Goal: Information Seeking & Learning: Learn about a topic

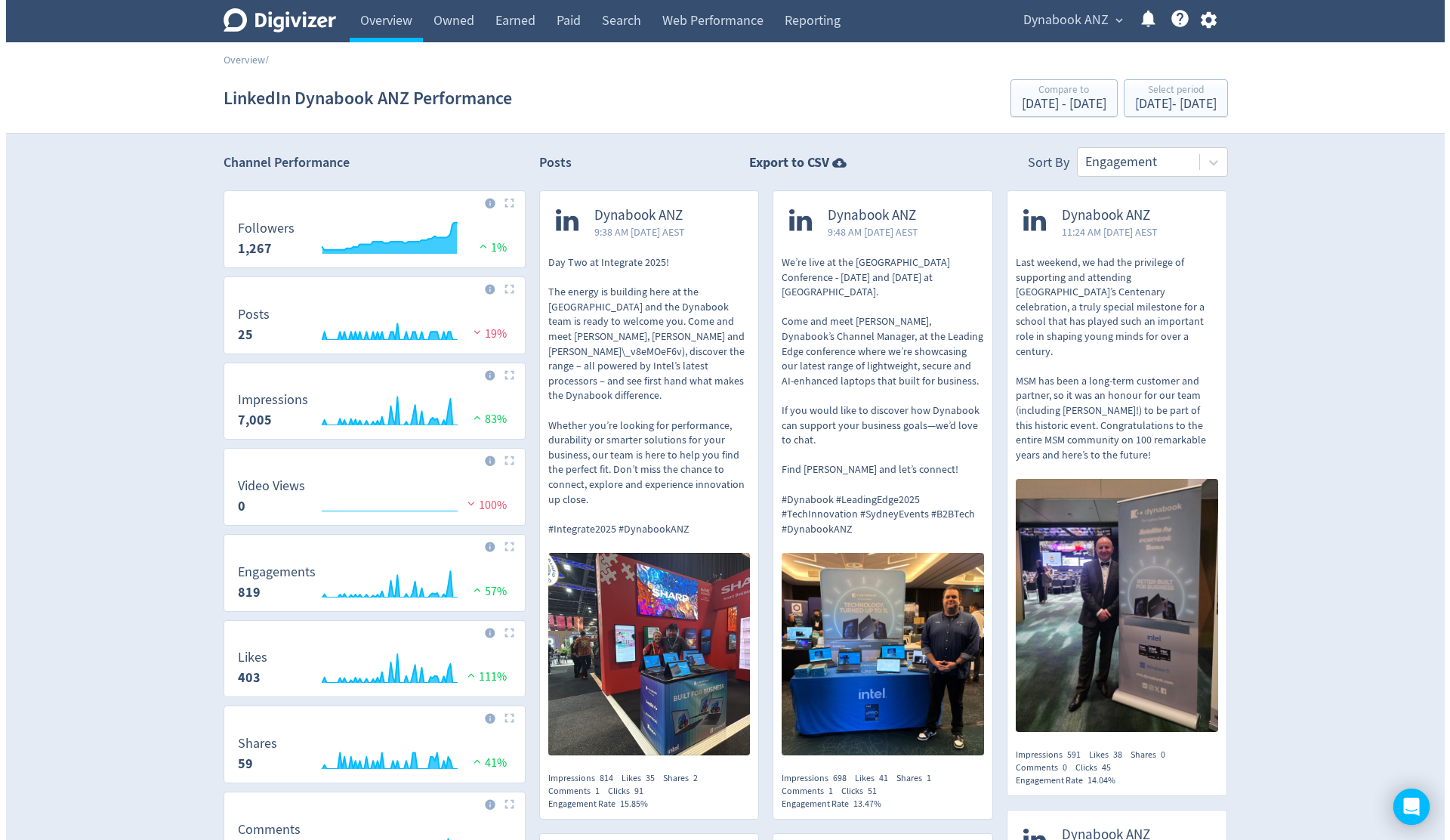
scroll to position [908, 0]
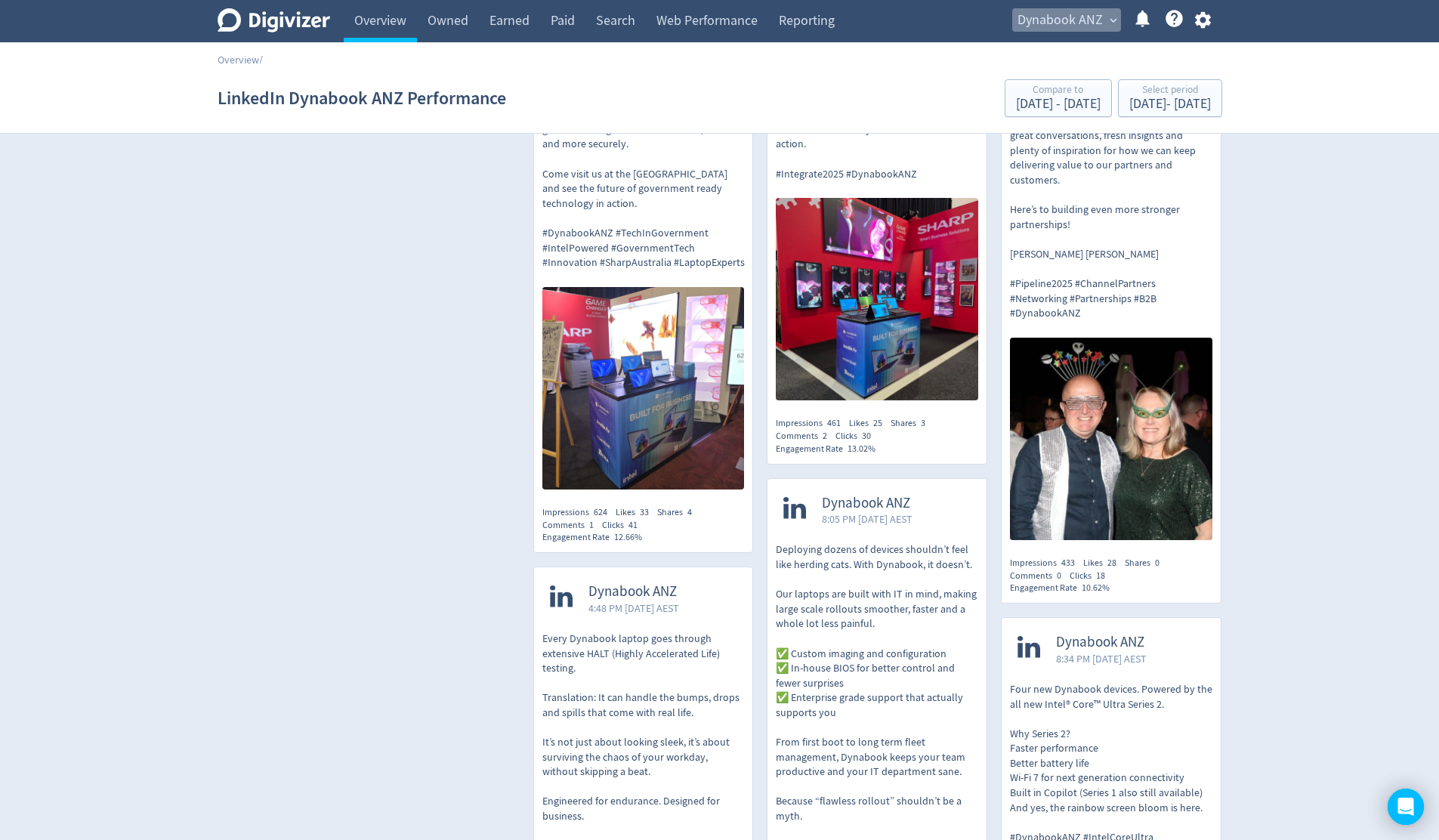
click at [1116, 21] on span "expand_more" at bounding box center [1113, 20] width 13 height 13
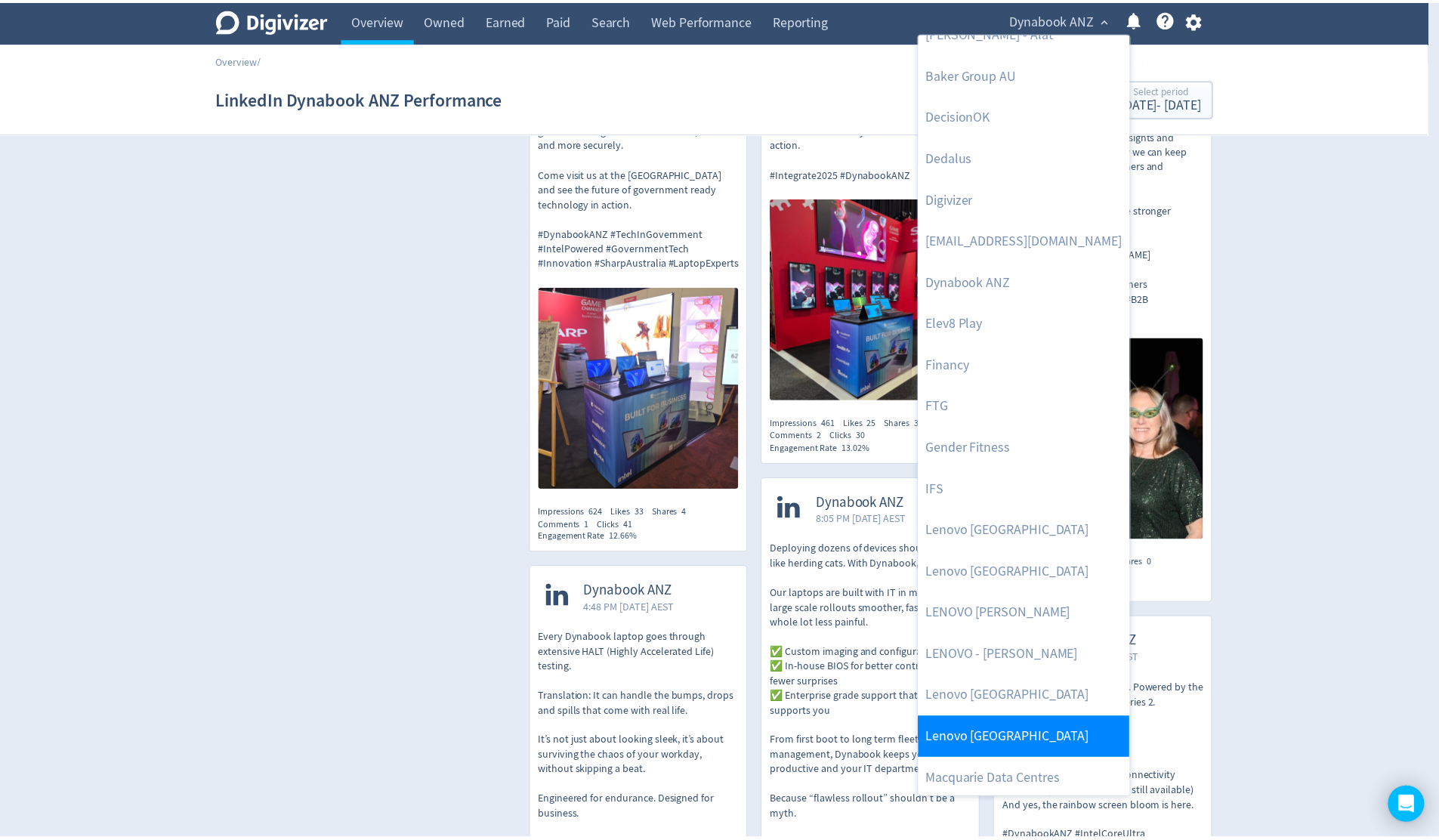
scroll to position [129, 0]
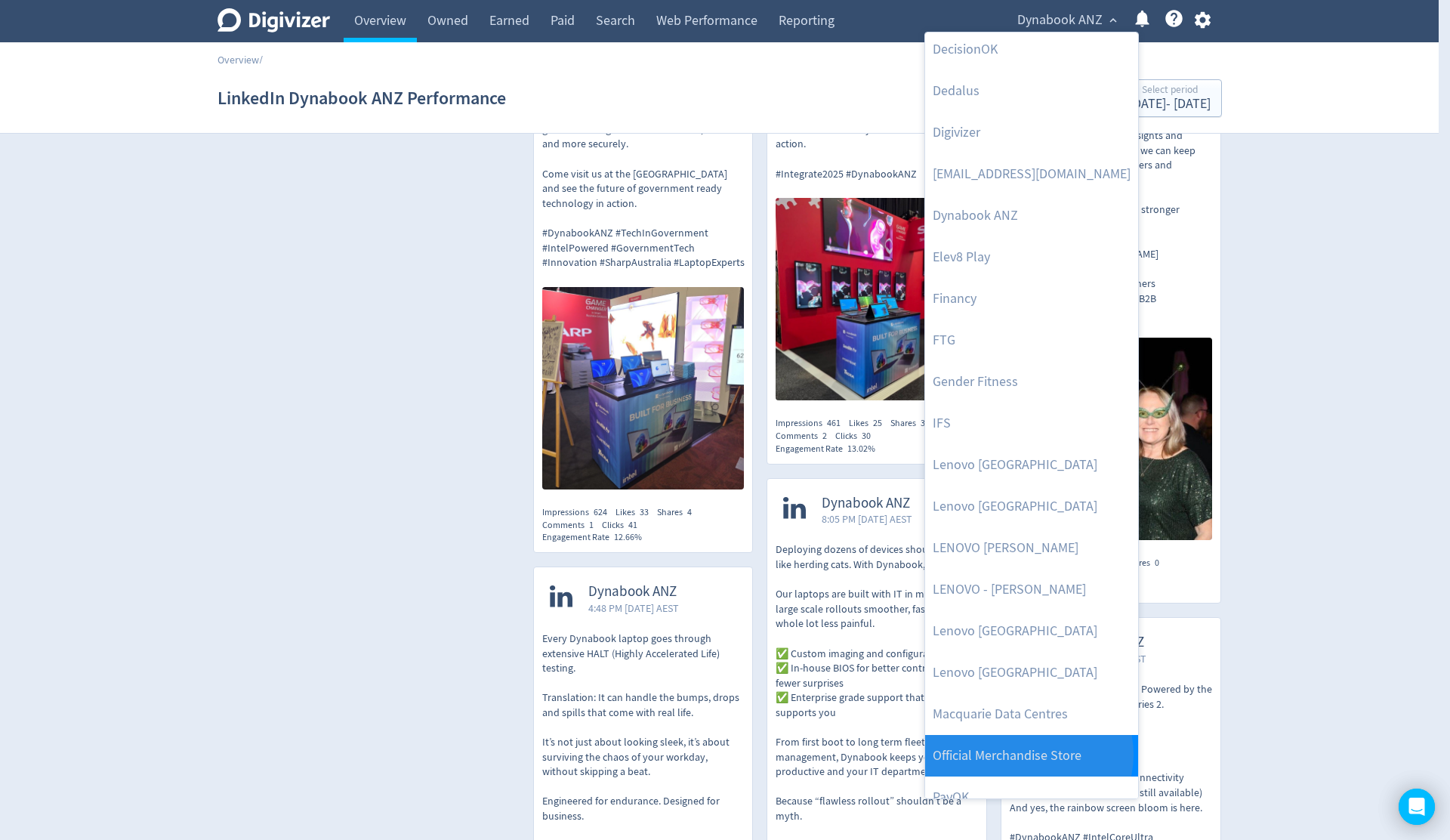
click at [1028, 755] on link "Official Merchandise Store" at bounding box center [1032, 755] width 213 height 41
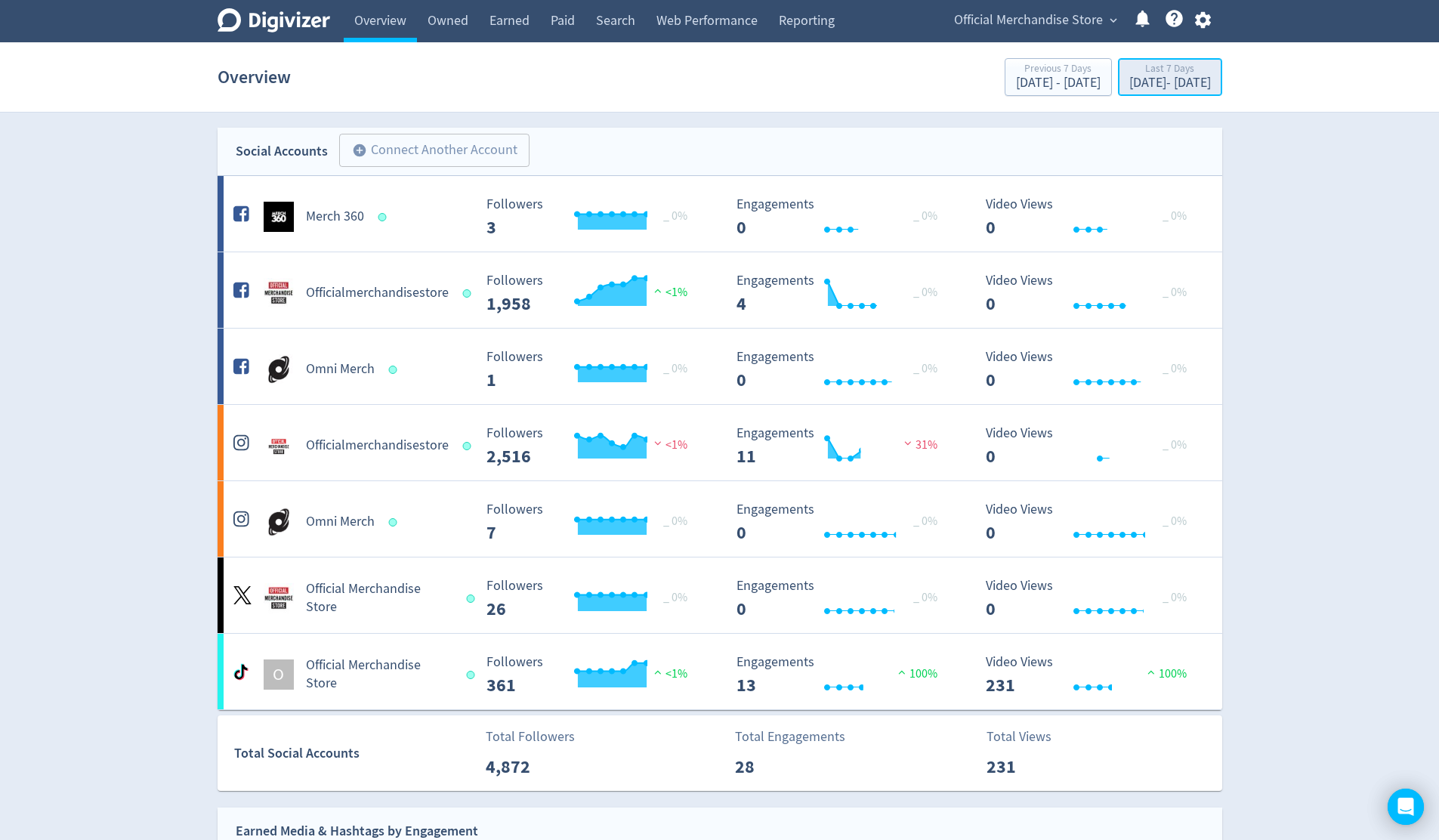
click at [1135, 81] on div "[DATE] - [DATE]" at bounding box center [1169, 83] width 81 height 13
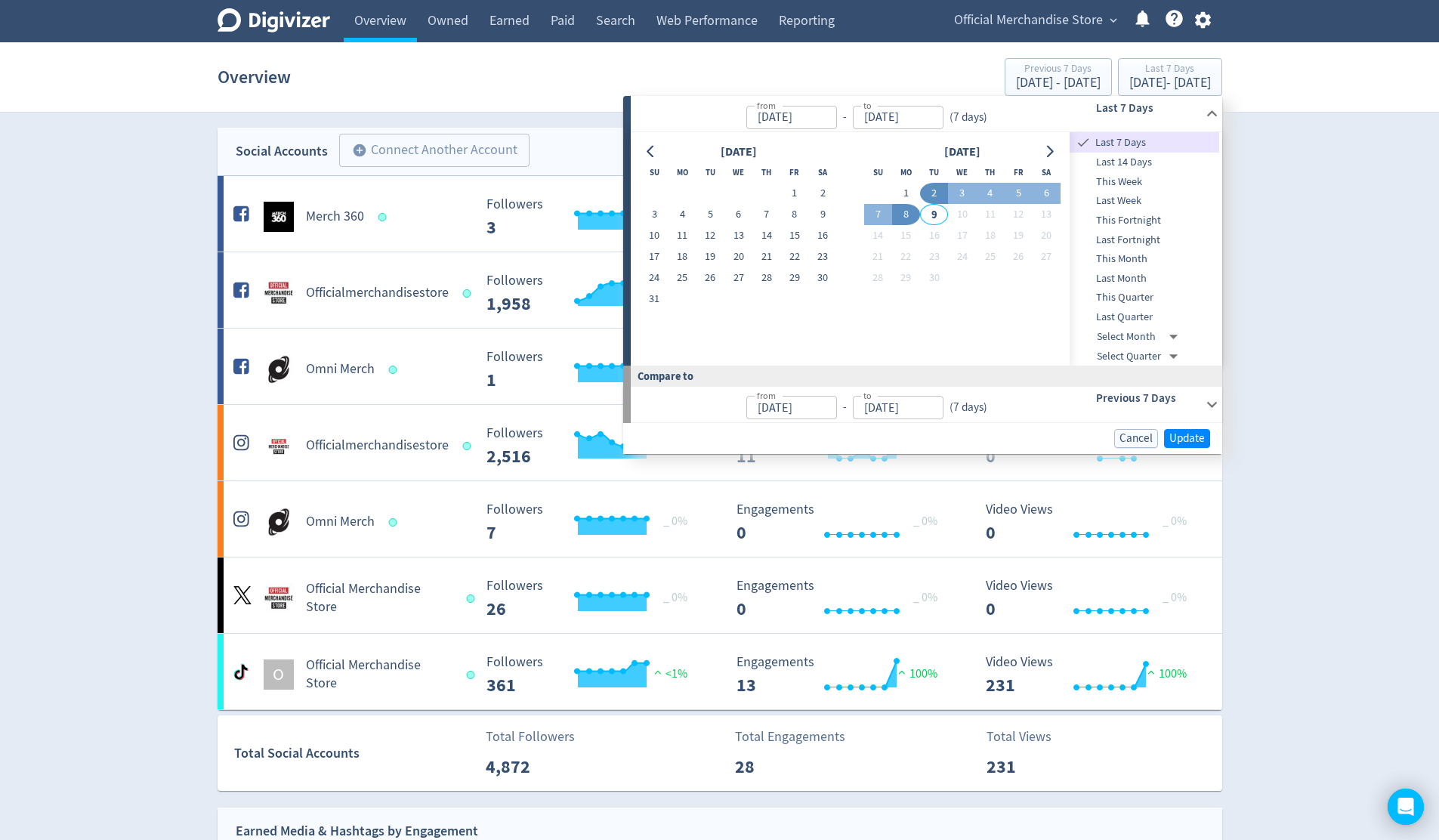
click at [1133, 278] on span "Last Month" at bounding box center [1144, 279] width 149 height 17
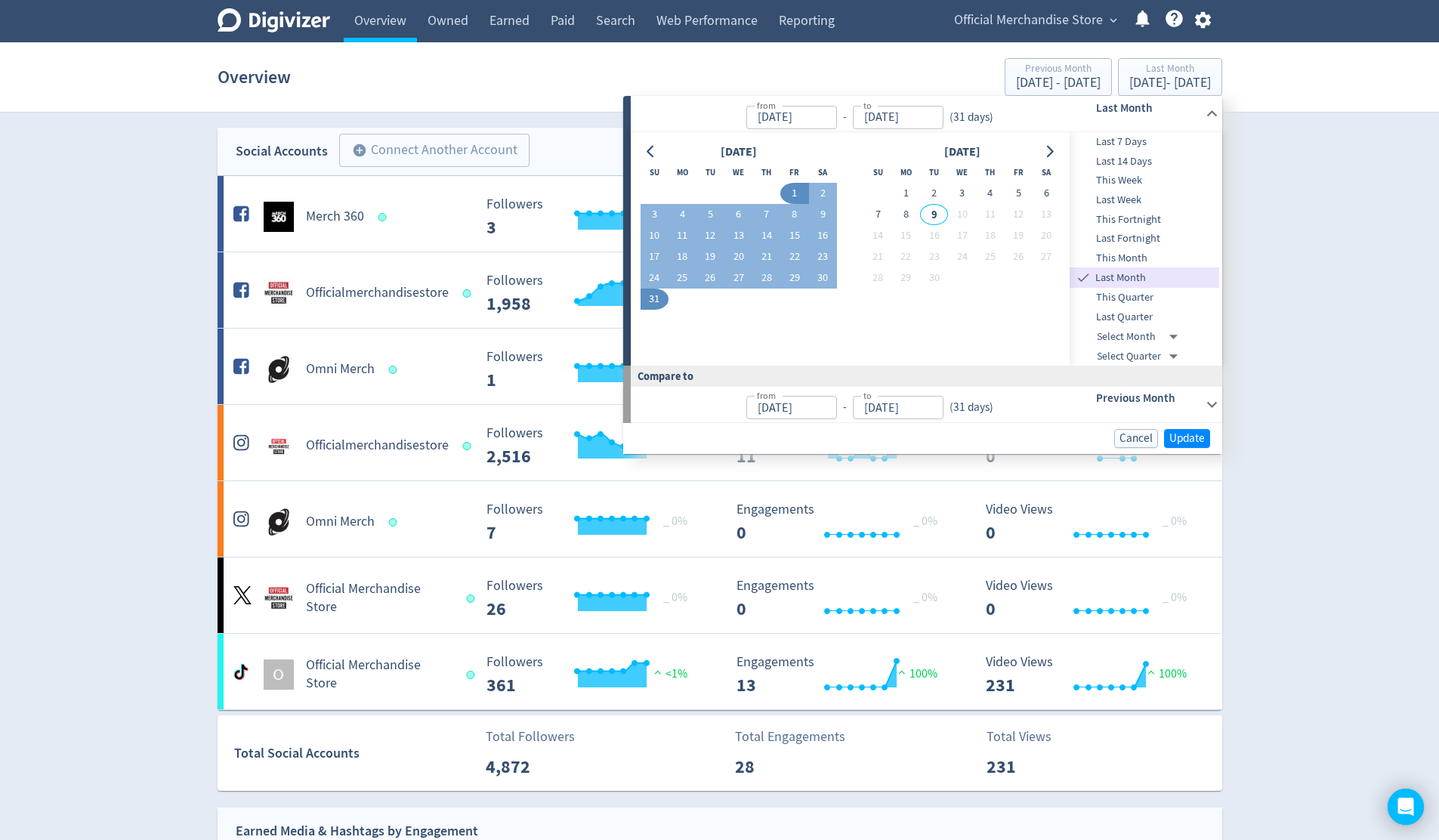
type input "[DATE]"
click at [823, 212] on button "9" at bounding box center [823, 214] width 28 height 21
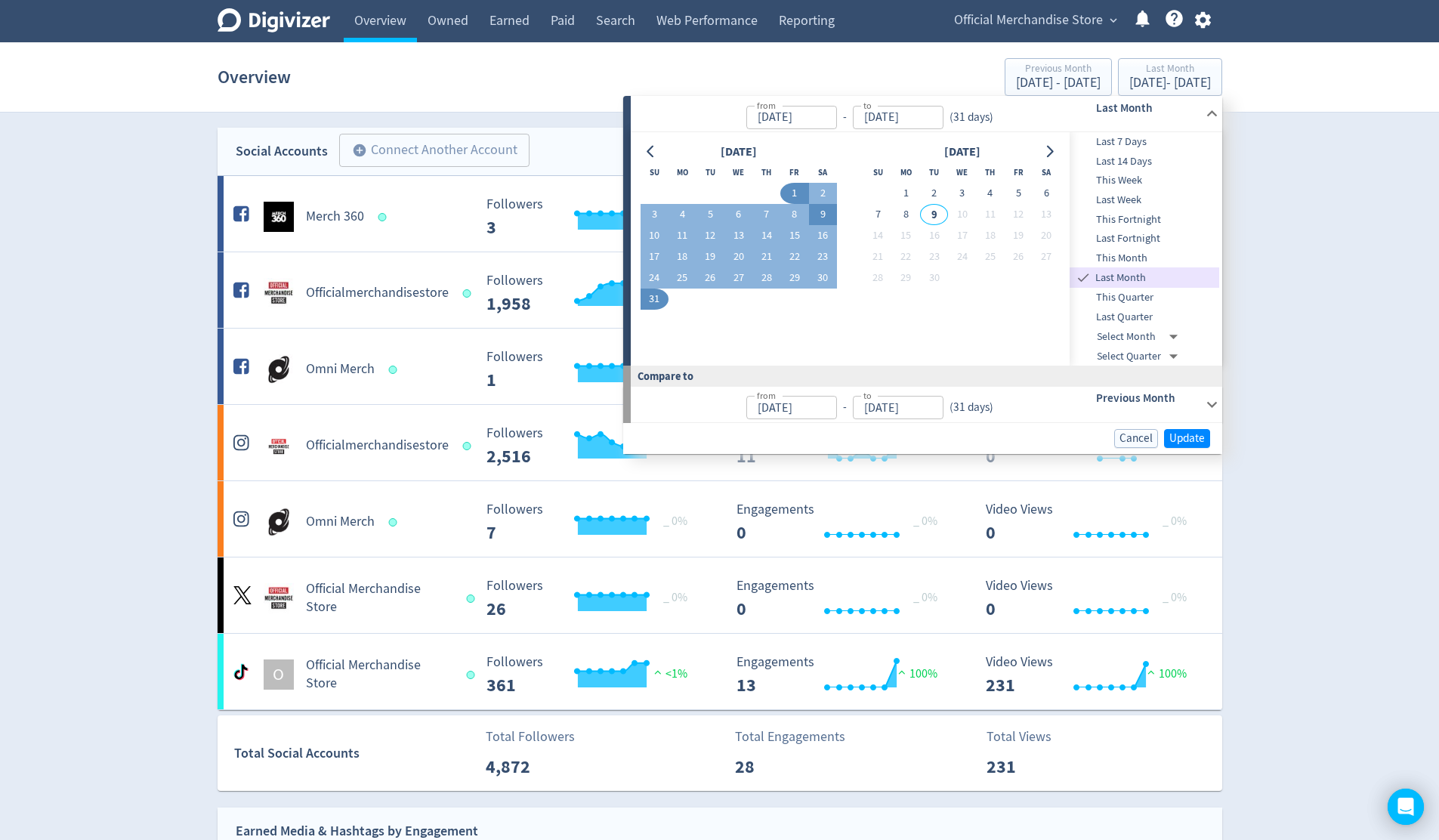
type input "Aug 09, 2025"
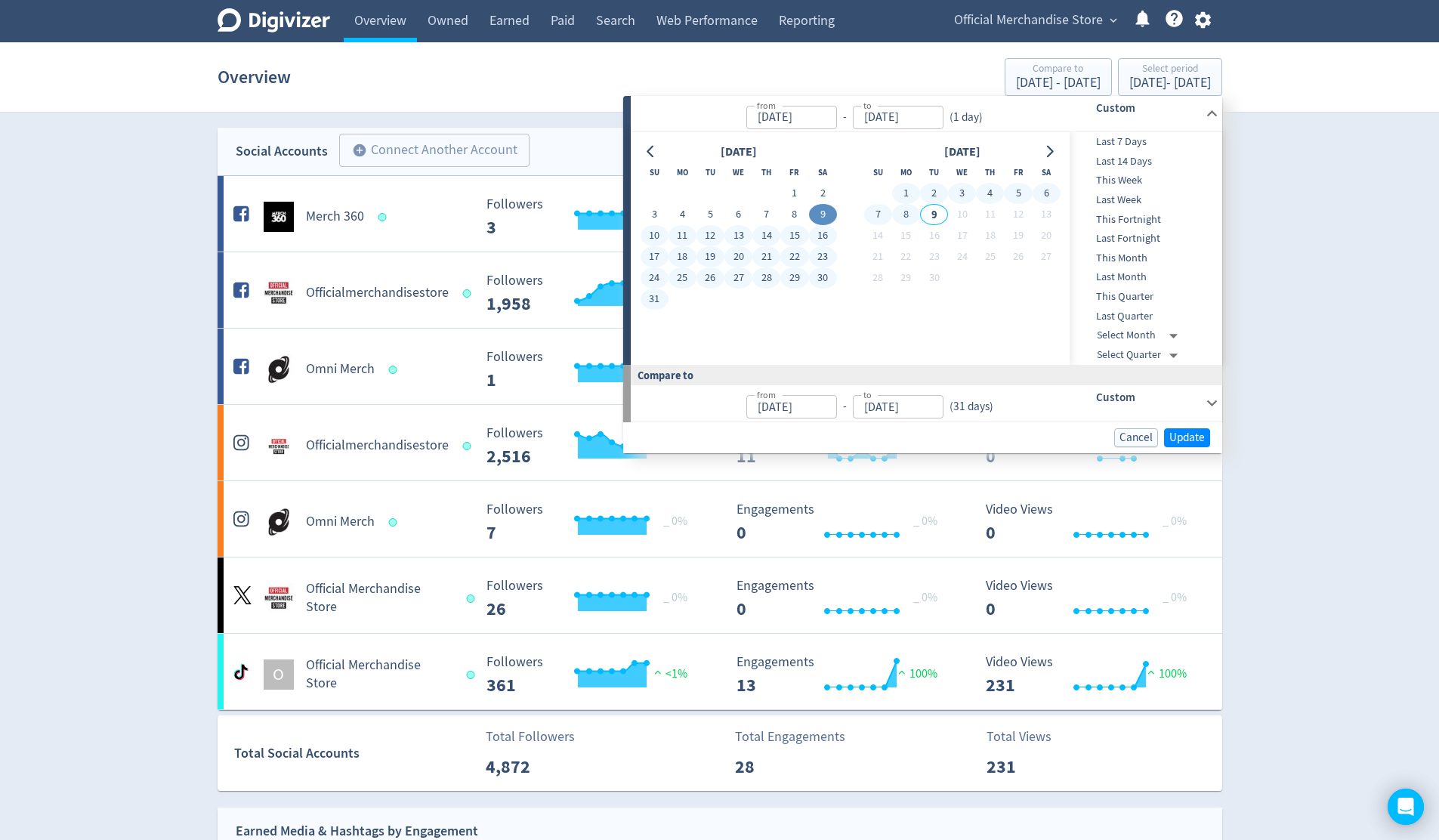
click at [907, 215] on button "8" at bounding box center [906, 214] width 28 height 21
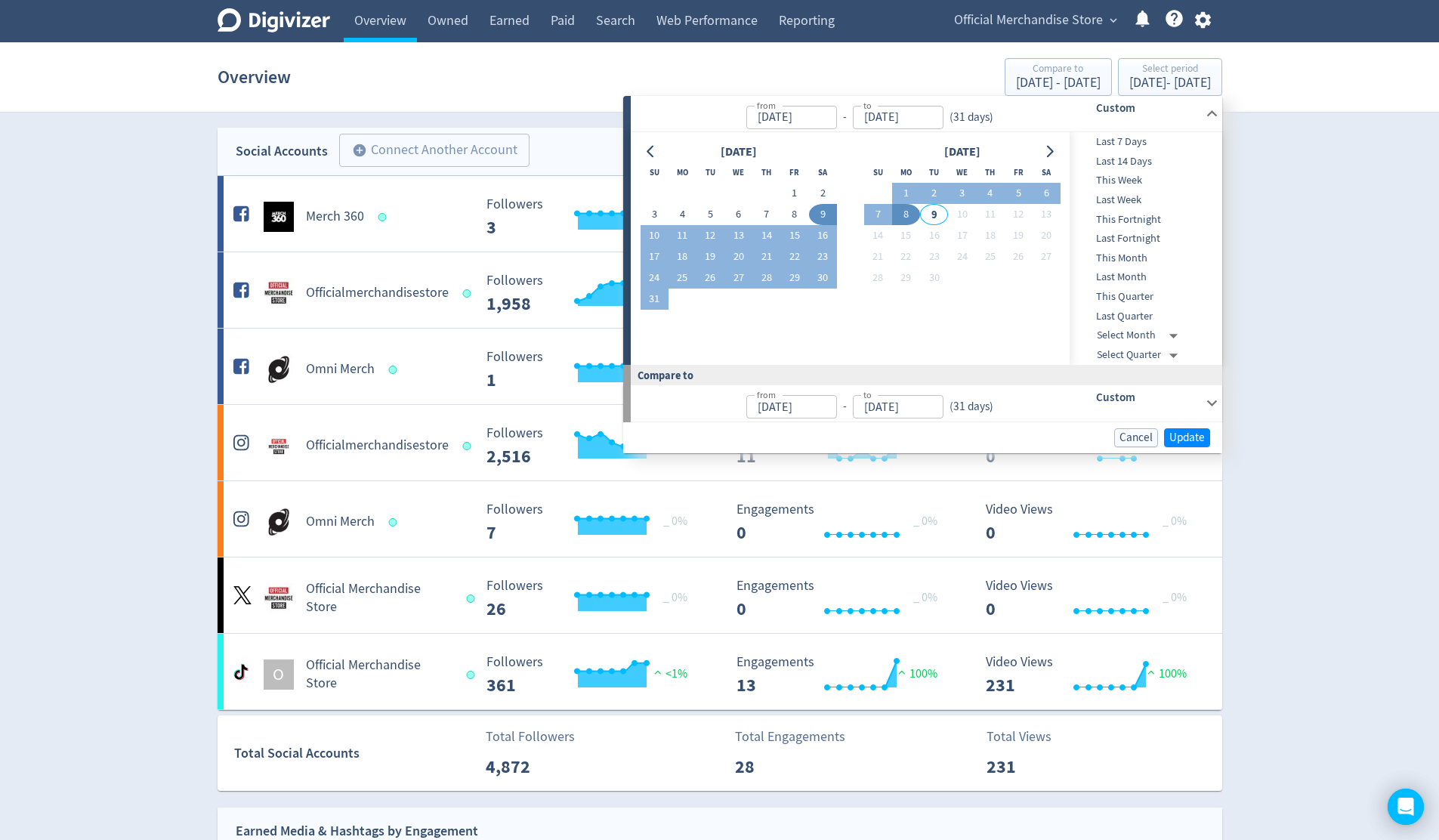
type input "[DATE]"
type input "Jul 09, 2025"
type input "Aug 08, 2025"
click at [1190, 439] on span "Update" at bounding box center [1187, 438] width 36 height 12
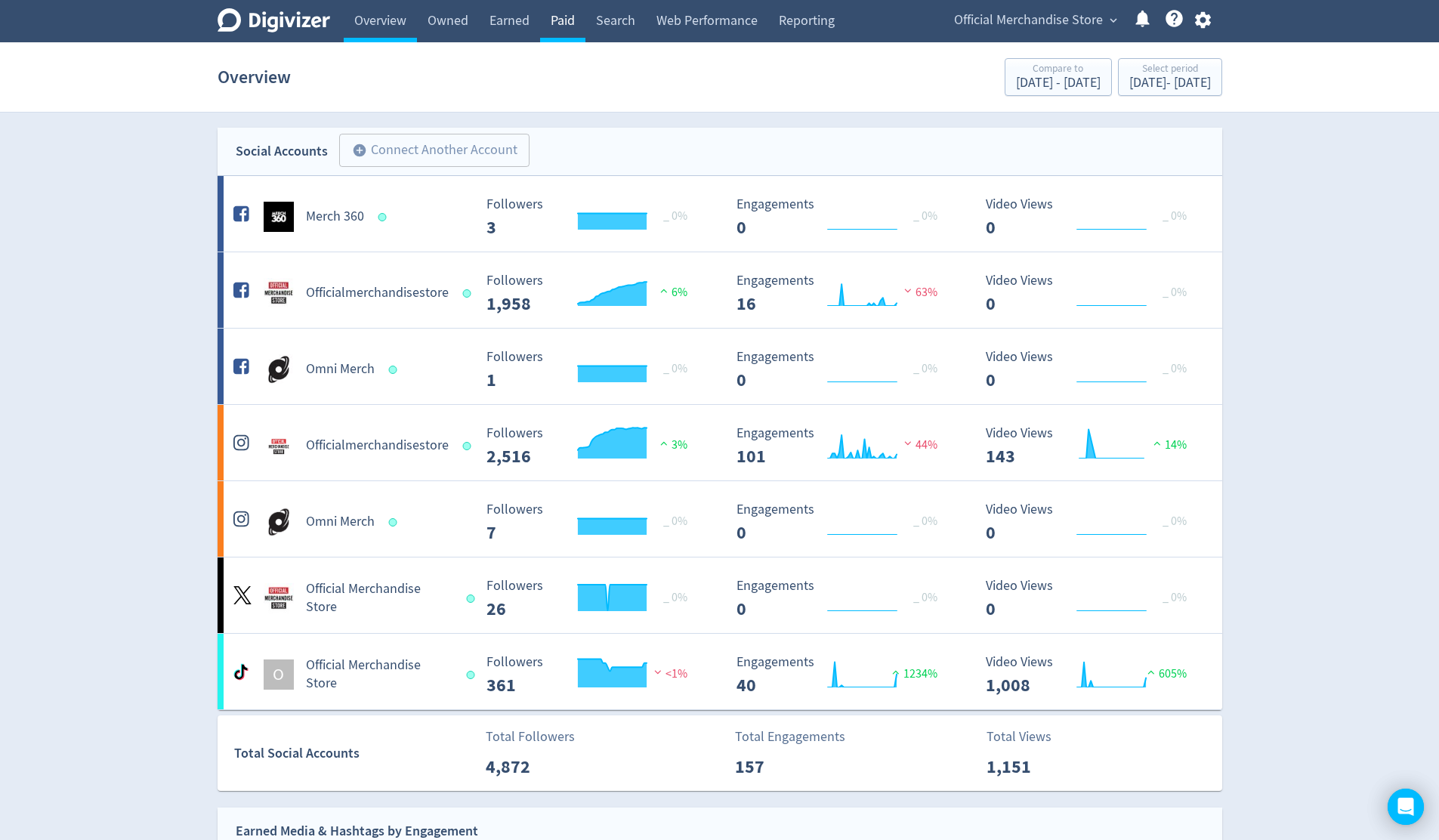
click at [563, 27] on link "Paid" at bounding box center [562, 21] width 46 height 42
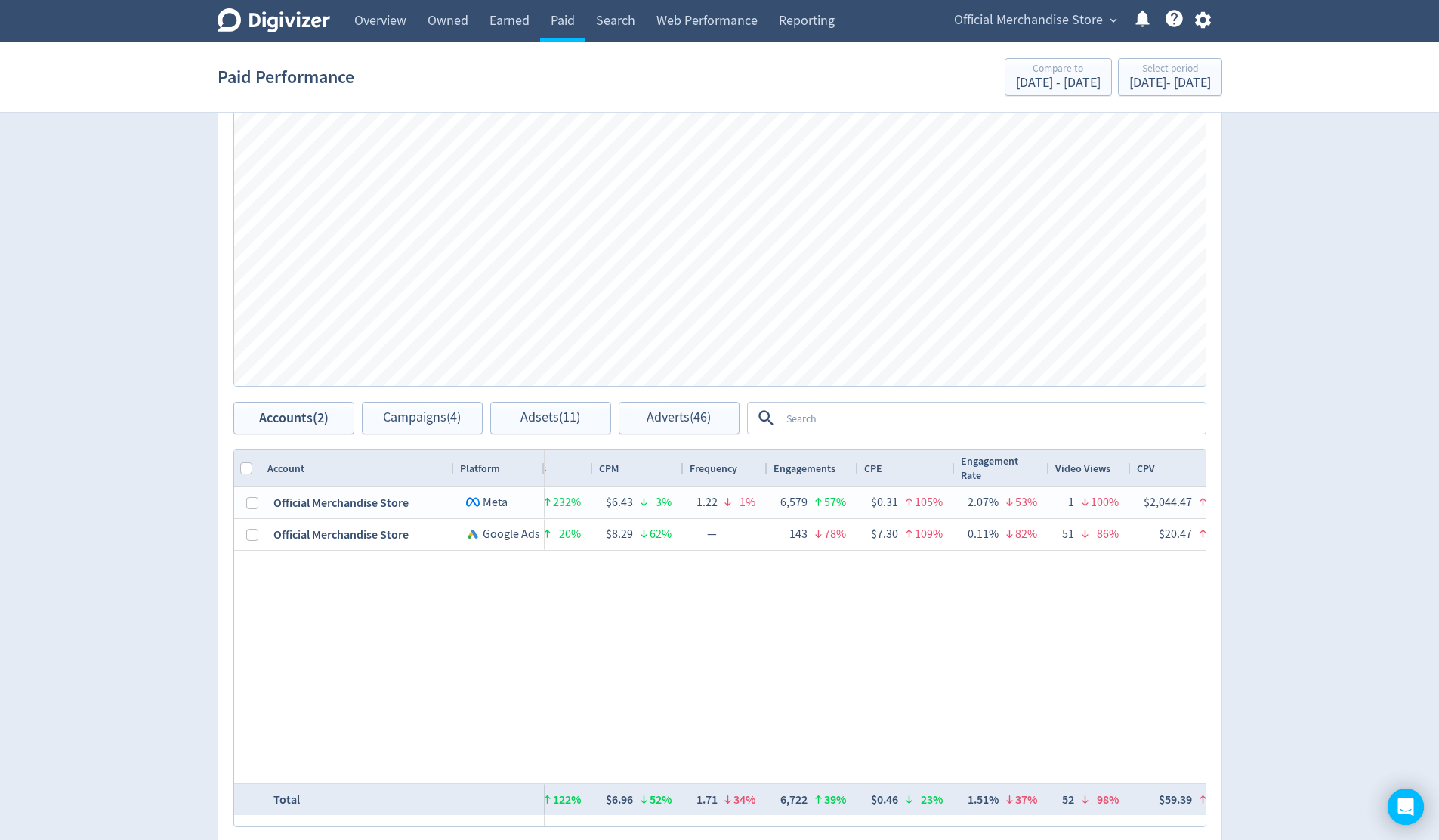
scroll to position [0, 216]
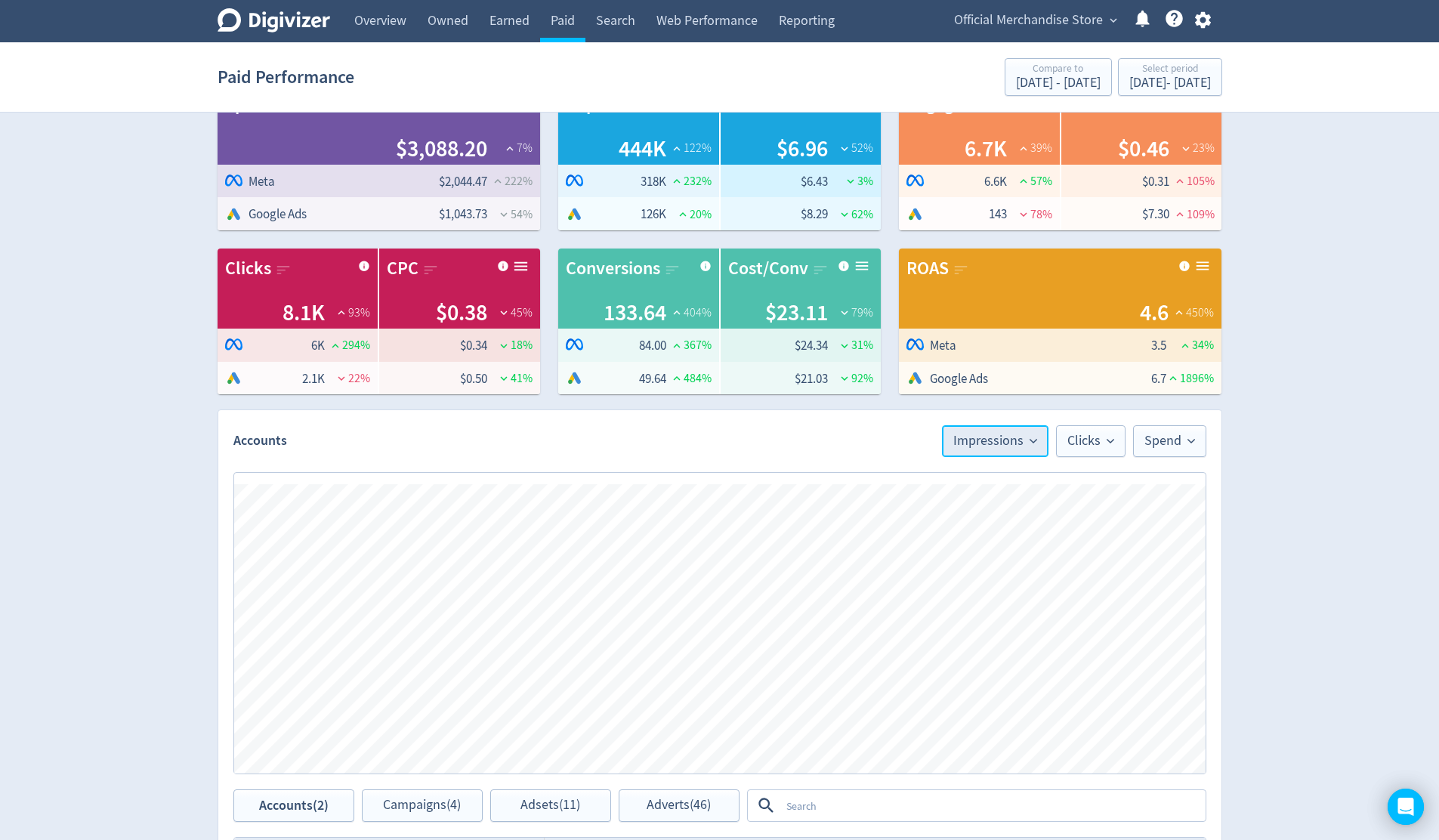
click at [1030, 446] on span "Impressions" at bounding box center [994, 441] width 84 height 13
click at [993, 546] on li "Conversions" at bounding box center [975, 537] width 145 height 35
click at [1099, 452] on button "Clicks" at bounding box center [1091, 441] width 70 height 32
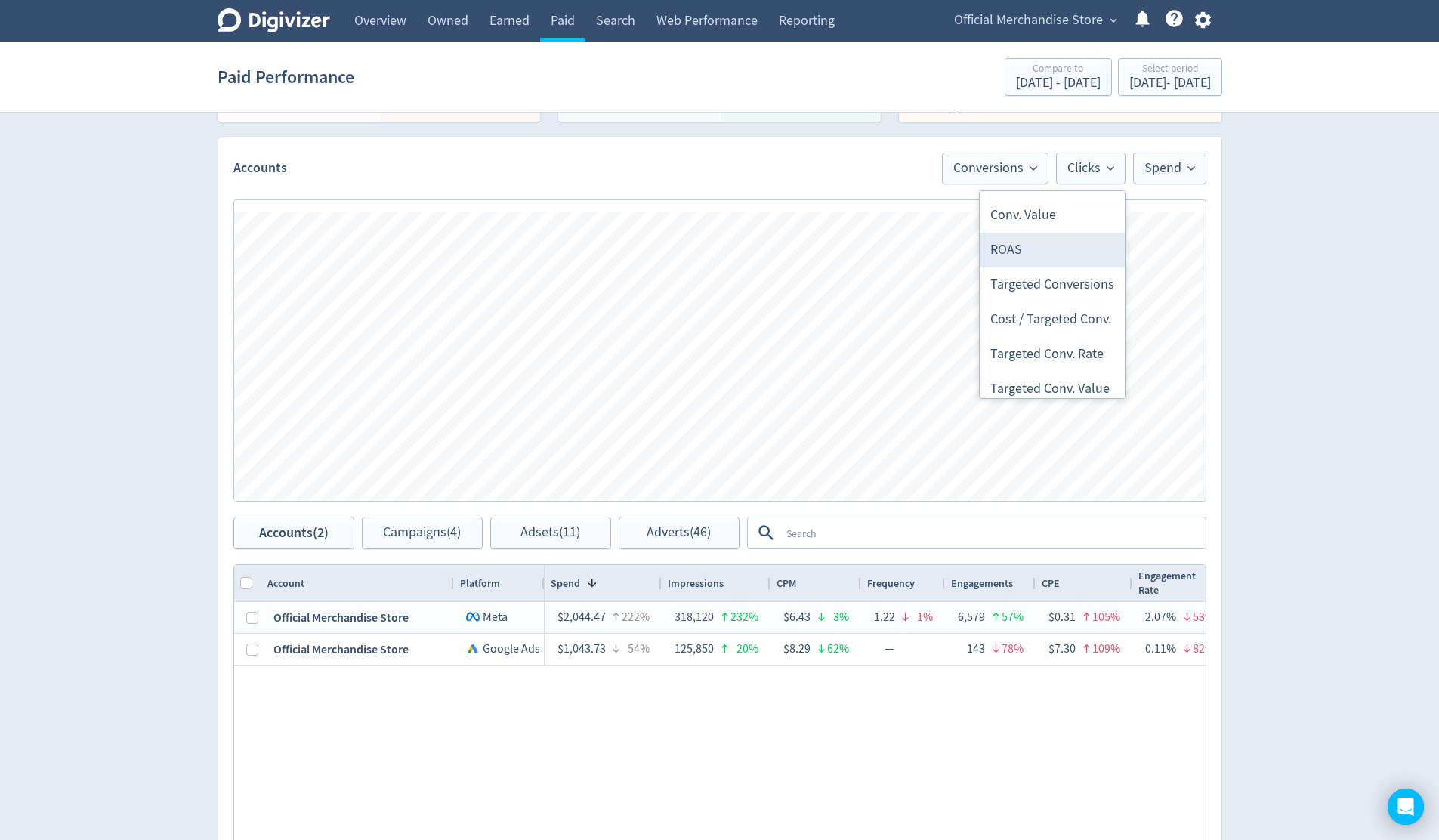
click at [1029, 248] on li "ROAS" at bounding box center [1052, 250] width 145 height 35
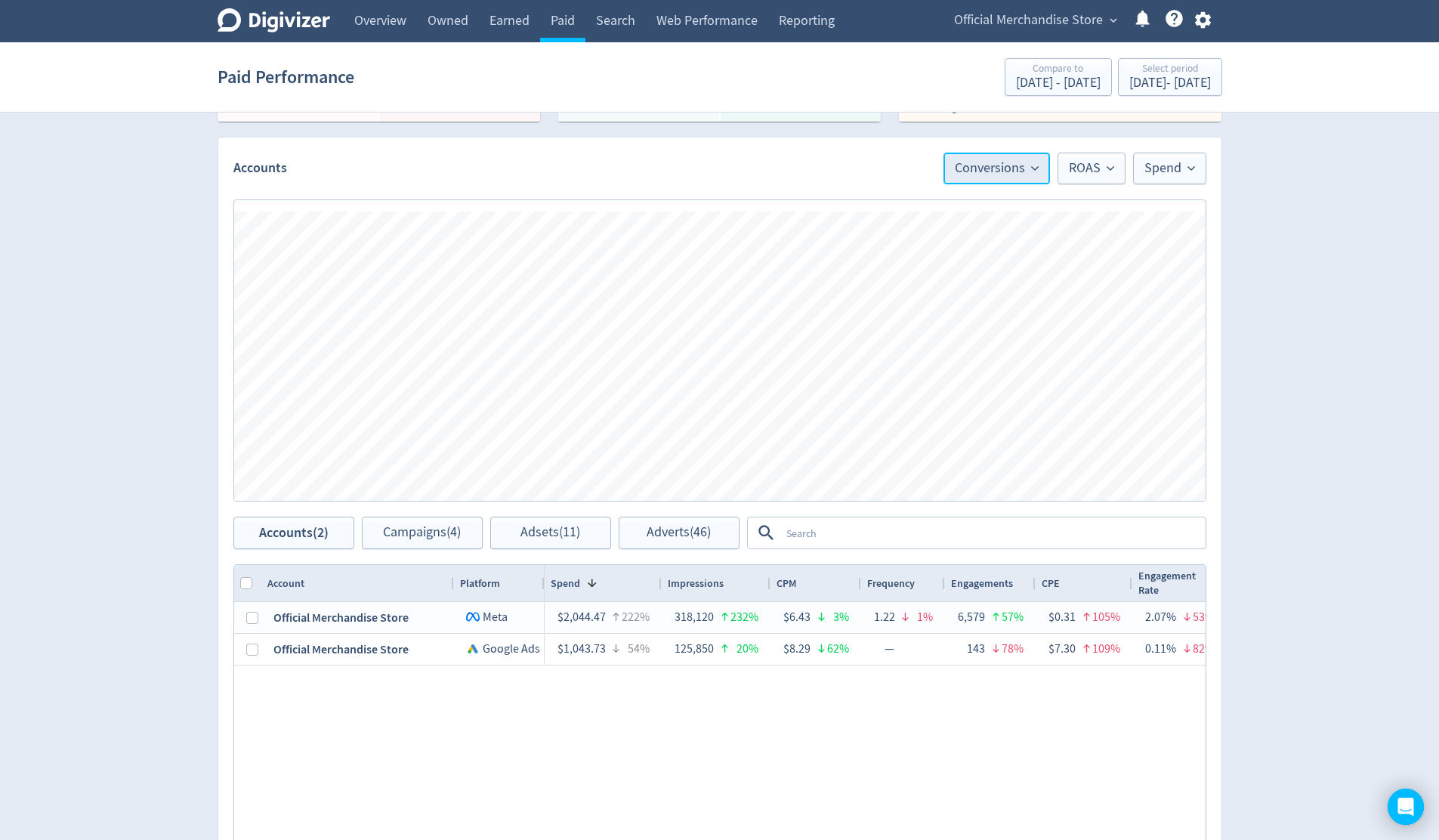
click at [1031, 168] on icon at bounding box center [1034, 168] width 7 height 7
click at [972, 342] on li "Purchases" at bounding box center [976, 342] width 145 height 35
click at [1106, 174] on span "ROAS" at bounding box center [1091, 168] width 46 height 13
click at [1055, 280] on li "Conversions" at bounding box center [1052, 278] width 145 height 35
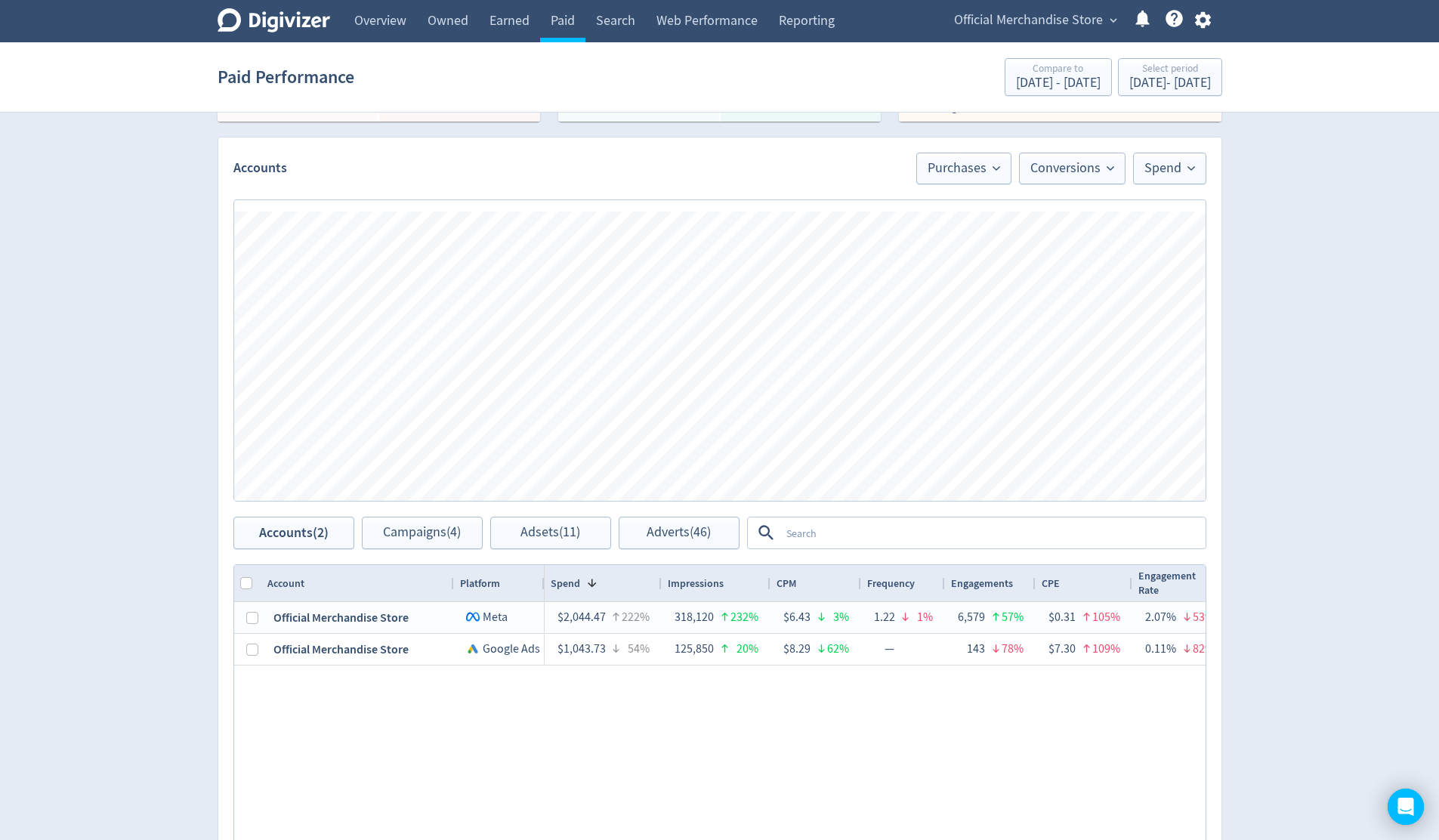
click at [1235, 337] on div "Digivizer Logo Mark Digivizer Logo Overview Owned Earned Paid Search Web Perfor…" at bounding box center [719, 368] width 1439 height 1365
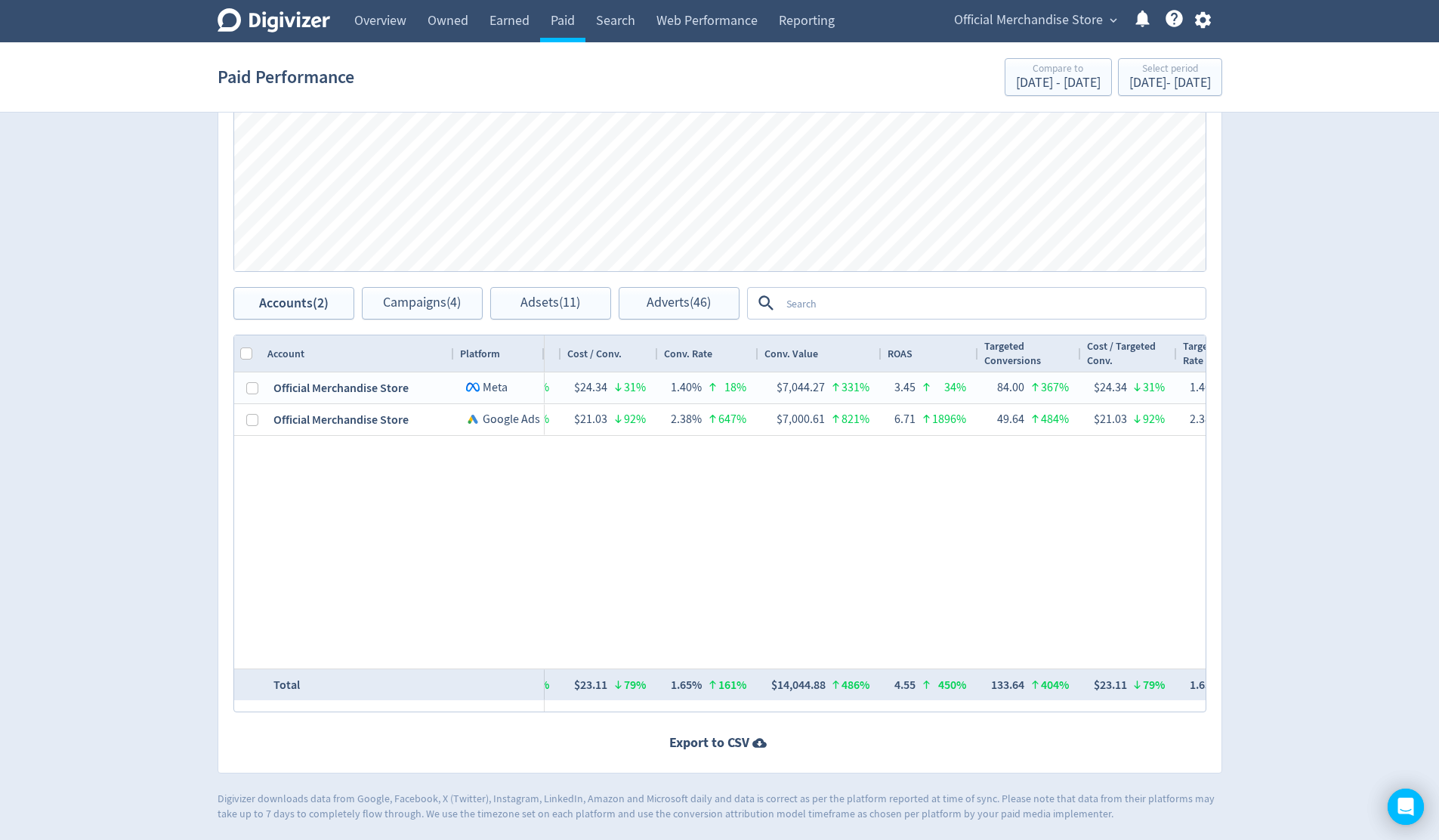
scroll to position [0, 1805]
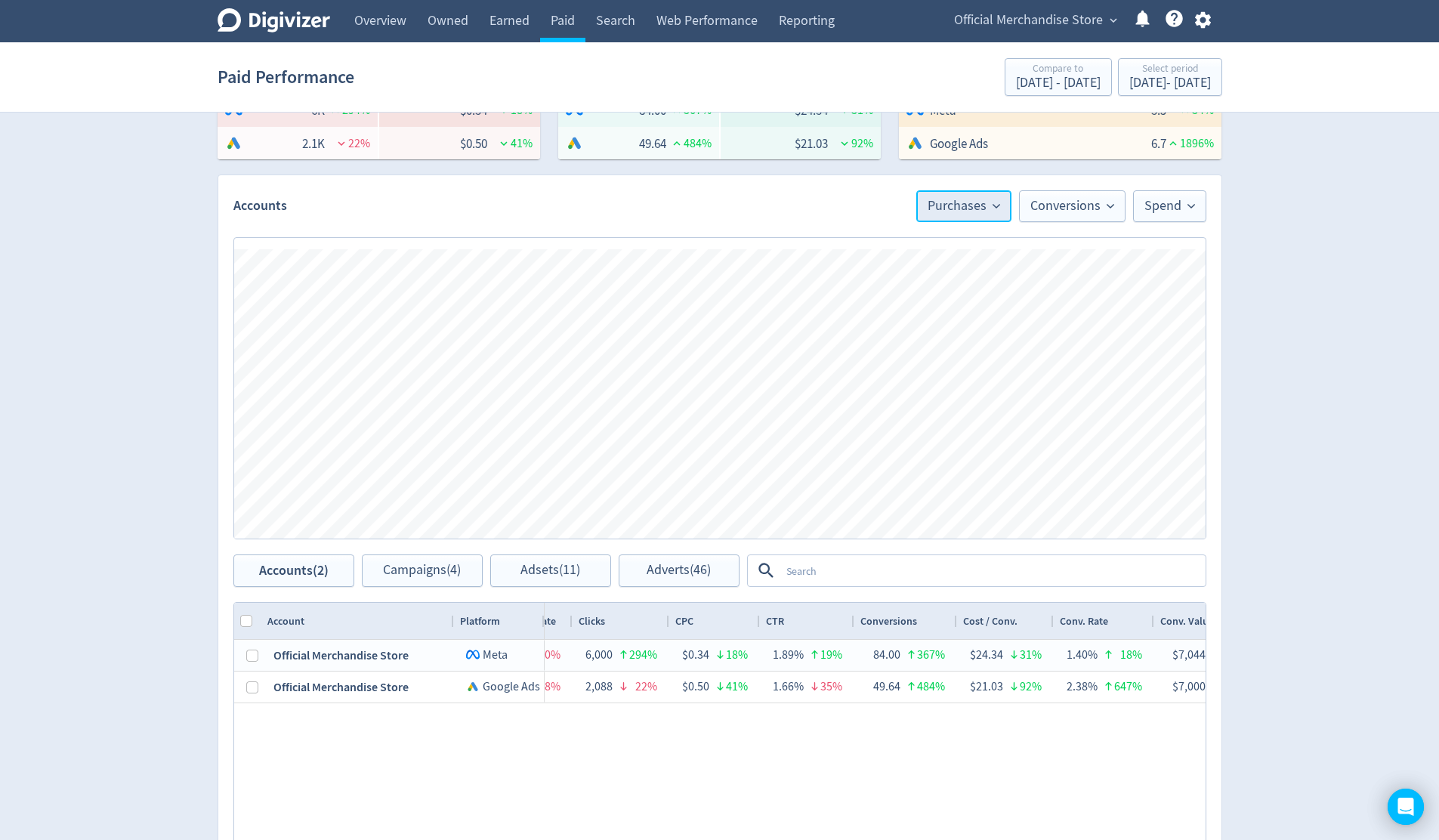
click at [993, 209] on icon at bounding box center [996, 206] width 7 height 7
click at [1170, 210] on span "Spend" at bounding box center [1169, 206] width 51 height 13
click at [1121, 359] on li "ROAS" at bounding box center [1133, 365] width 145 height 35
click at [1001, 209] on icon at bounding box center [1001, 206] width 7 height 7
click at [971, 348] on li "Conv. Value" at bounding box center [943, 339] width 145 height 35
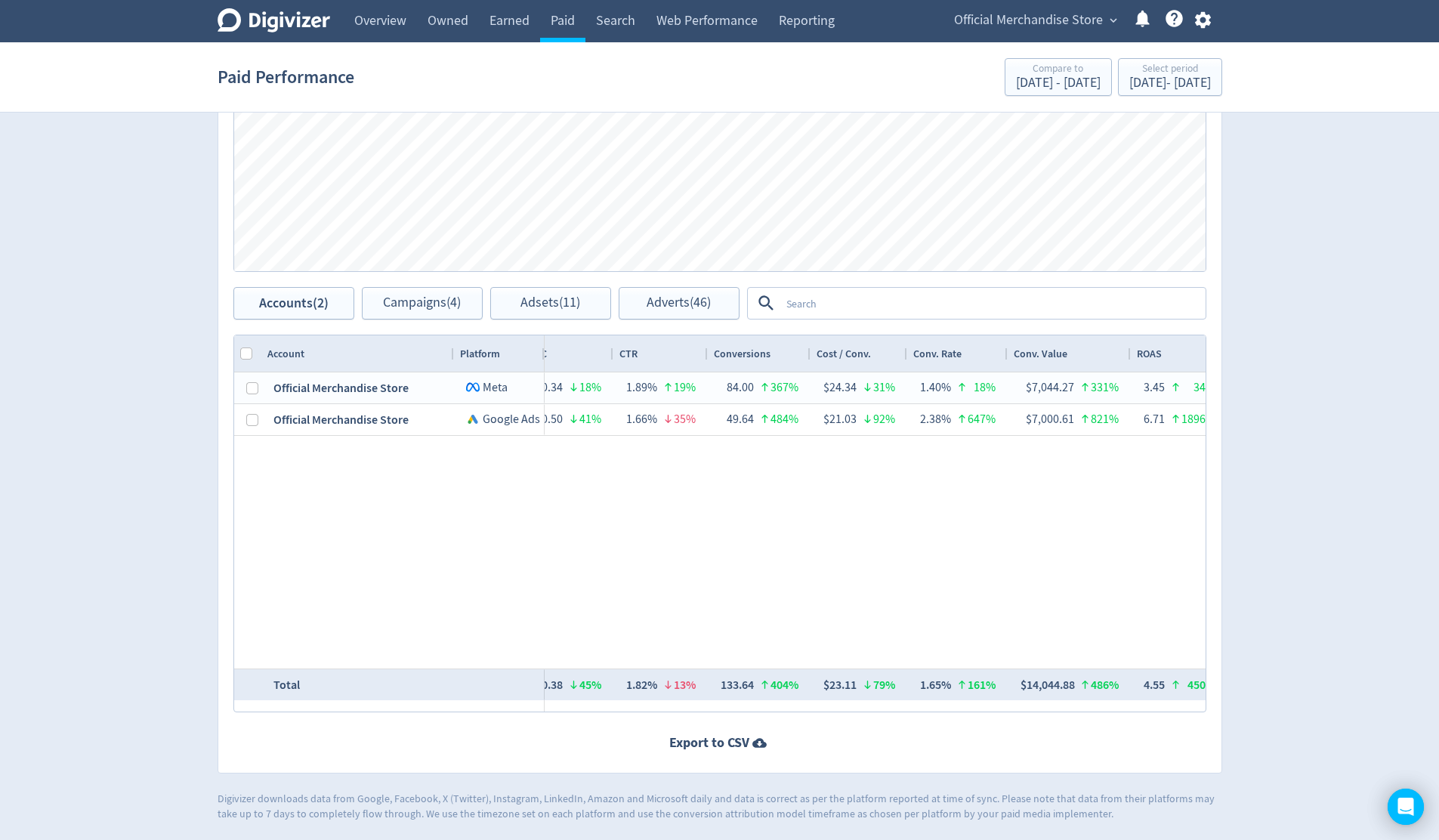
scroll to position [0, 991]
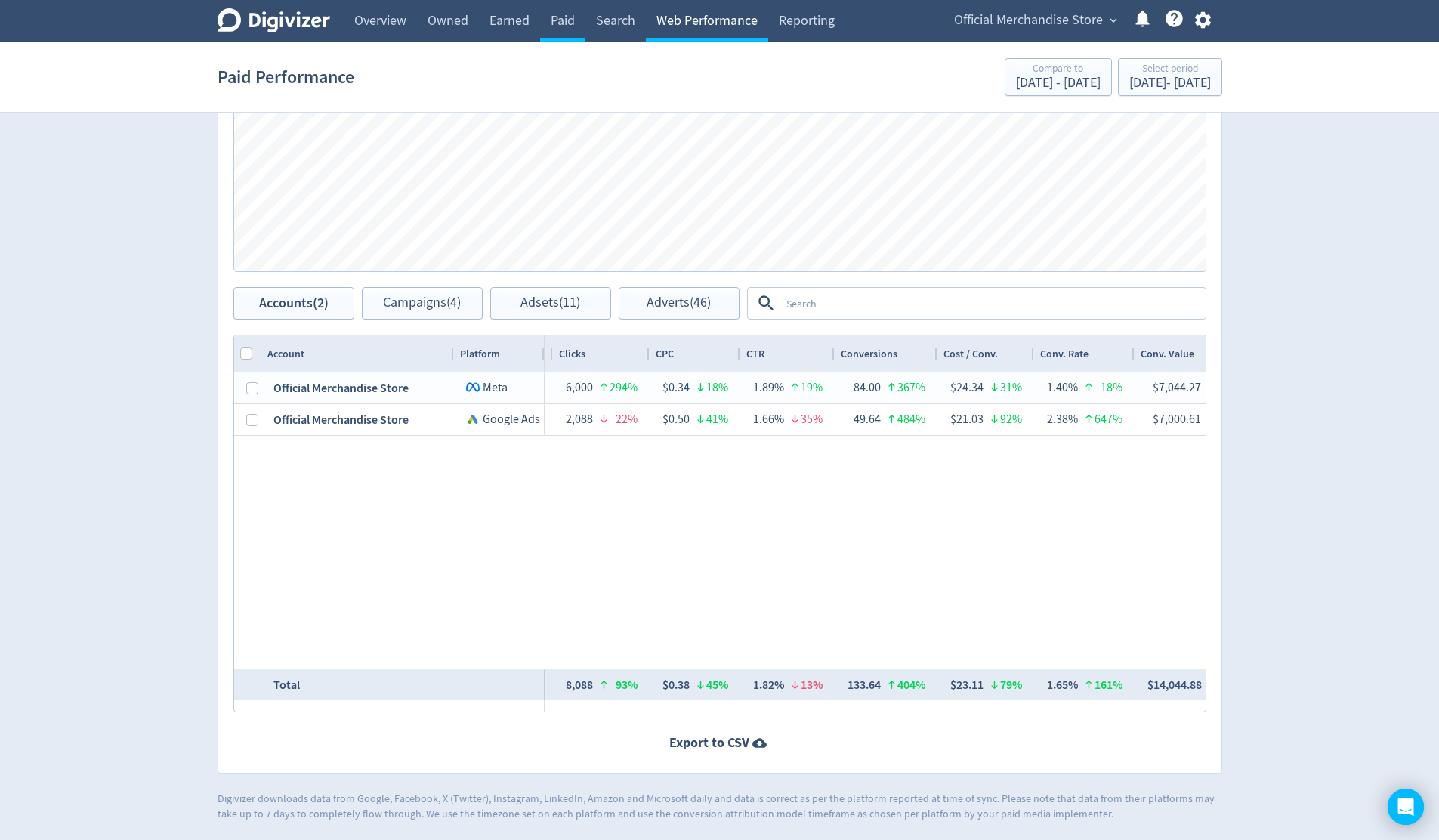
click at [725, 22] on link "Web Performance" at bounding box center [707, 21] width 123 height 42
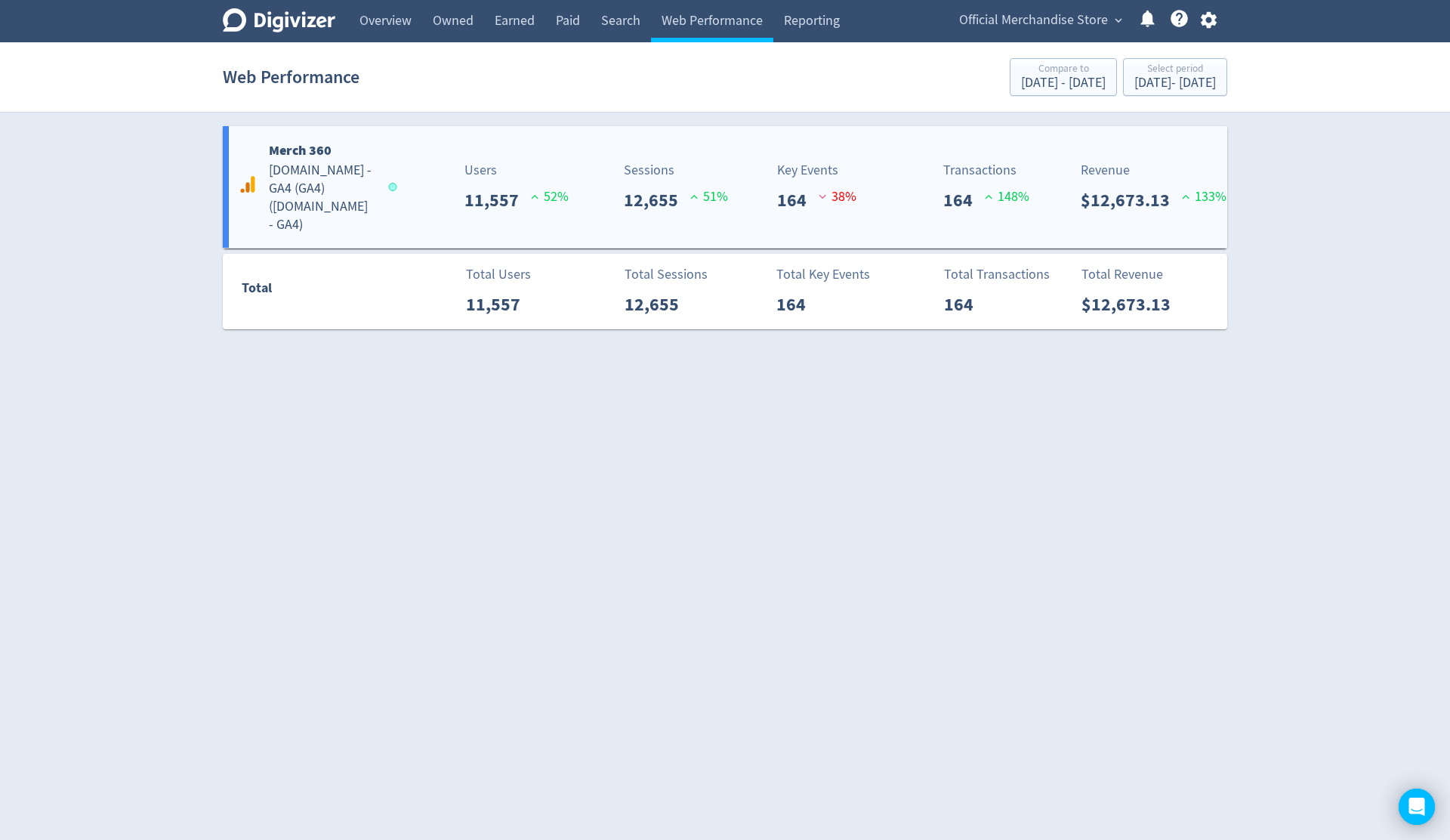
click at [1084, 208] on p "$12,673.13" at bounding box center [1131, 200] width 101 height 27
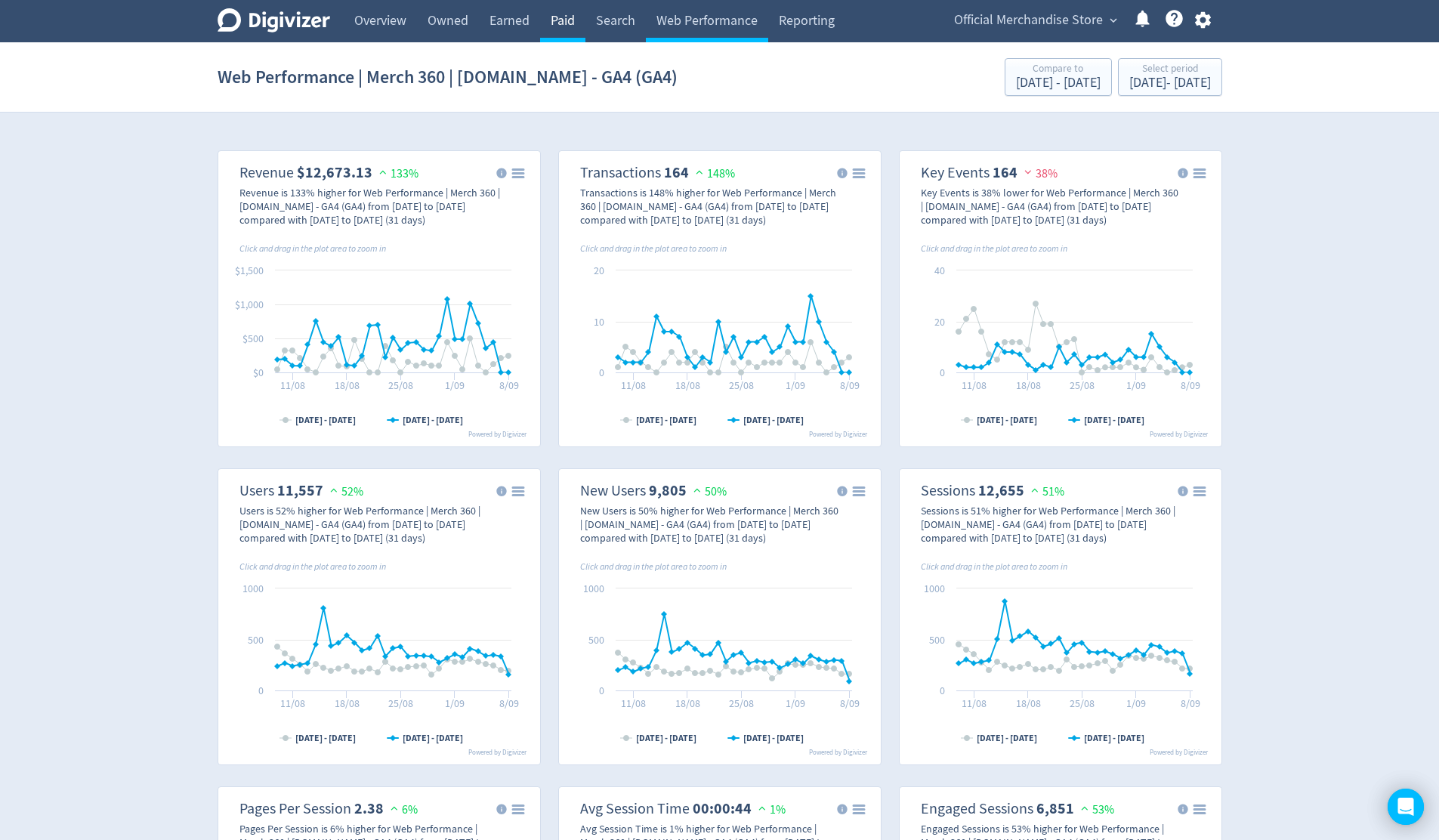
click at [571, 23] on link "Paid" at bounding box center [562, 21] width 46 height 42
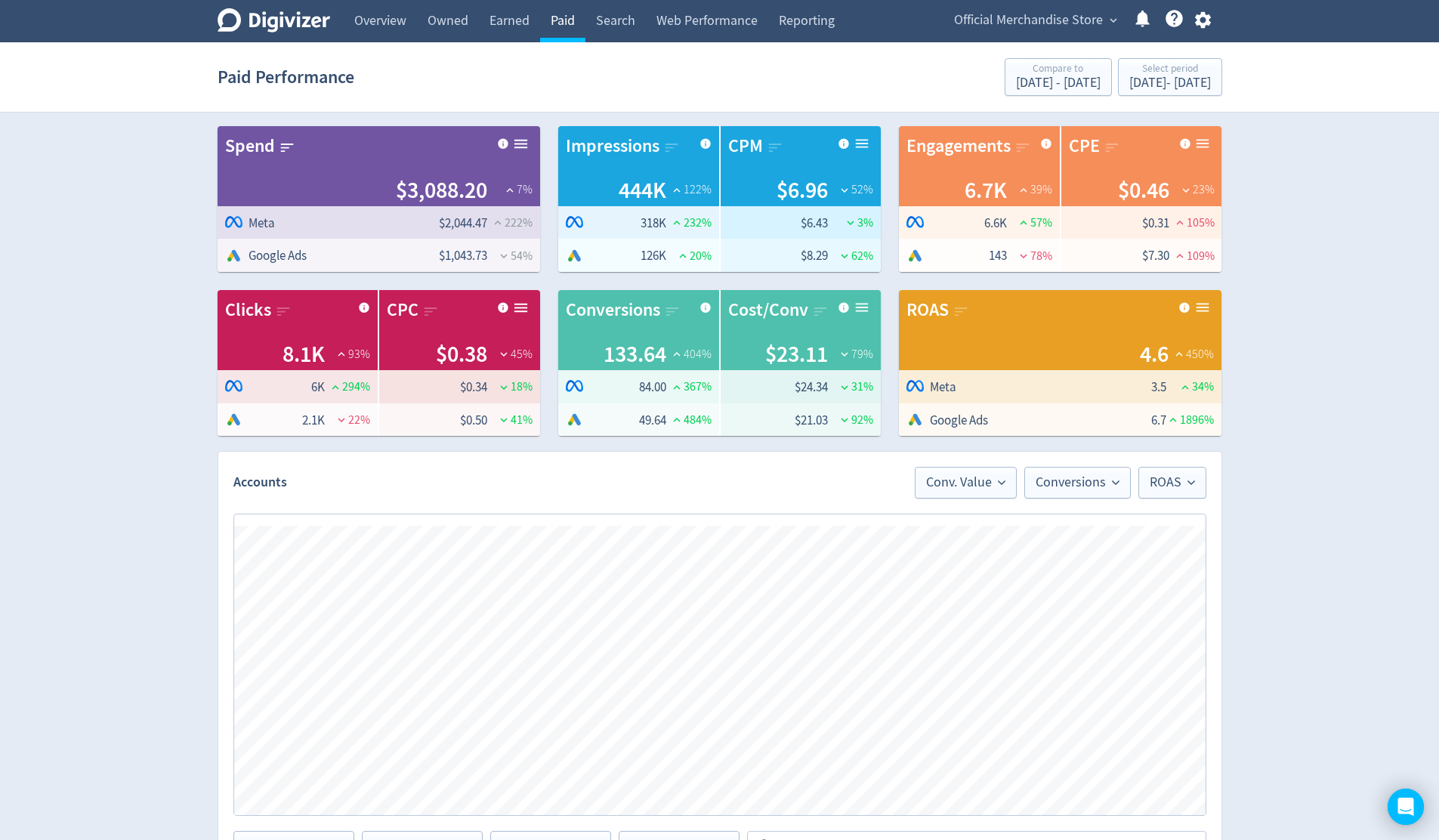
scroll to position [0, 991]
click at [1315, 598] on div "Digivizer Logo Mark Digivizer Logo Overview Owned Earned Paid Search Web Perfor…" at bounding box center [719, 682] width 1439 height 1365
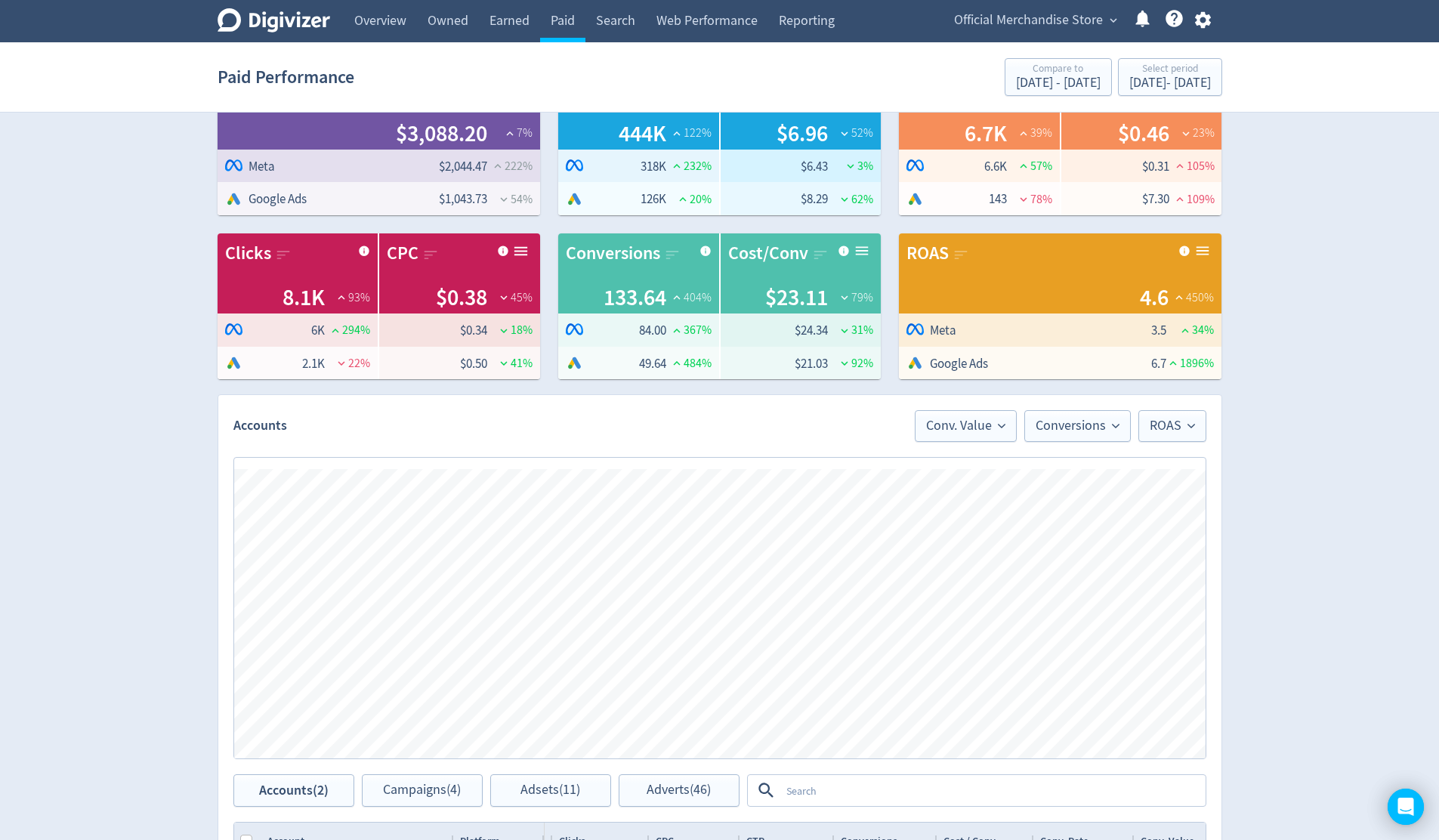
scroll to position [0, 0]
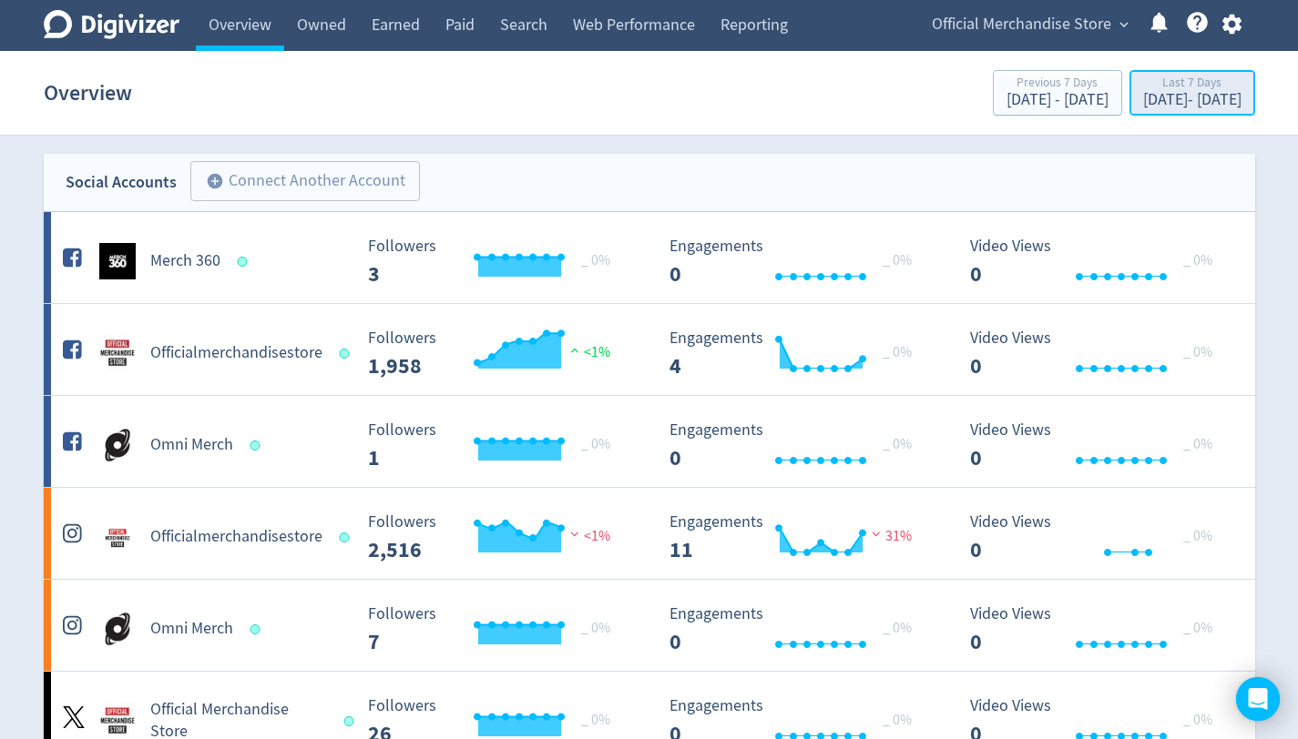
click at [1145, 97] on div "[DATE] - [DATE]" at bounding box center [1192, 100] width 98 height 16
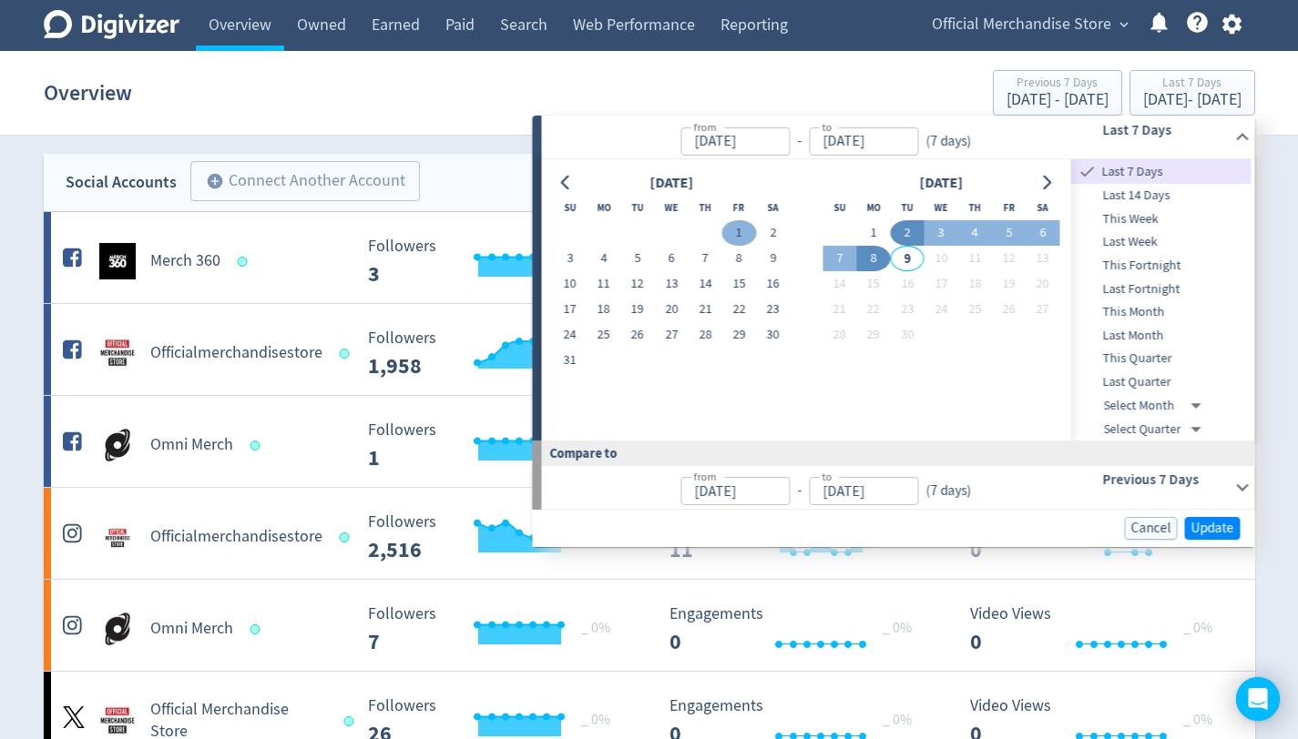
click at [736, 235] on button "1" at bounding box center [739, 232] width 34 height 25
type input "[DATE]"
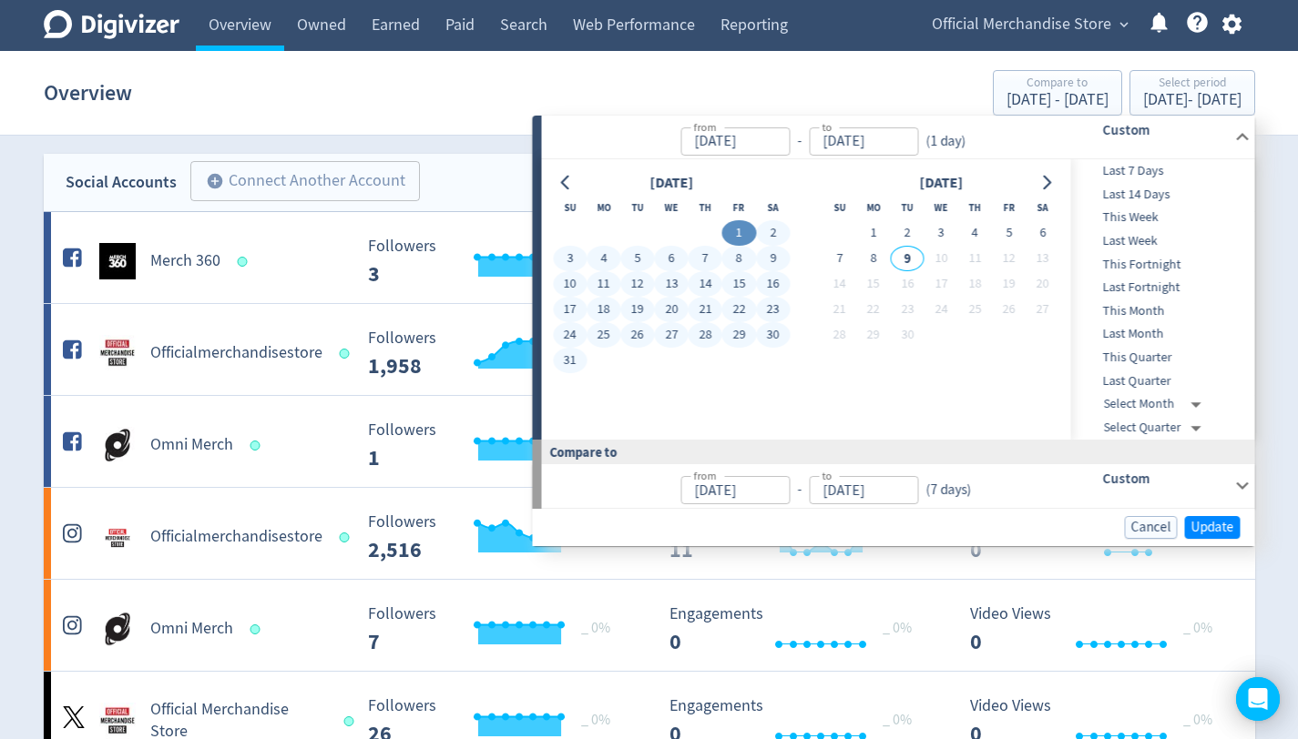
click at [566, 365] on button "31" at bounding box center [570, 360] width 34 height 25
type input "[DATE]"
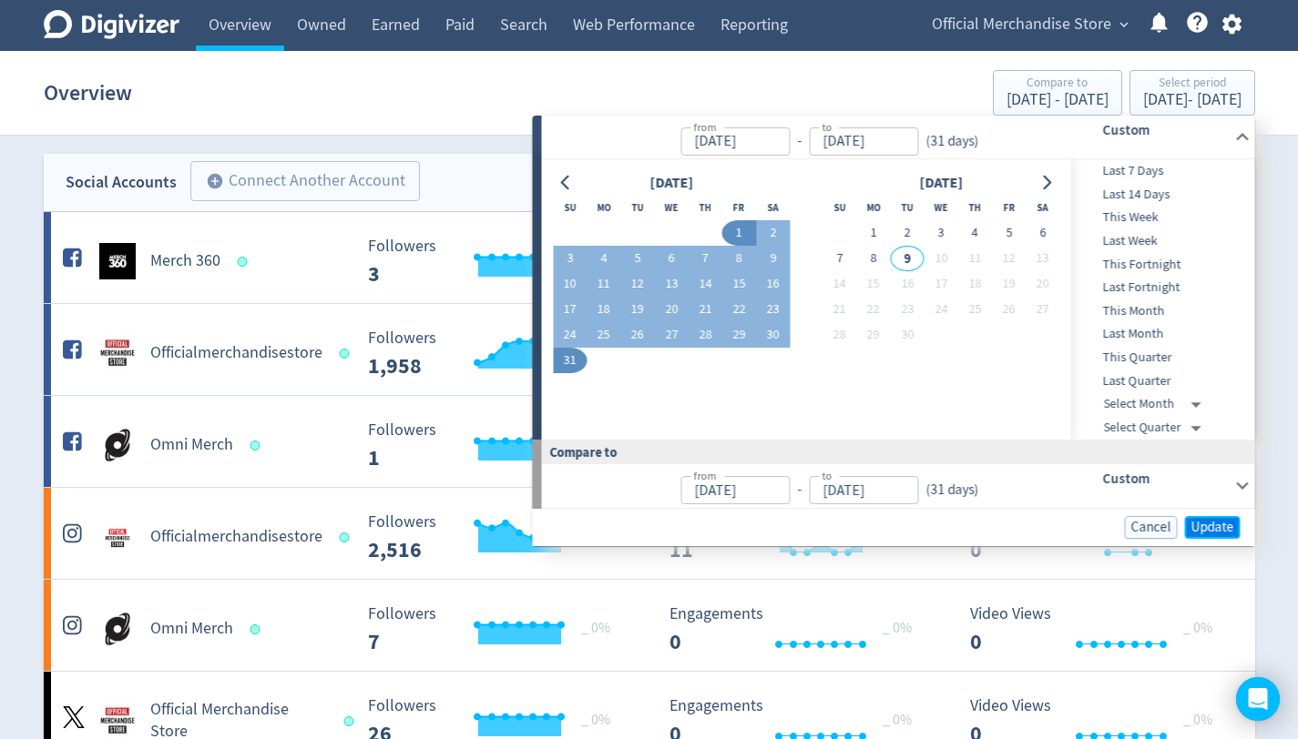
click at [1207, 527] on span "Update" at bounding box center [1212, 528] width 43 height 14
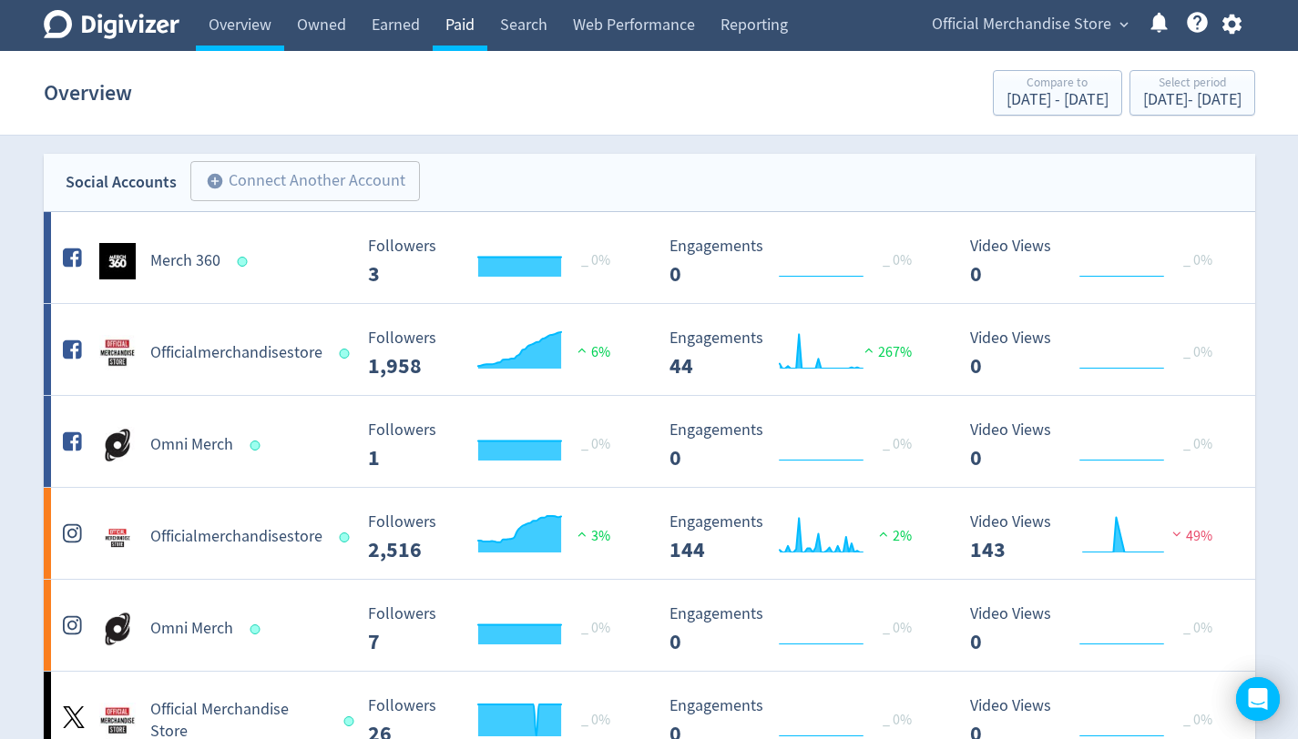
click at [452, 28] on link "Paid" at bounding box center [460, 25] width 55 height 51
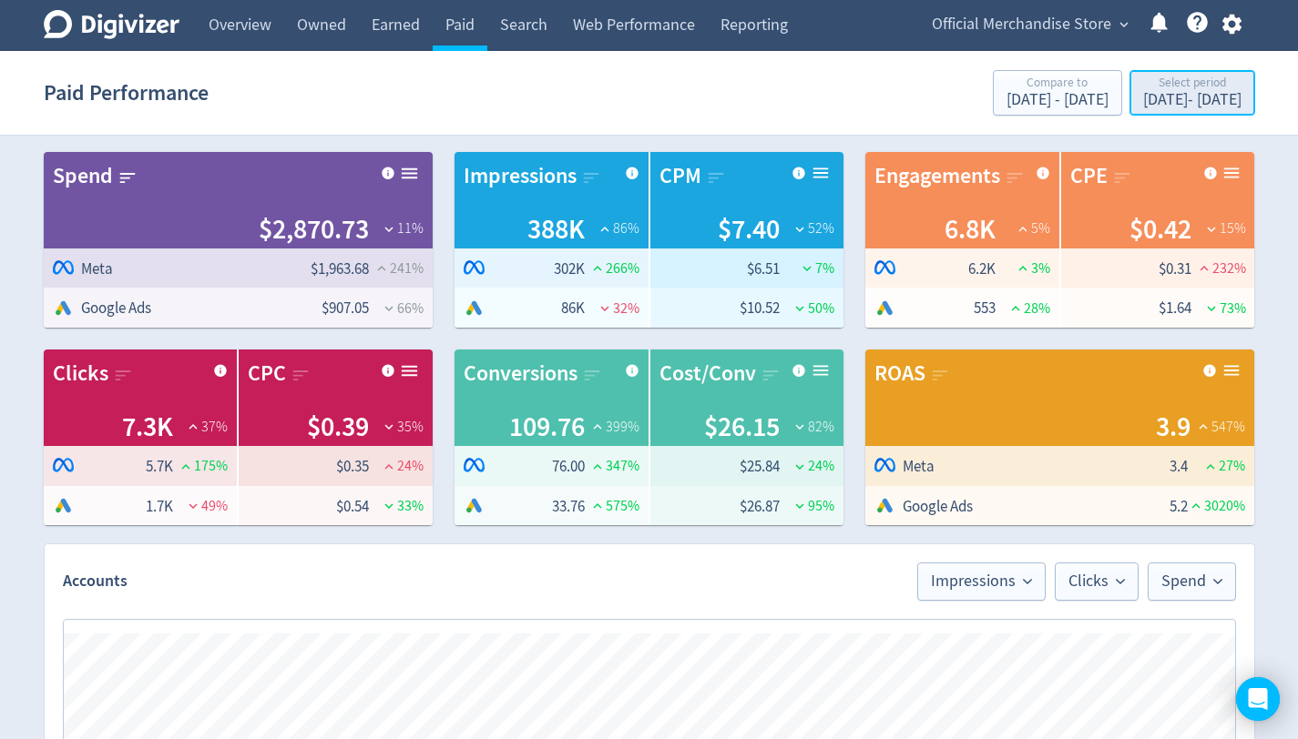
click at [1143, 99] on div "[DATE] - [DATE]" at bounding box center [1192, 100] width 98 height 16
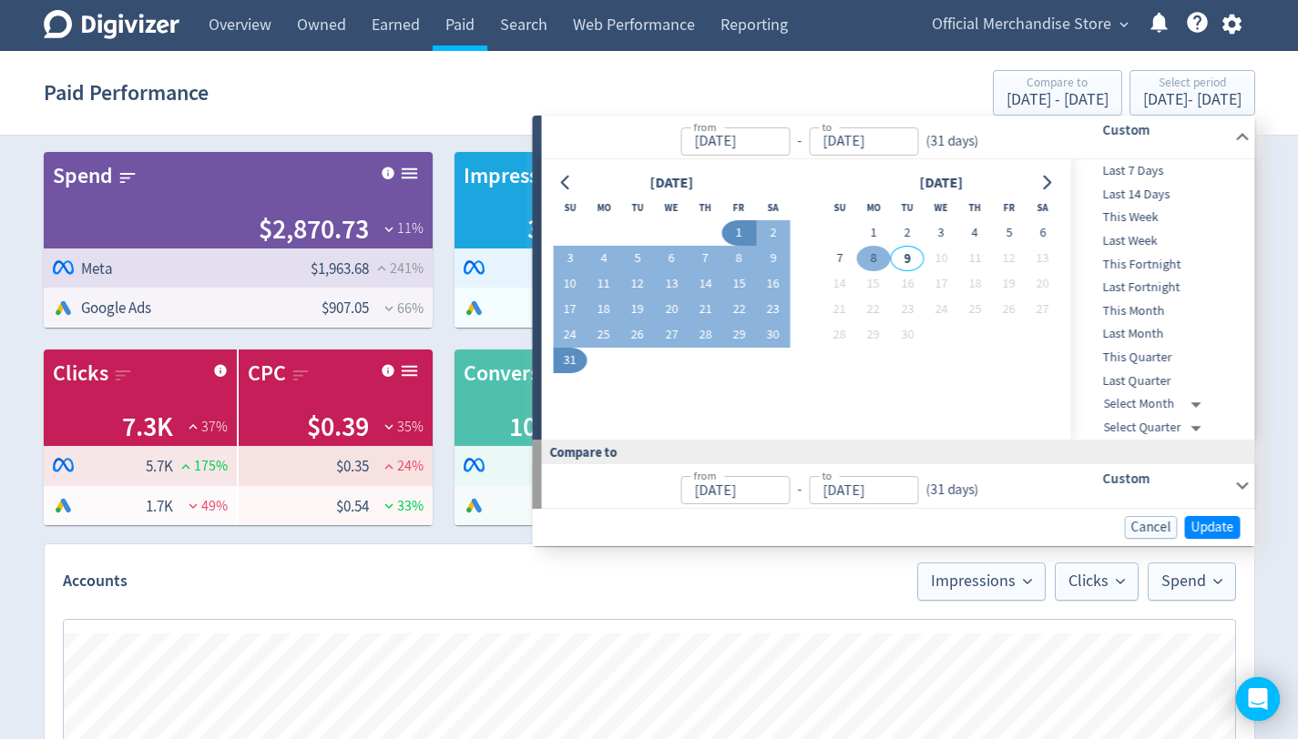
click at [871, 260] on button "8" at bounding box center [873, 258] width 34 height 25
type input "[DATE]"
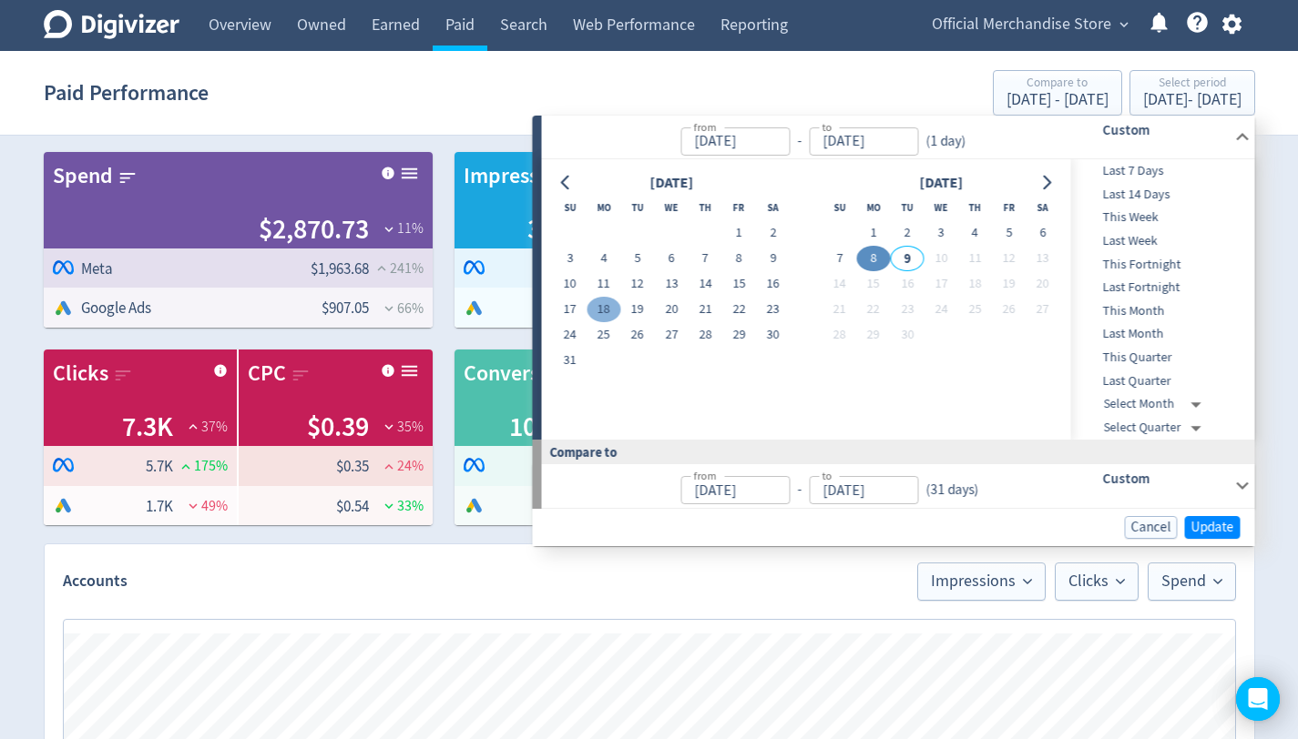
click at [604, 314] on button "18" at bounding box center [603, 309] width 34 height 25
type input "[DATE]"
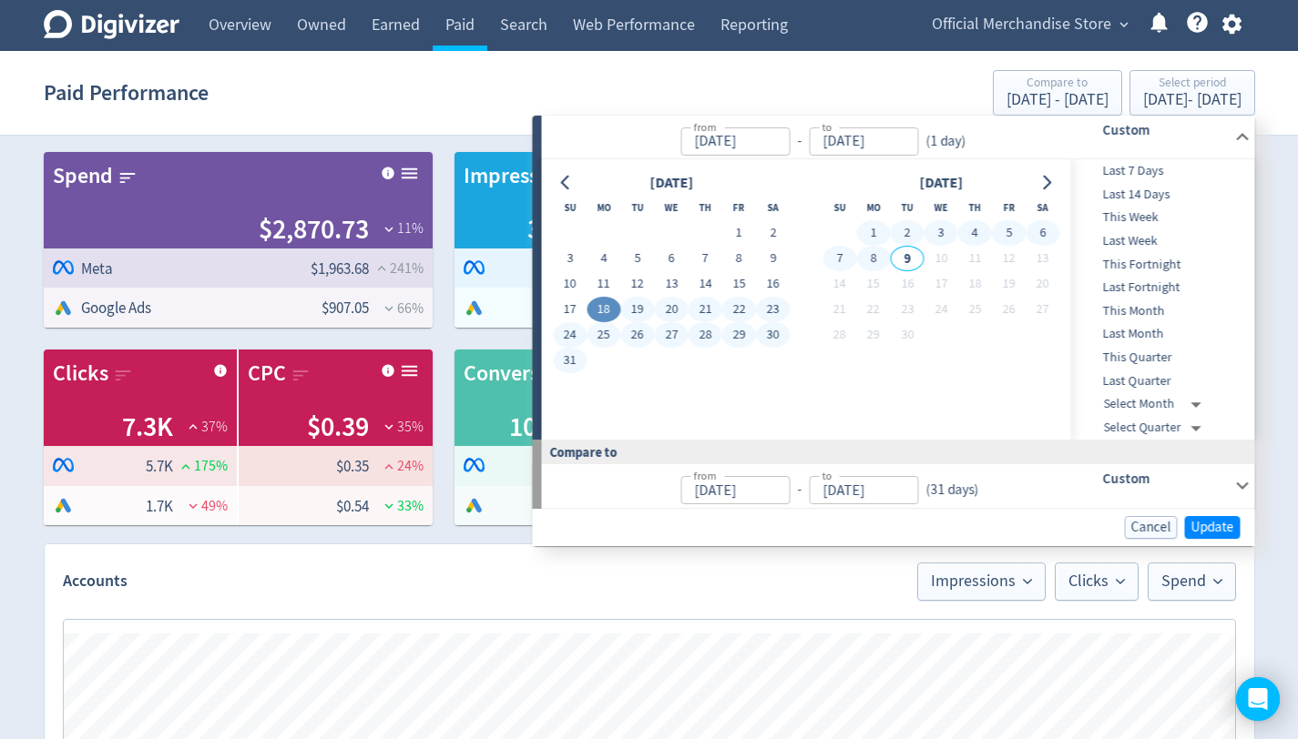
click at [877, 257] on button "8" at bounding box center [873, 258] width 34 height 25
type input "[DATE]"
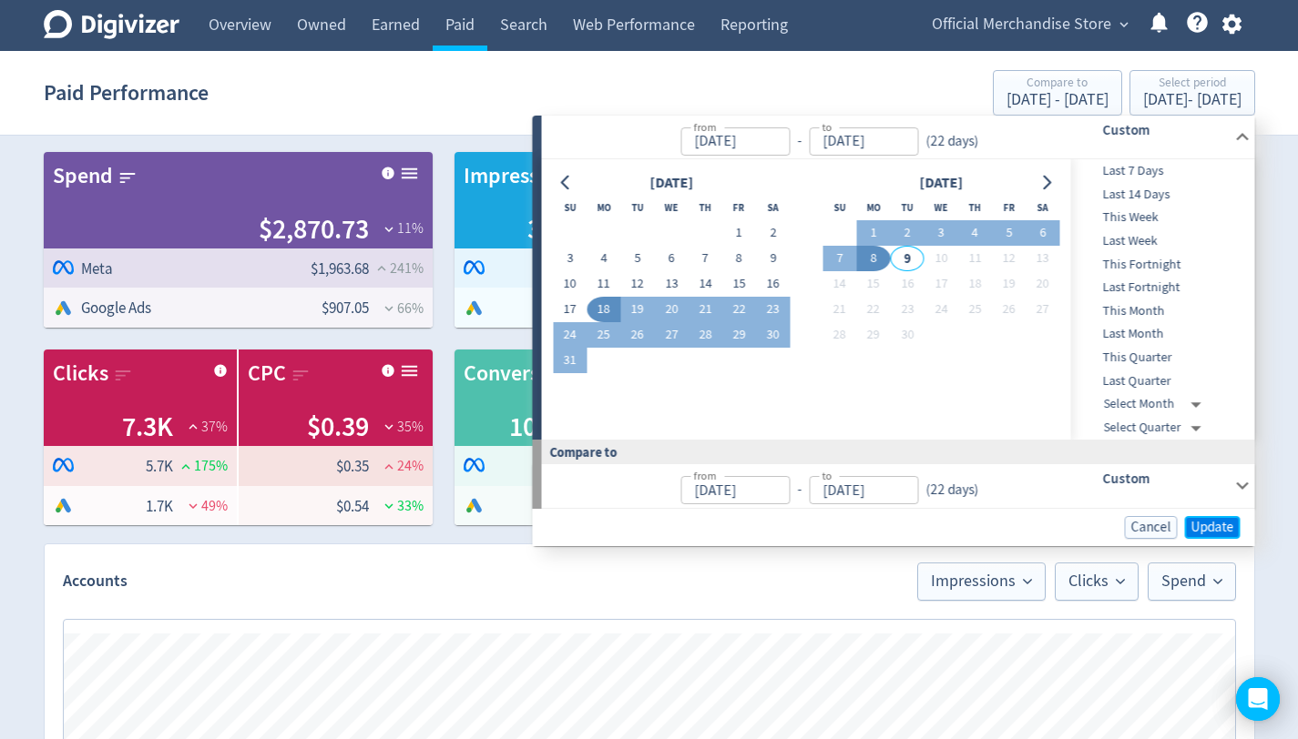
click at [1208, 531] on span "Update" at bounding box center [1212, 528] width 43 height 14
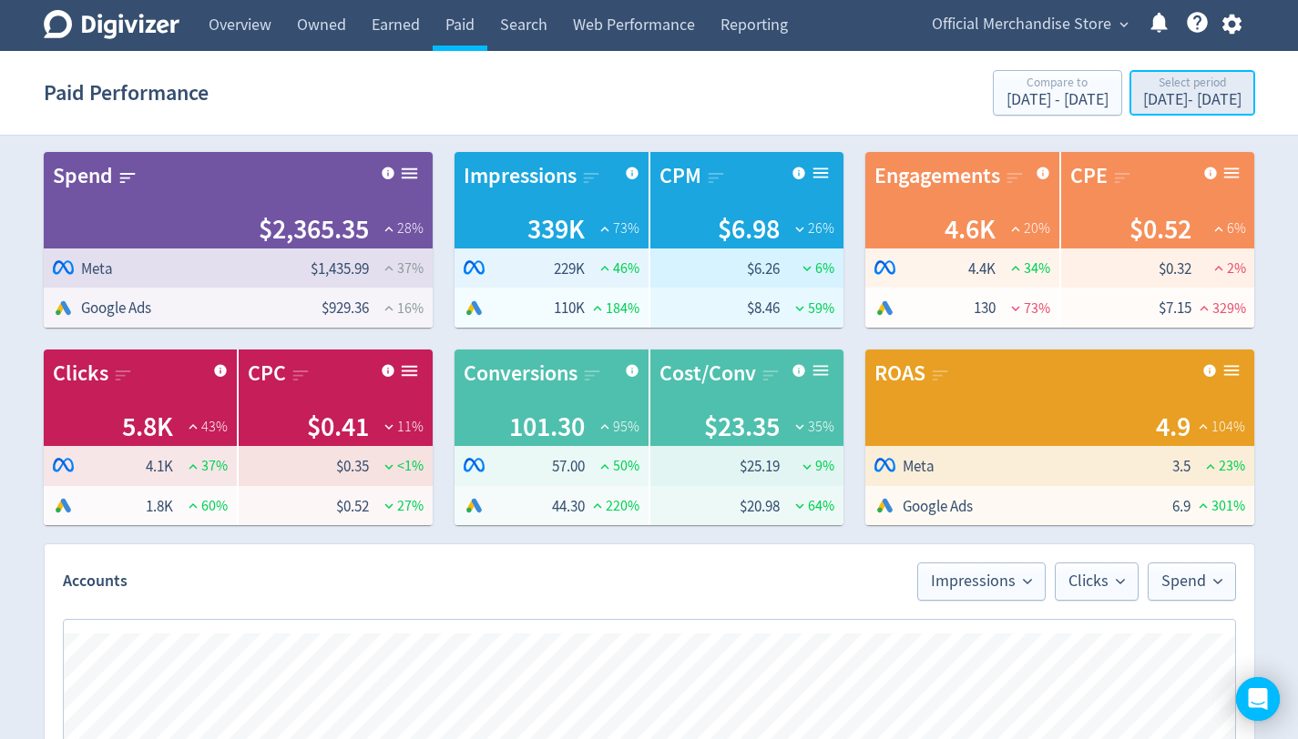
click at [1154, 94] on div "[DATE] - [DATE]" at bounding box center [1192, 100] width 98 height 16
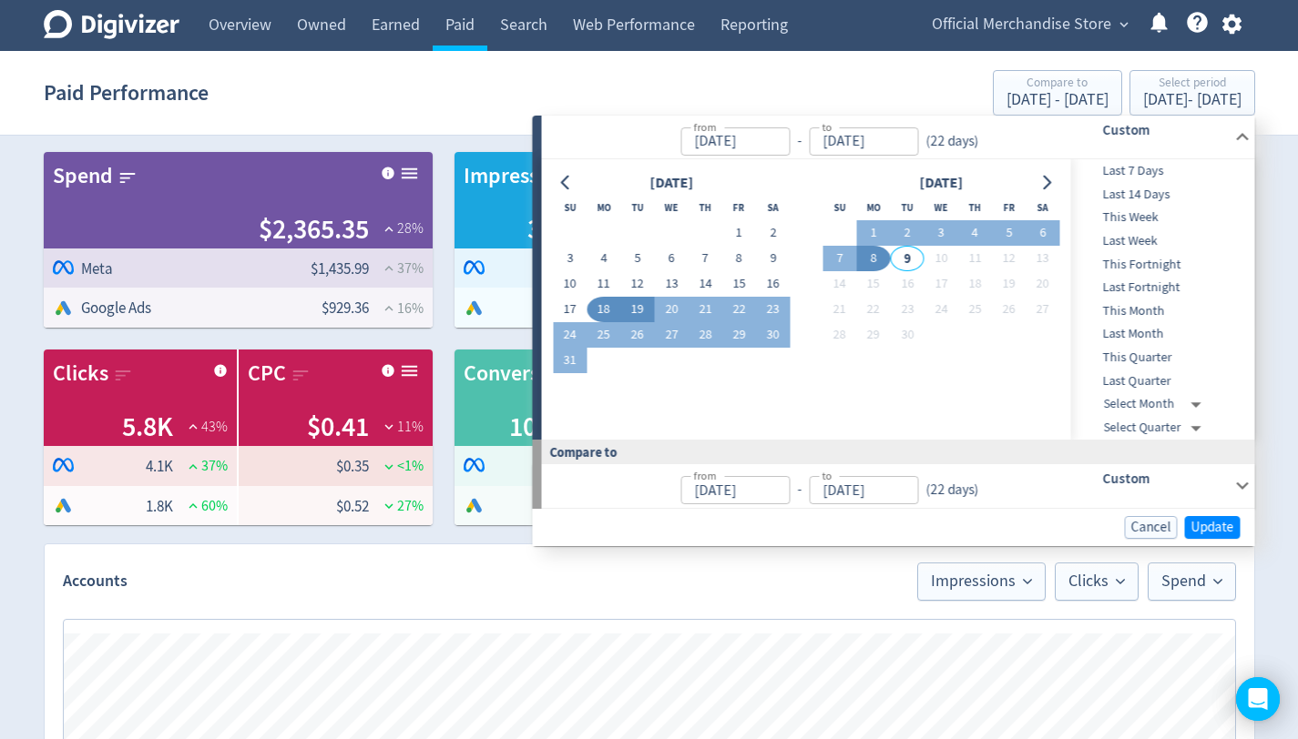
click at [635, 306] on button "19" at bounding box center [637, 309] width 34 height 25
type input "[DATE]"
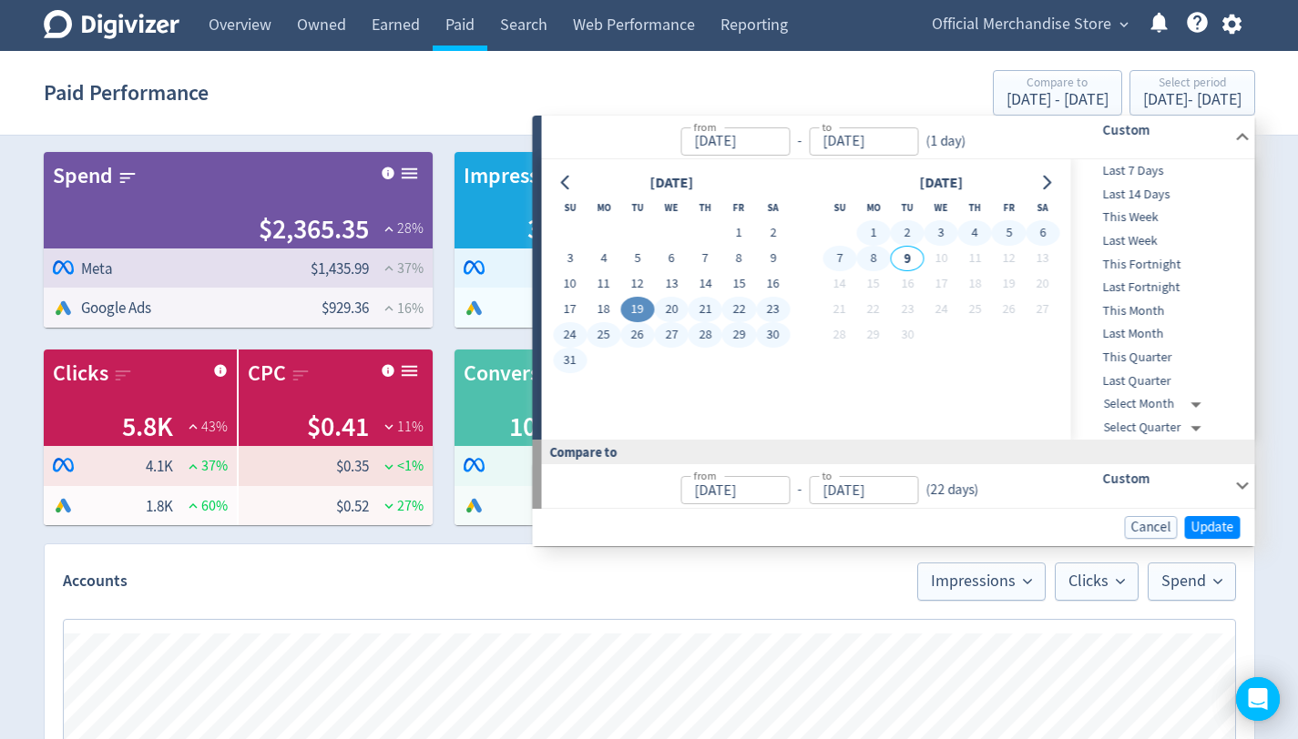
click at [872, 259] on button "8" at bounding box center [873, 258] width 34 height 25
type input "[DATE]"
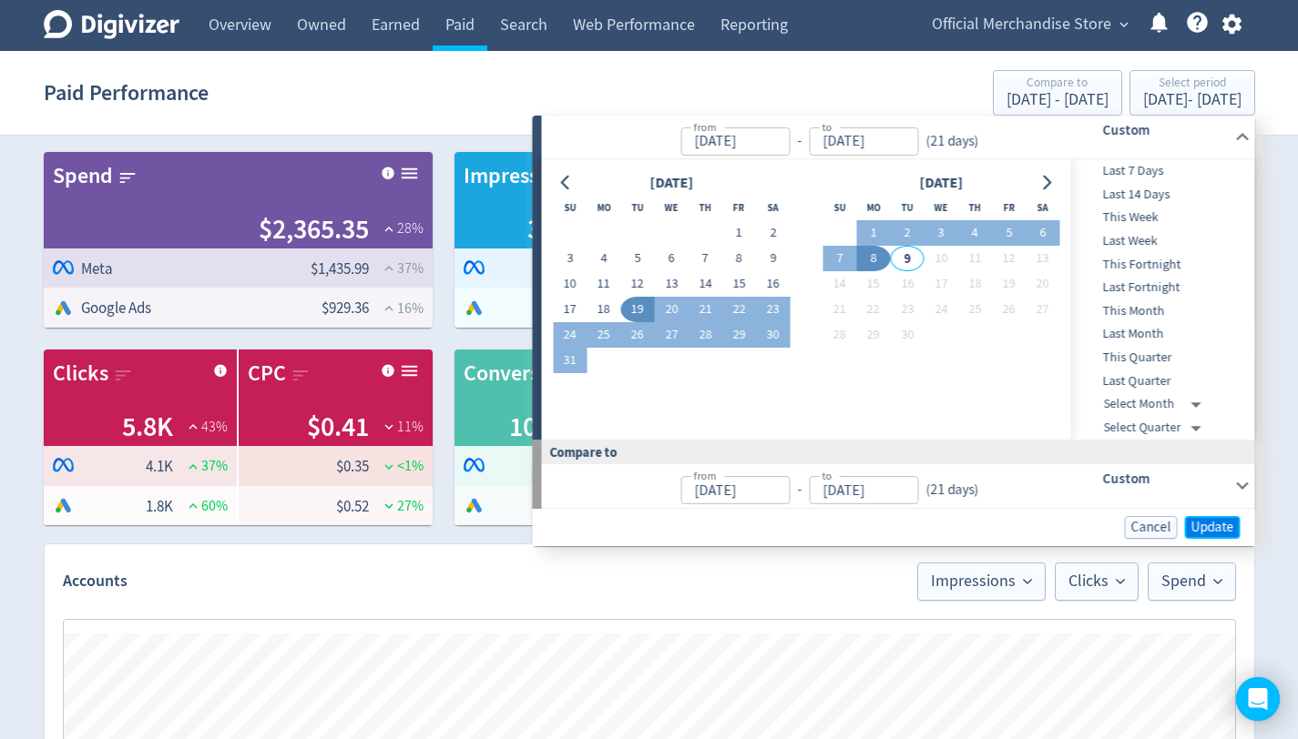
click at [1219, 531] on span "Update" at bounding box center [1212, 528] width 43 height 14
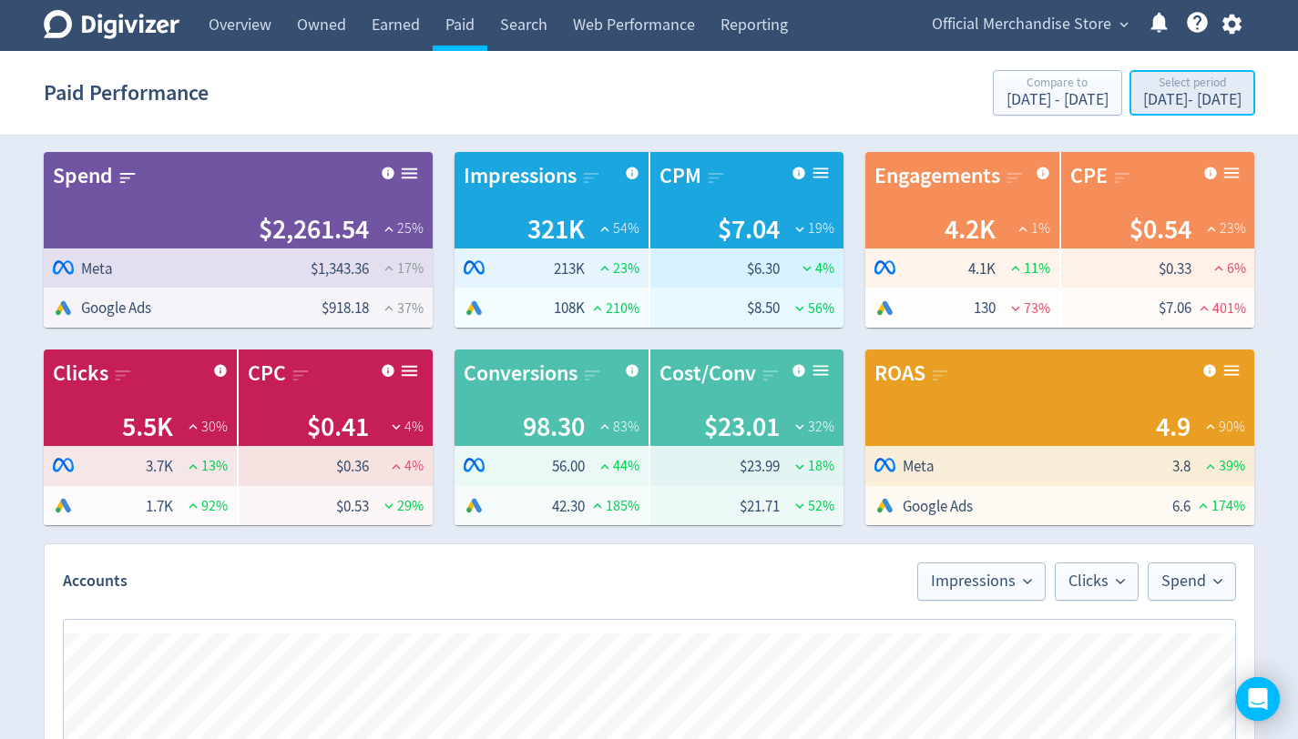
click at [1197, 104] on div "[DATE] - [DATE]" at bounding box center [1192, 100] width 98 height 16
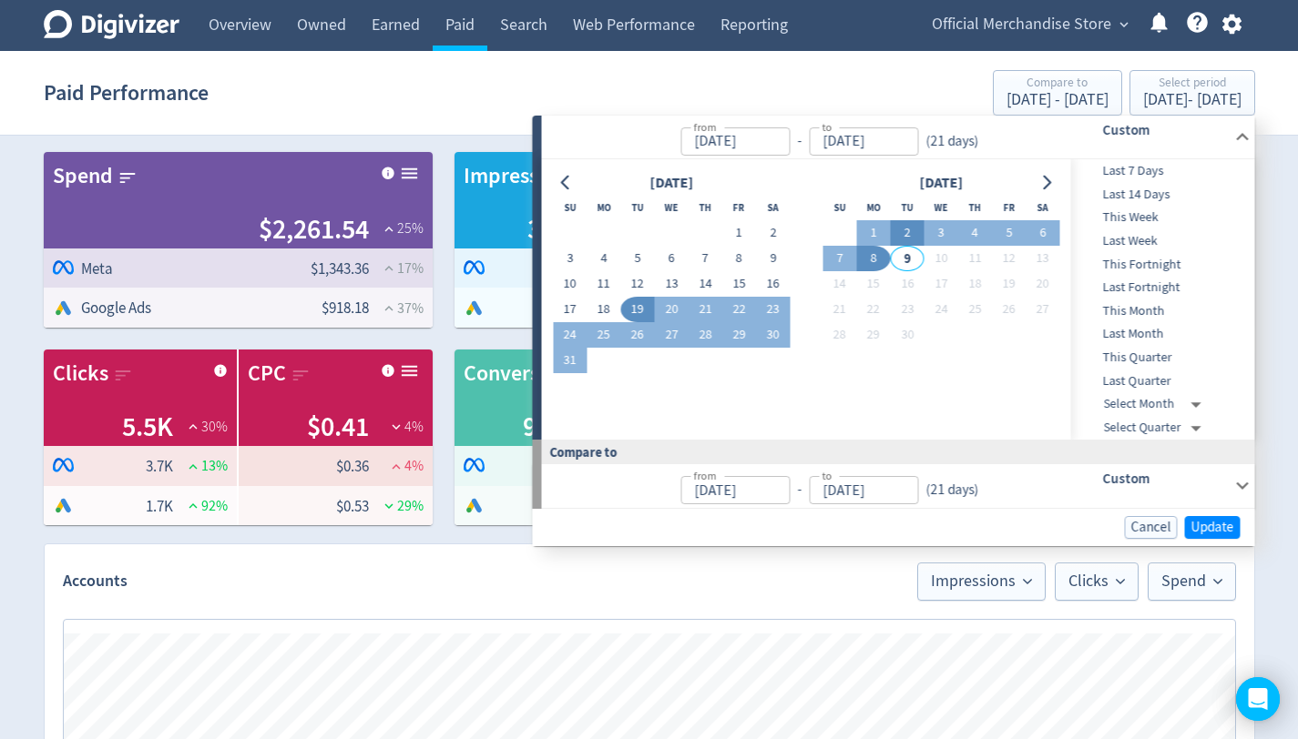
click at [903, 227] on button "2" at bounding box center [908, 232] width 34 height 25
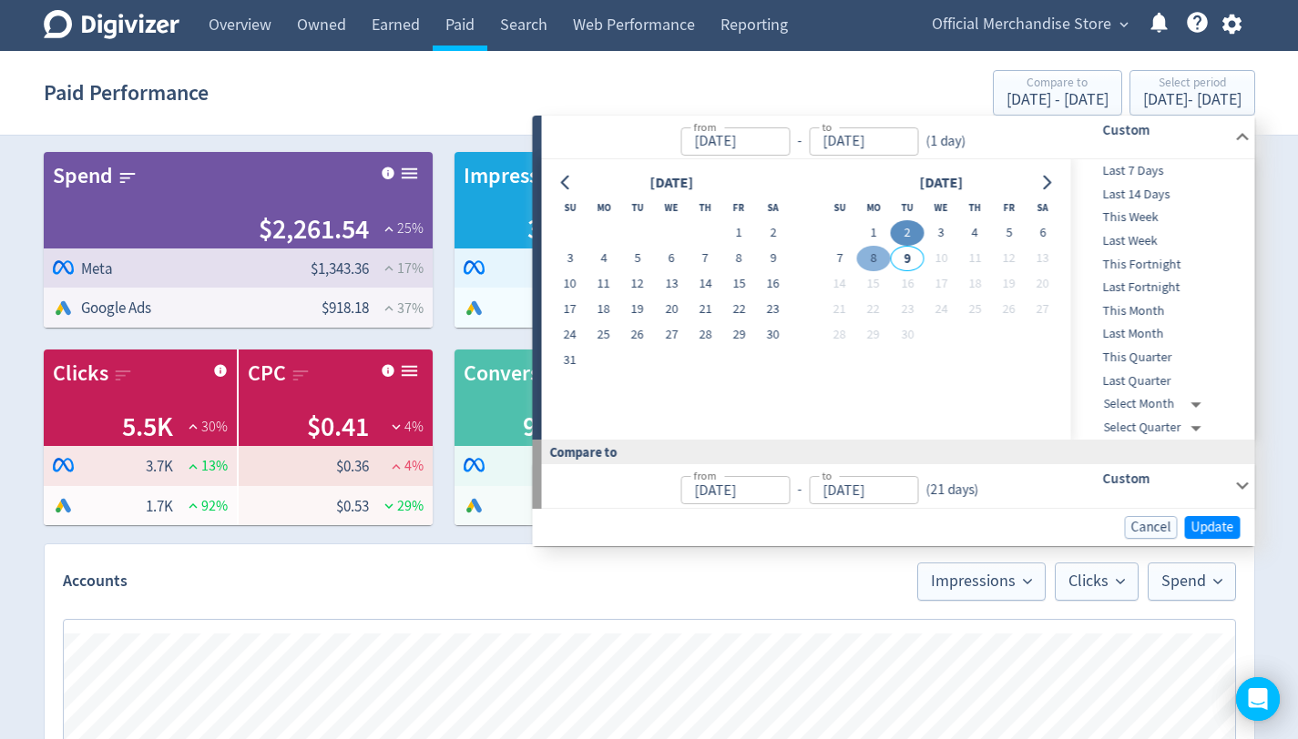
type input "[DATE]"
click at [872, 265] on button "8" at bounding box center [873, 258] width 34 height 25
type input "[DATE]"
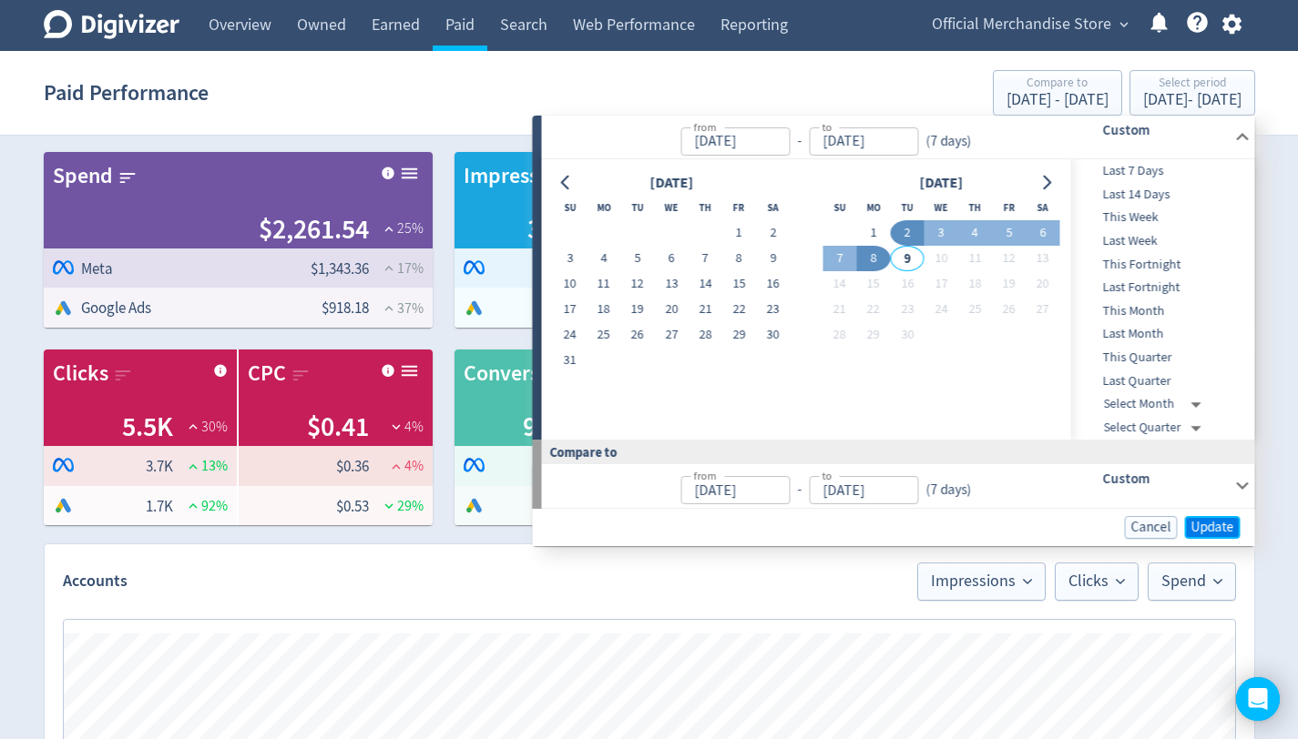
click at [1214, 521] on span "Update" at bounding box center [1212, 528] width 43 height 14
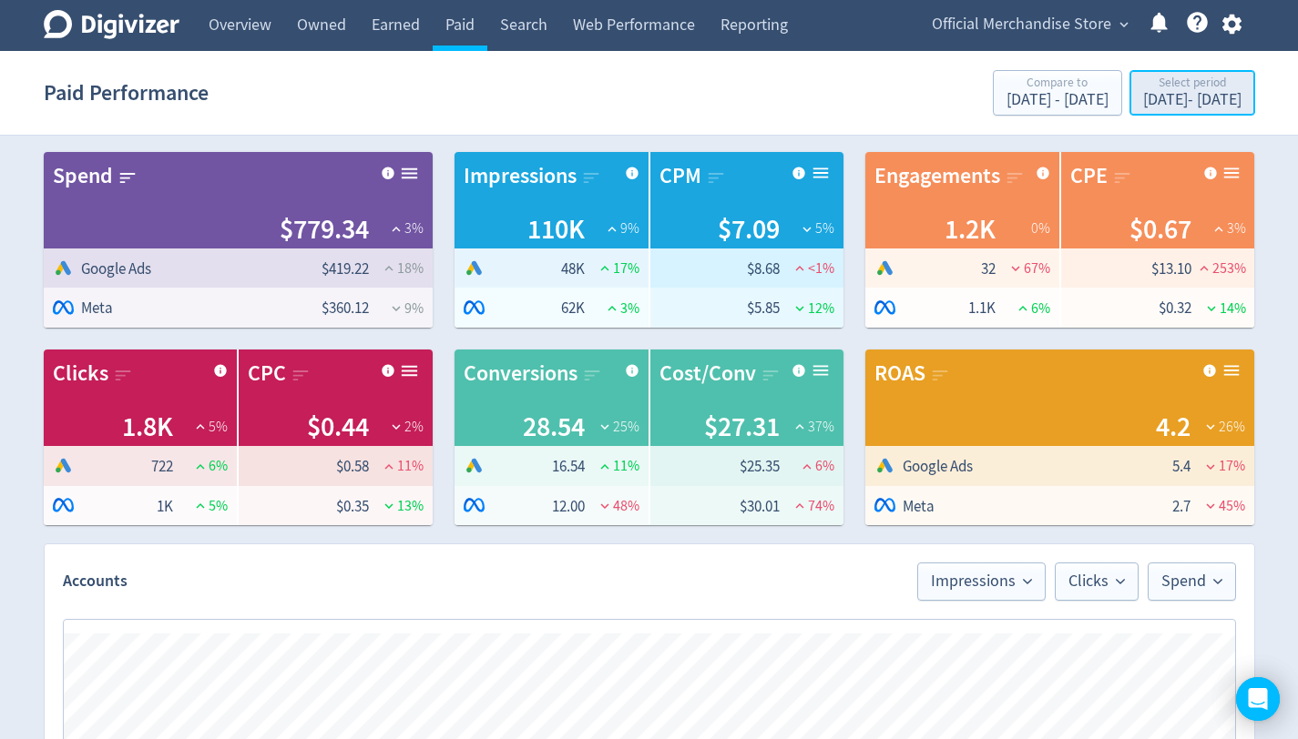
click at [1161, 94] on div "[DATE] - [DATE]" at bounding box center [1192, 100] width 98 height 16
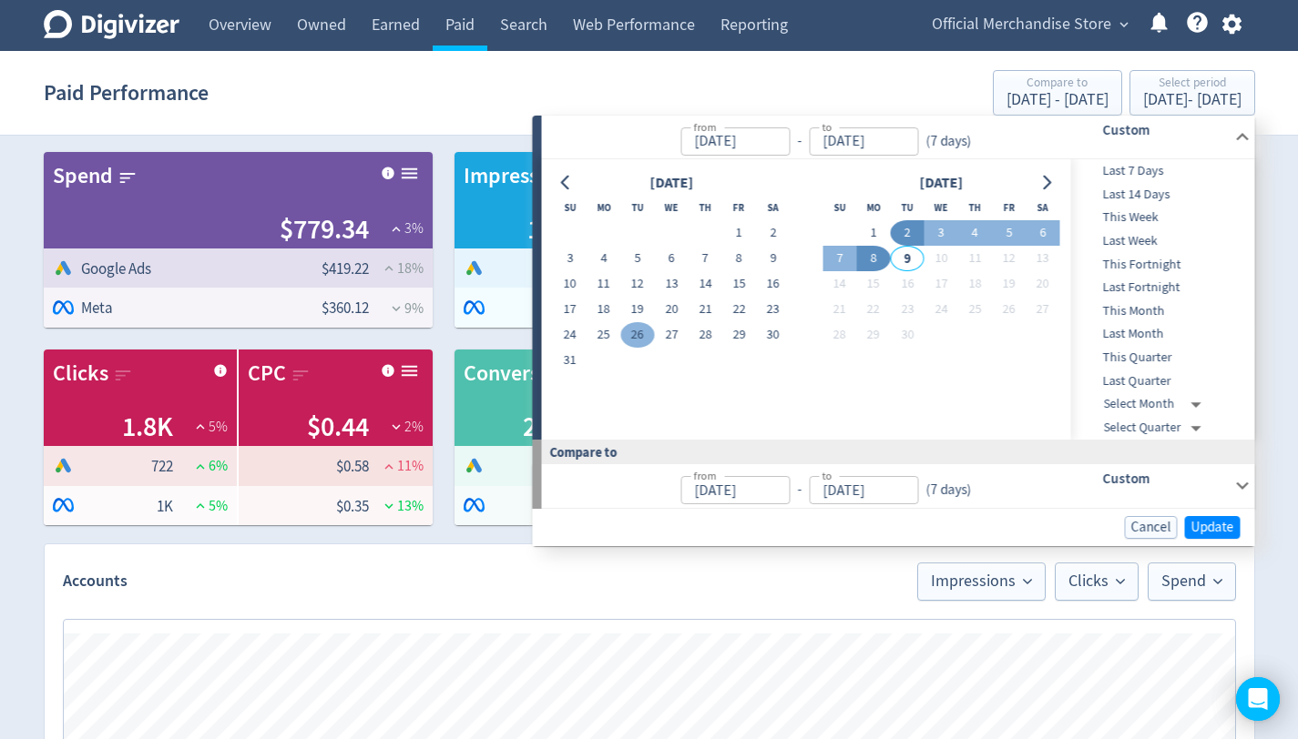
click at [629, 333] on button "26" at bounding box center [637, 334] width 34 height 25
type input "[DATE]"
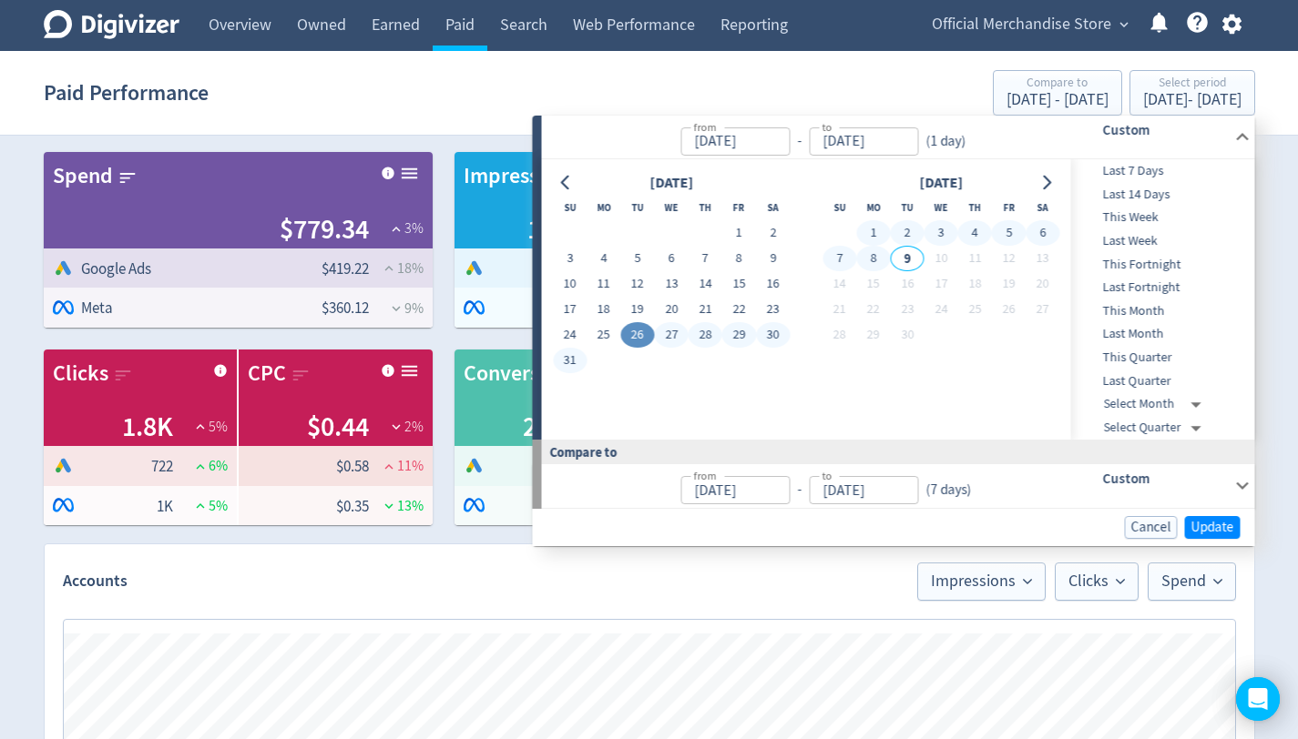
click at [872, 255] on button "8" at bounding box center [873, 258] width 34 height 25
type input "[DATE]"
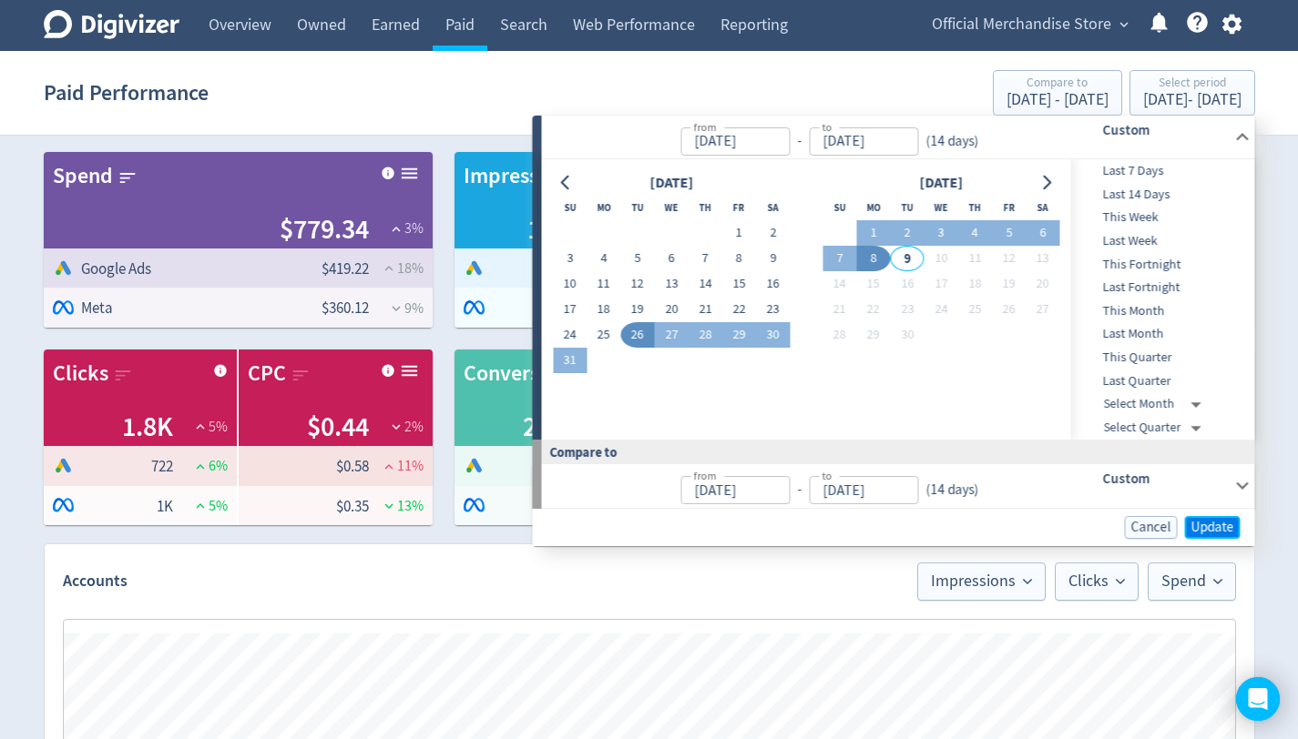
click at [1210, 534] on span "Update" at bounding box center [1212, 528] width 43 height 14
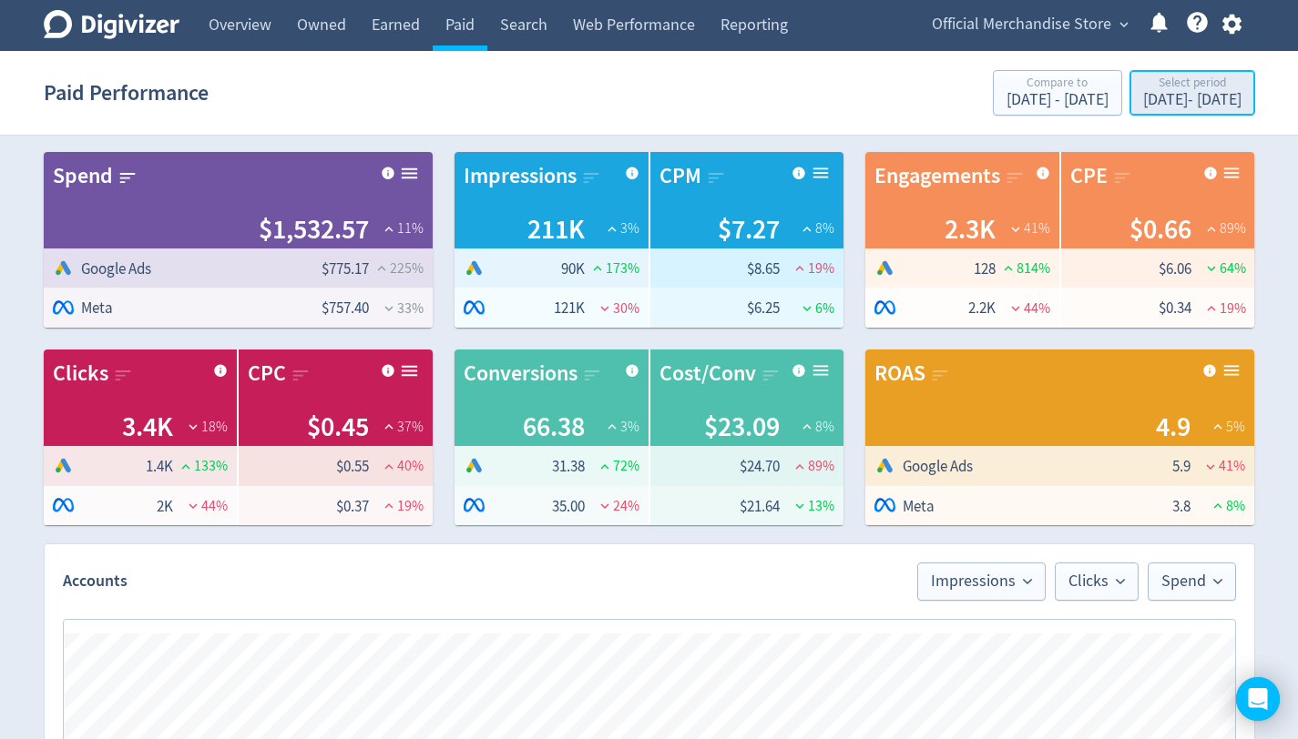
click at [1143, 99] on div "[DATE] - [DATE]" at bounding box center [1192, 100] width 98 height 16
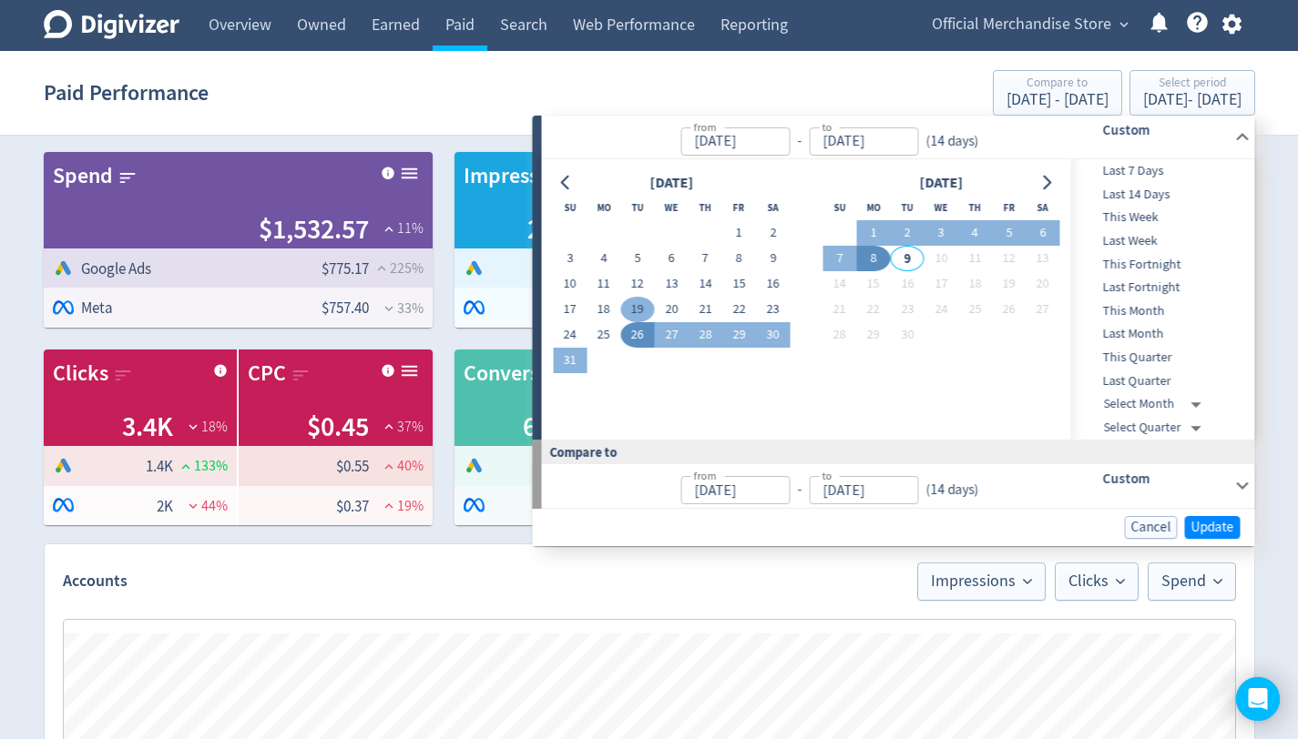
click at [638, 314] on button "19" at bounding box center [637, 309] width 34 height 25
type input "[DATE]"
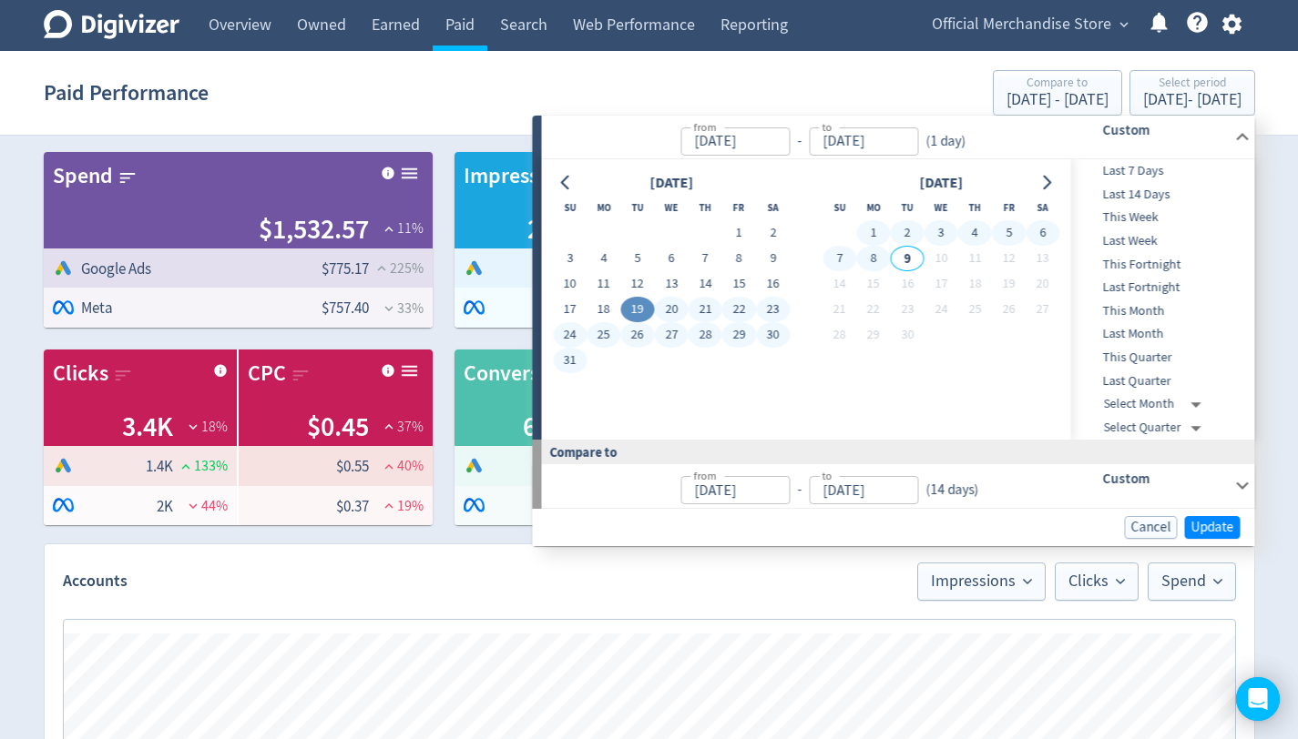
click at [872, 265] on button "8" at bounding box center [873, 258] width 34 height 25
type input "[DATE]"
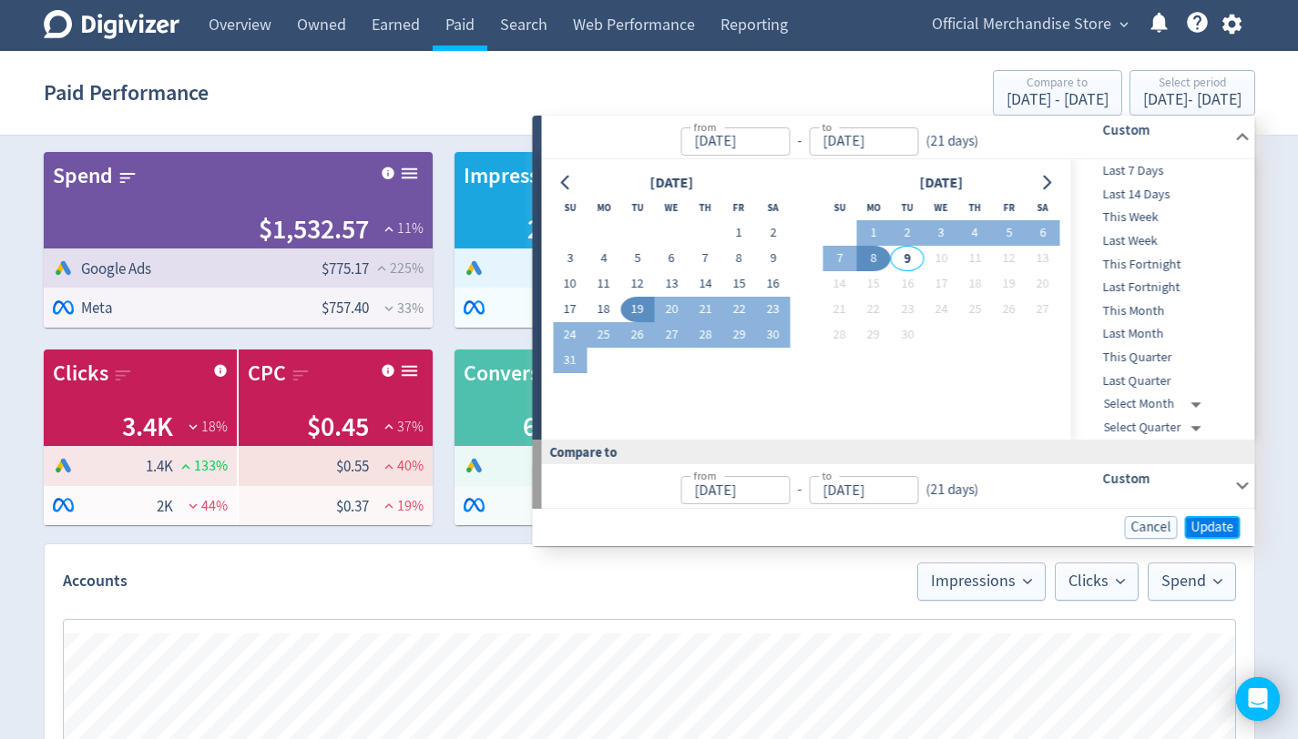
click at [1206, 527] on span "Update" at bounding box center [1212, 528] width 43 height 14
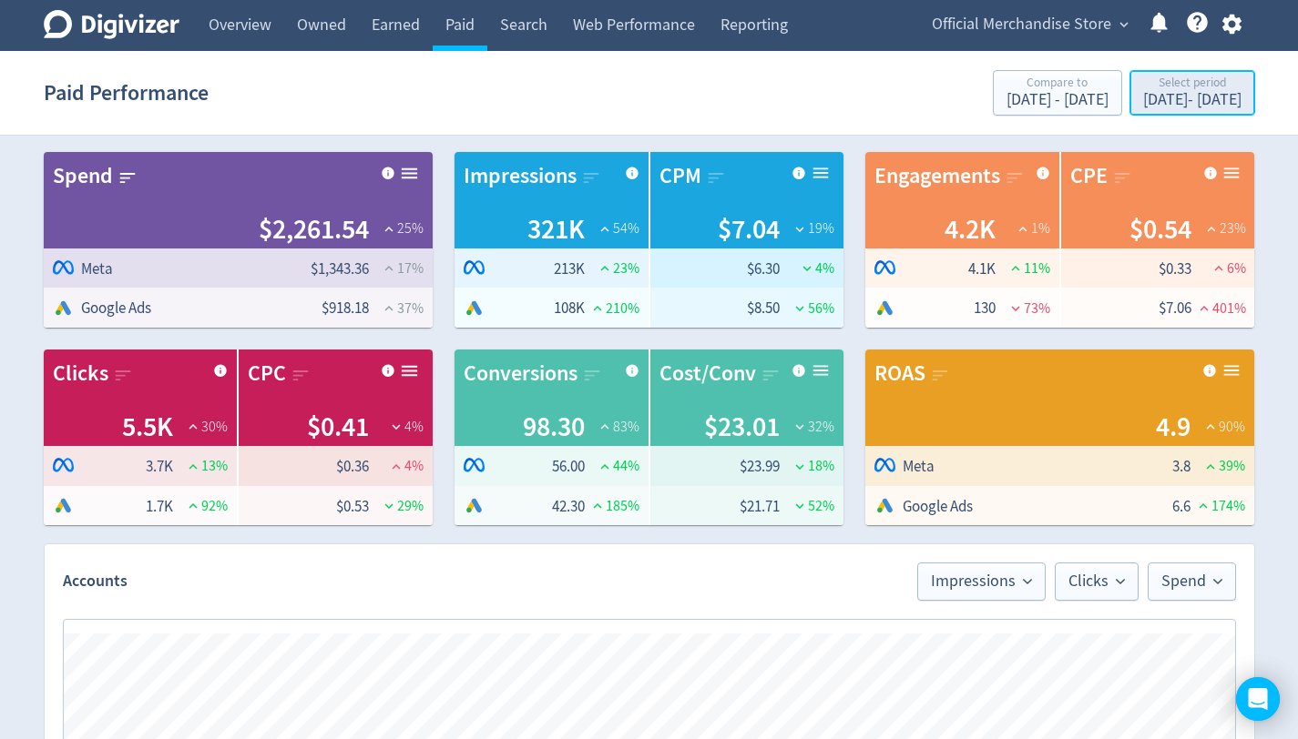
click at [1168, 101] on div "[DATE] - [DATE]" at bounding box center [1192, 100] width 98 height 16
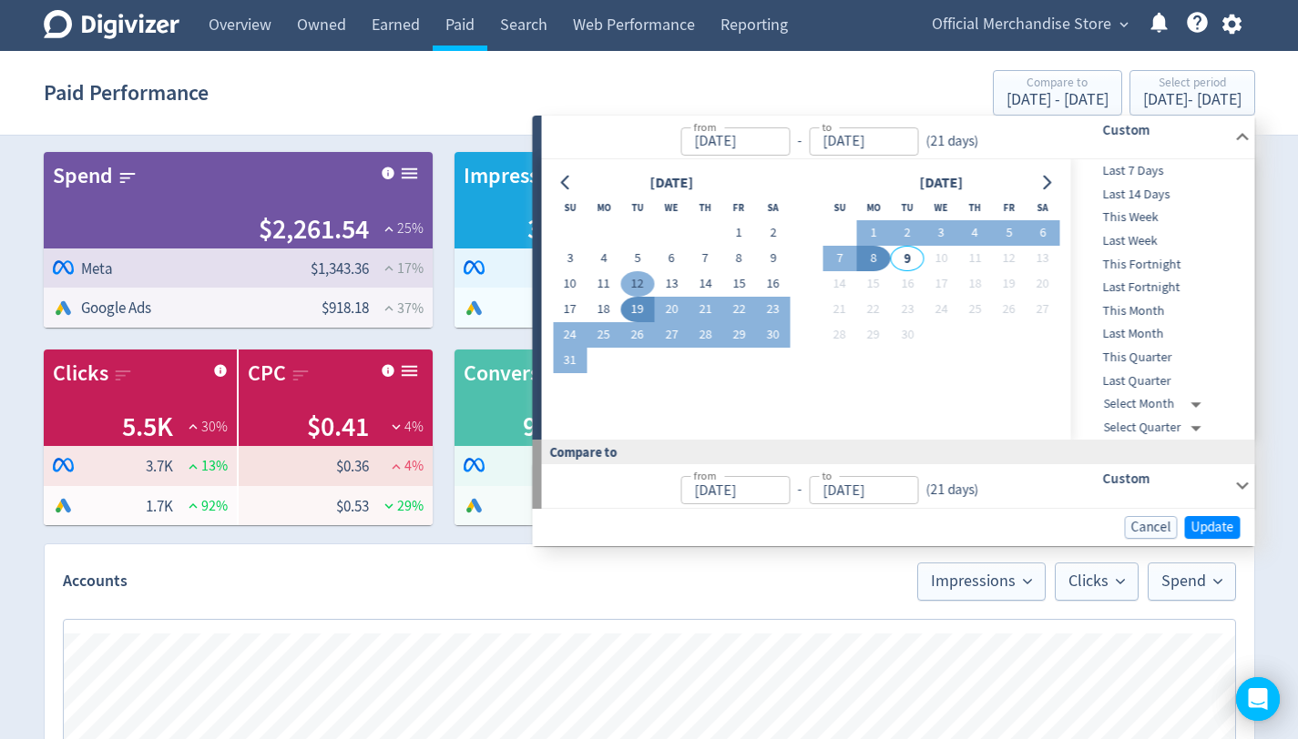
click at [635, 282] on button "12" at bounding box center [637, 283] width 34 height 25
type input "[DATE]"
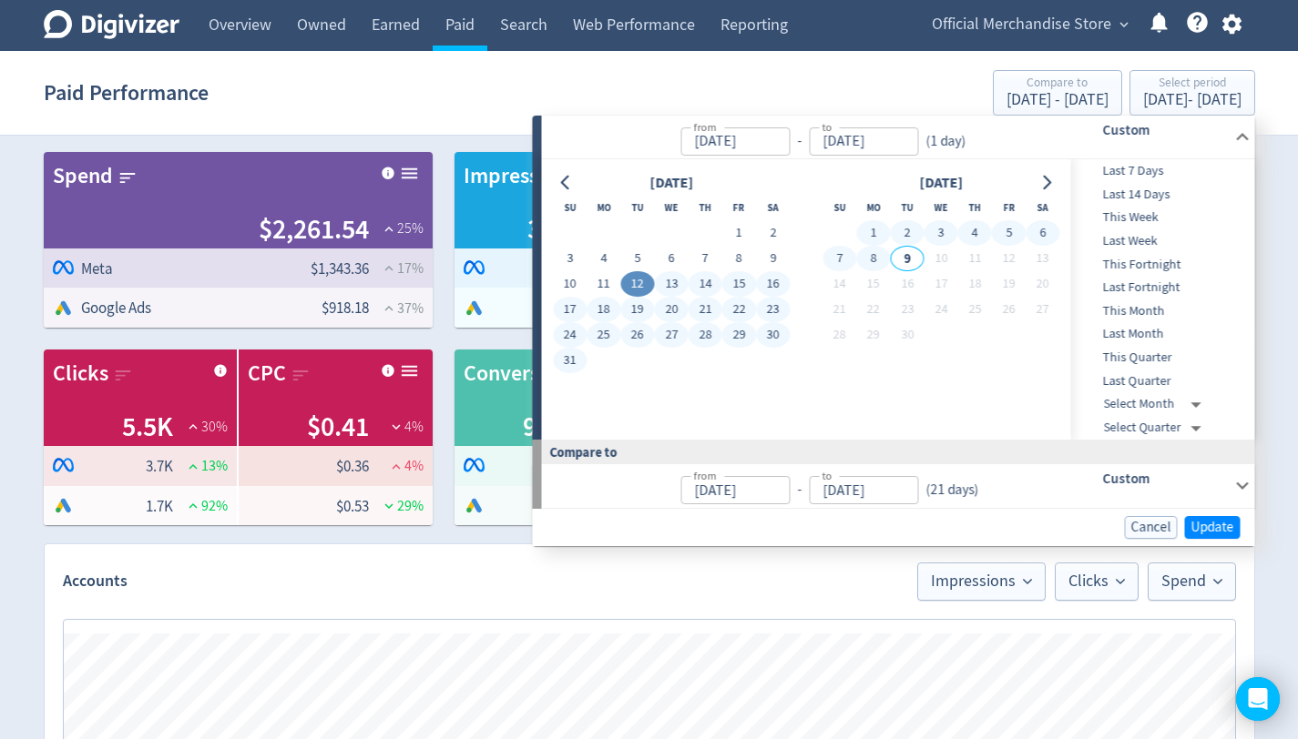
click at [879, 263] on button "8" at bounding box center [873, 258] width 34 height 25
type input "[DATE]"
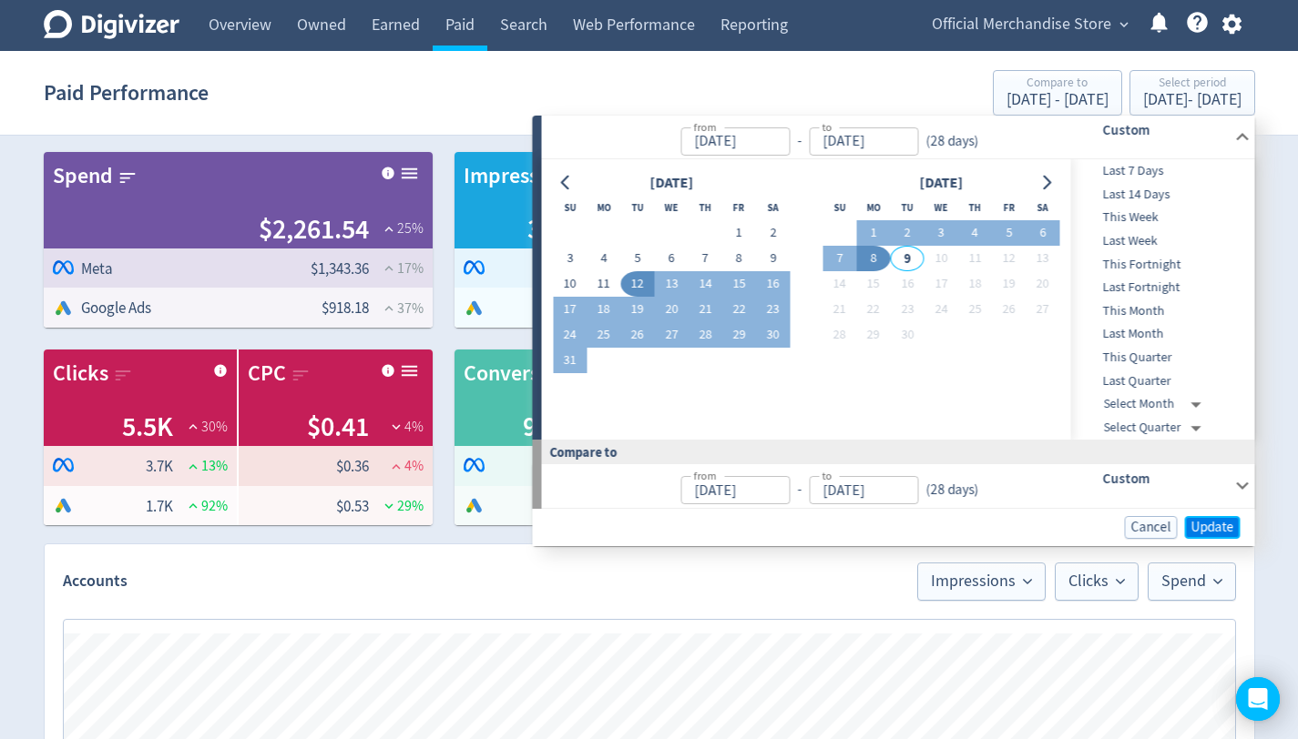
click at [1216, 526] on span "Update" at bounding box center [1212, 528] width 43 height 14
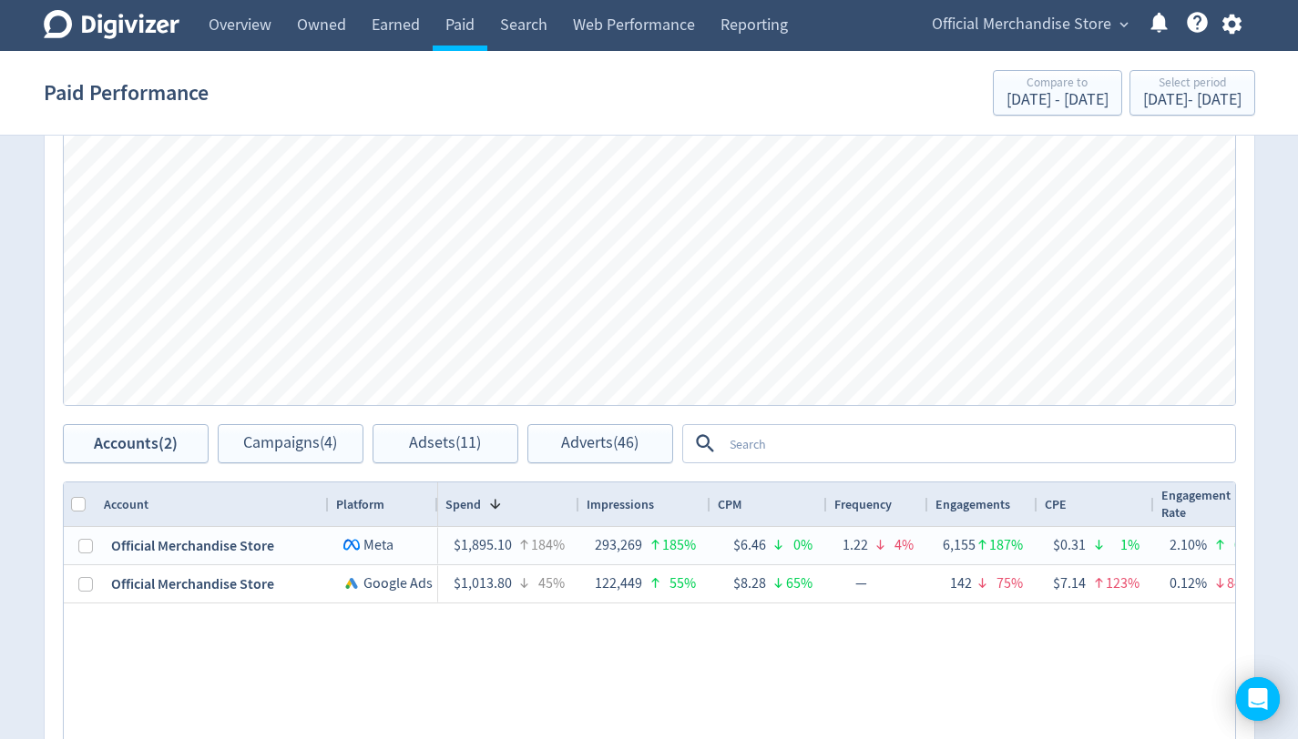
scroll to position [744, 0]
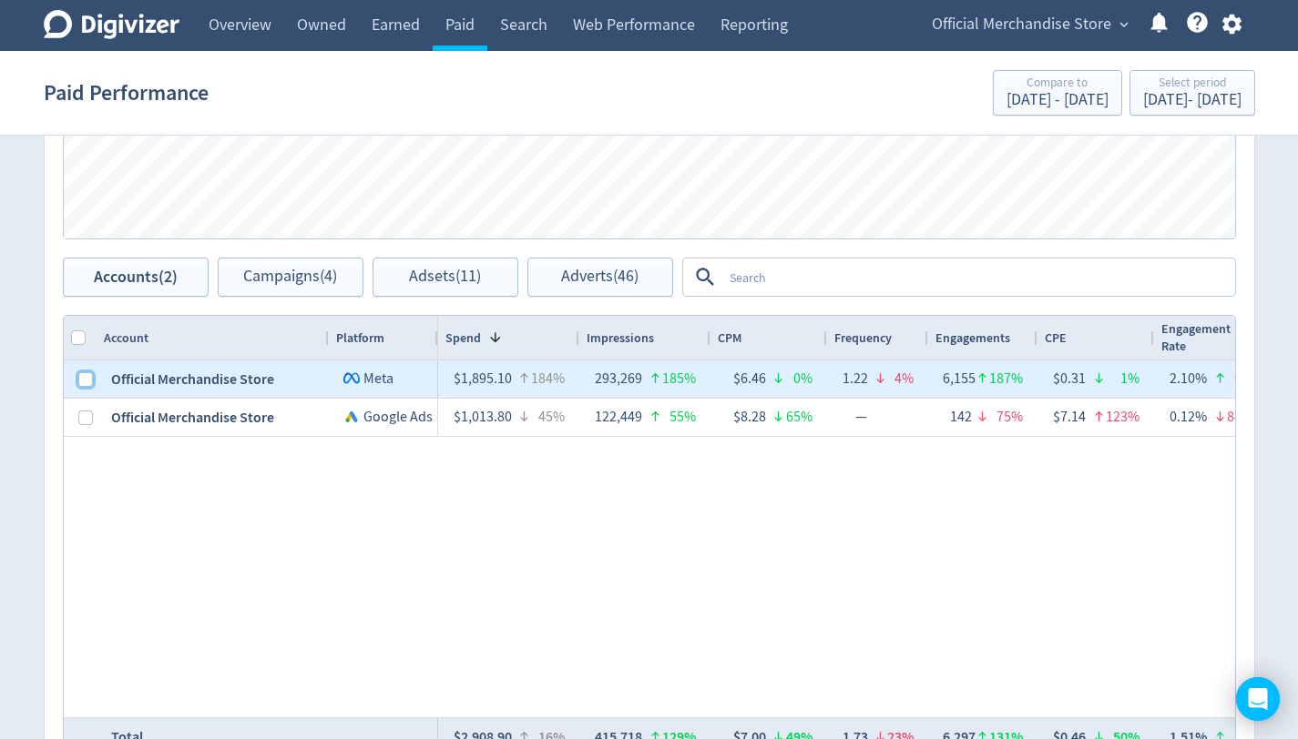
click at [88, 379] on input "Press Space to toggle row selection (unchecked)" at bounding box center [85, 379] width 15 height 15
checkbox input "true"
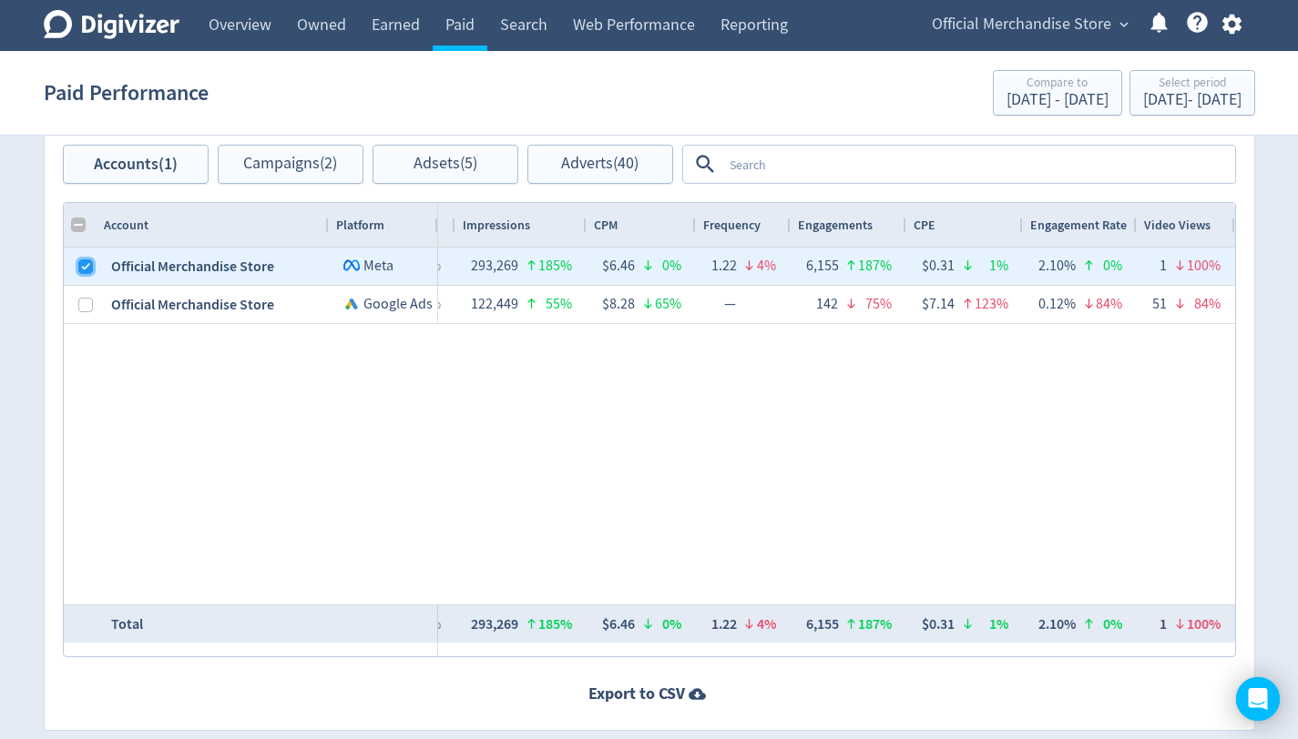
scroll to position [0, 18]
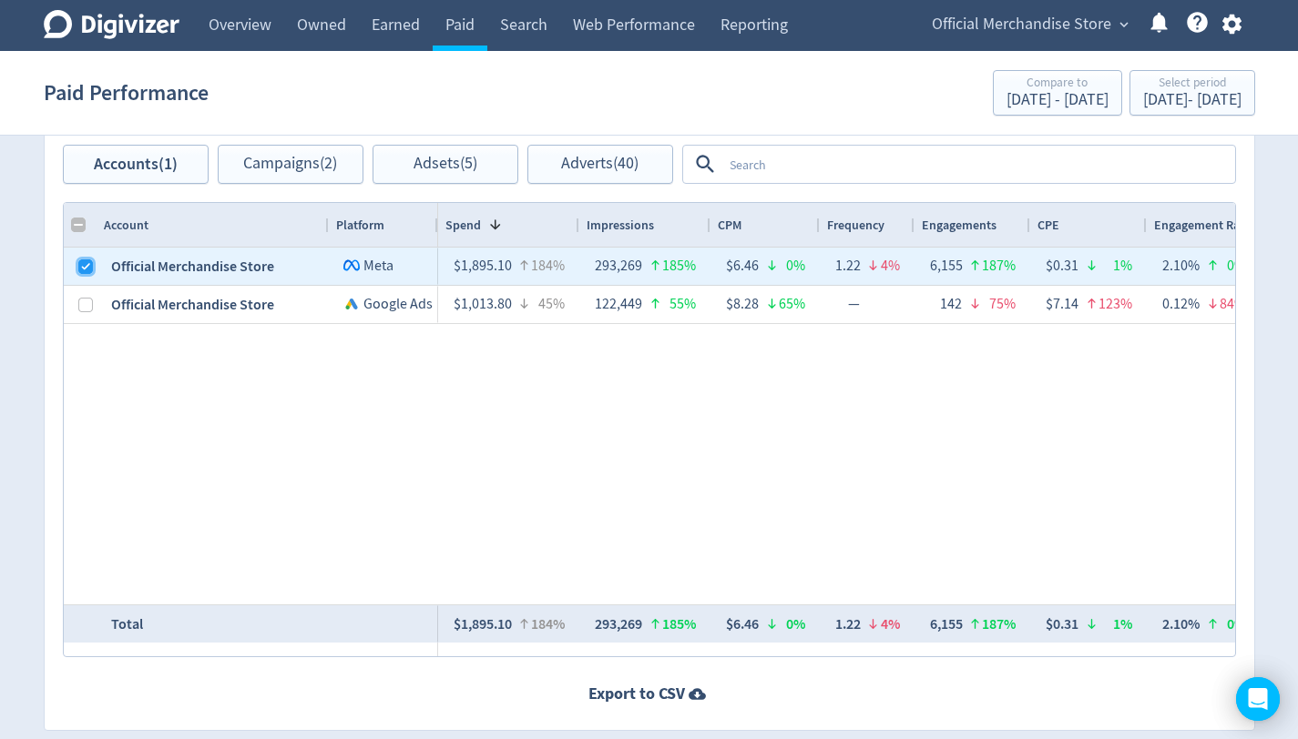
checkbox input "false"
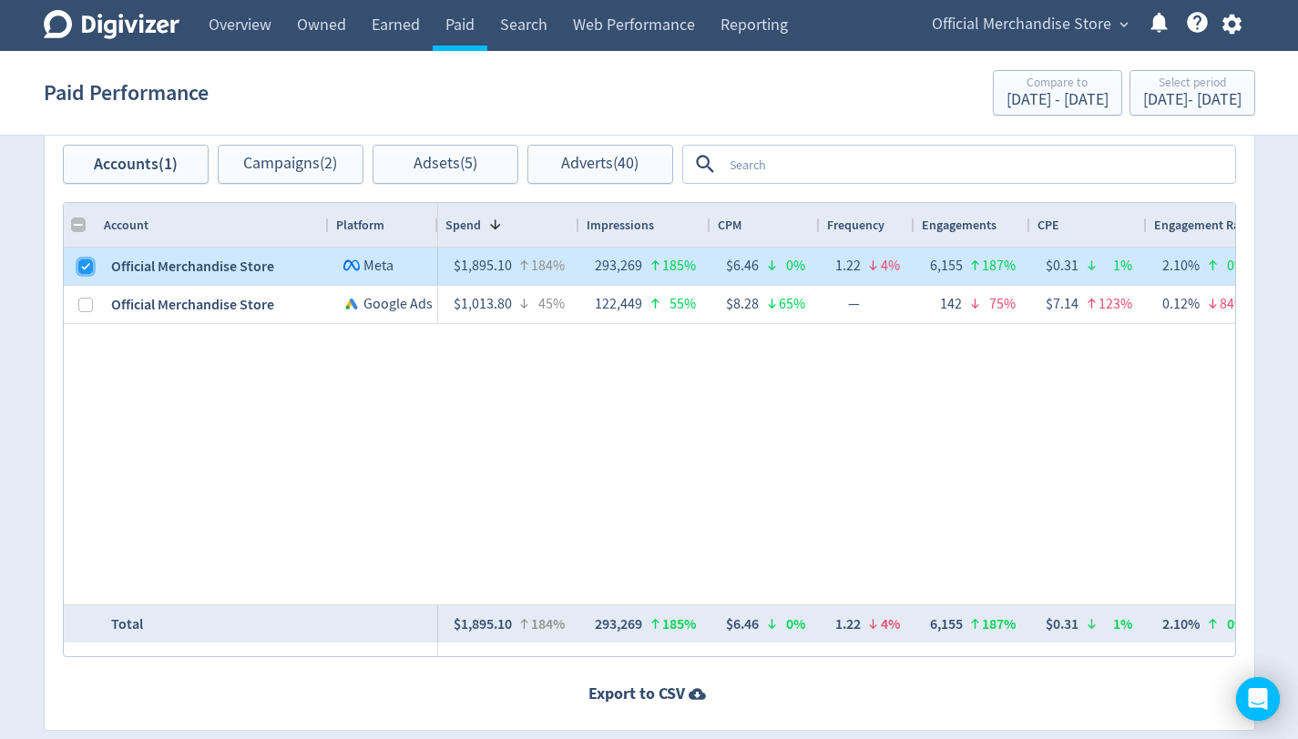
click at [87, 262] on input "Press Space to toggle row selection (checked)" at bounding box center [85, 267] width 15 height 15
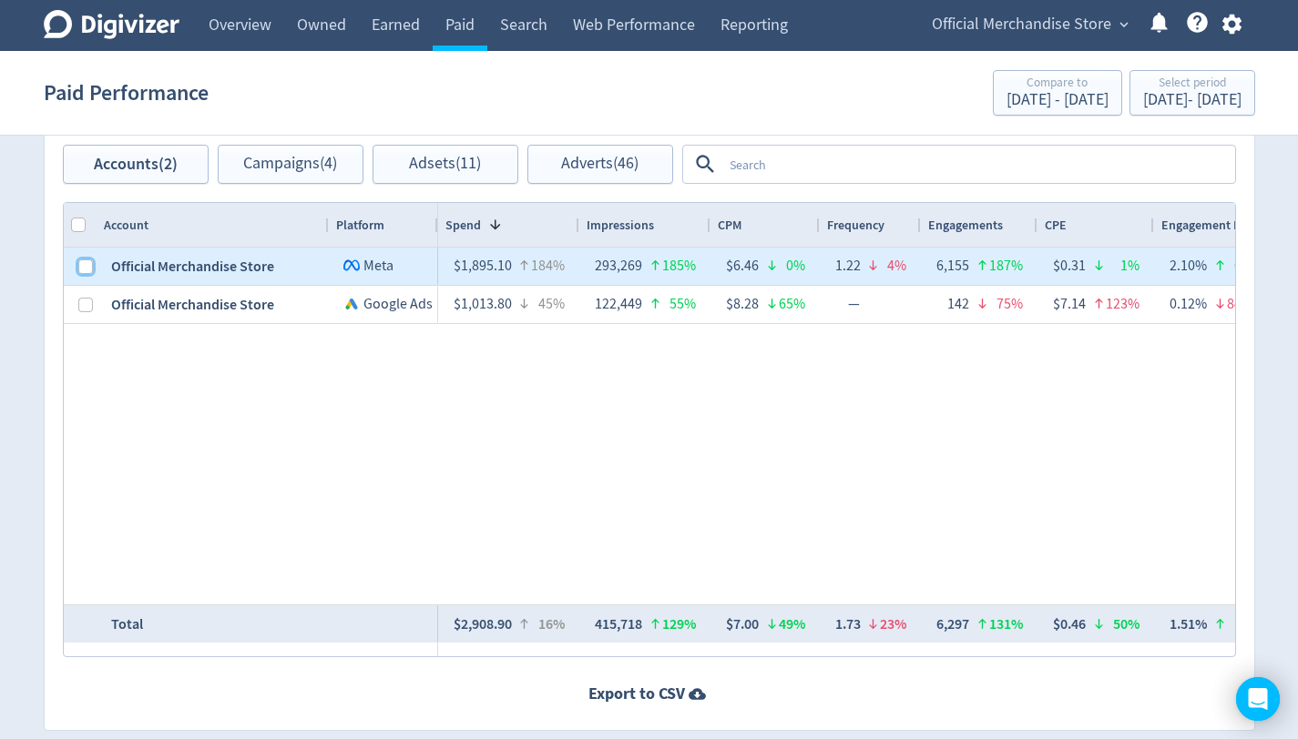
click at [87, 272] on input "Press Space to toggle row selection (unchecked)" at bounding box center [85, 267] width 15 height 15
checkbox input "true"
checkbox input "false"
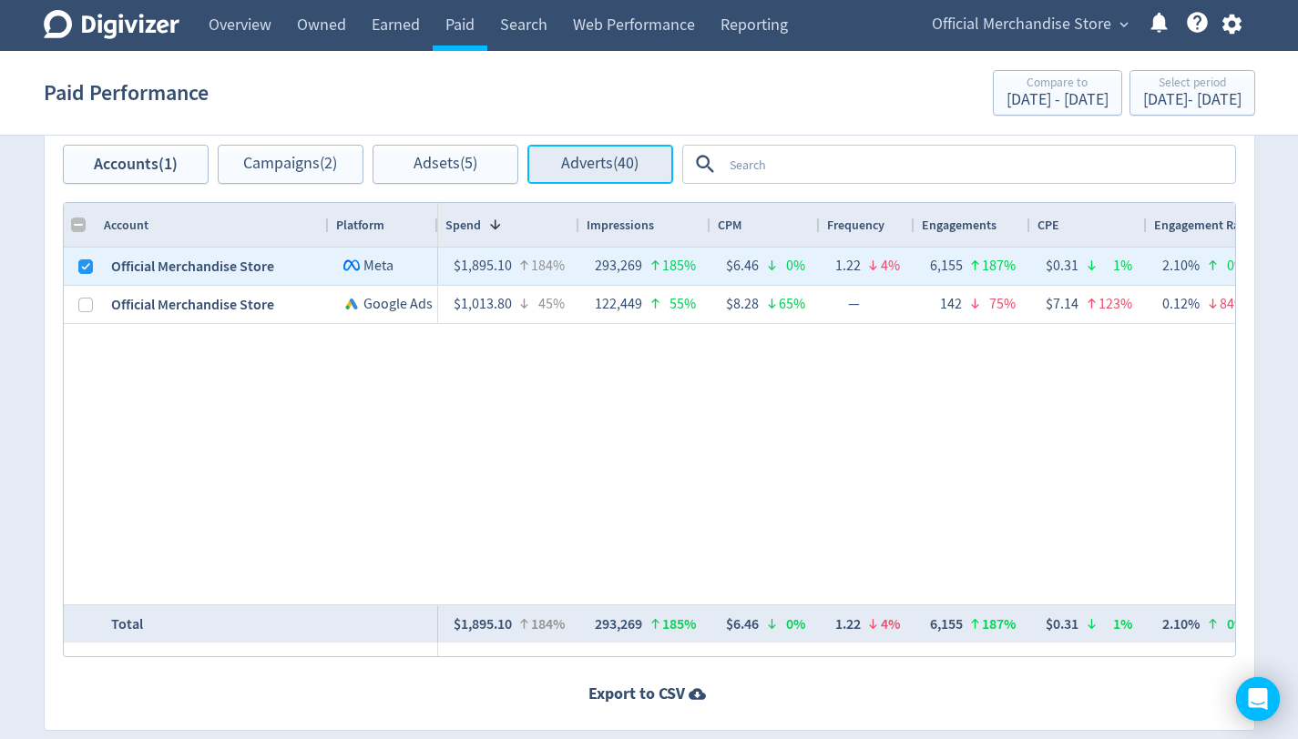
click at [632, 169] on span "Adverts (40)" at bounding box center [599, 164] width 77 height 17
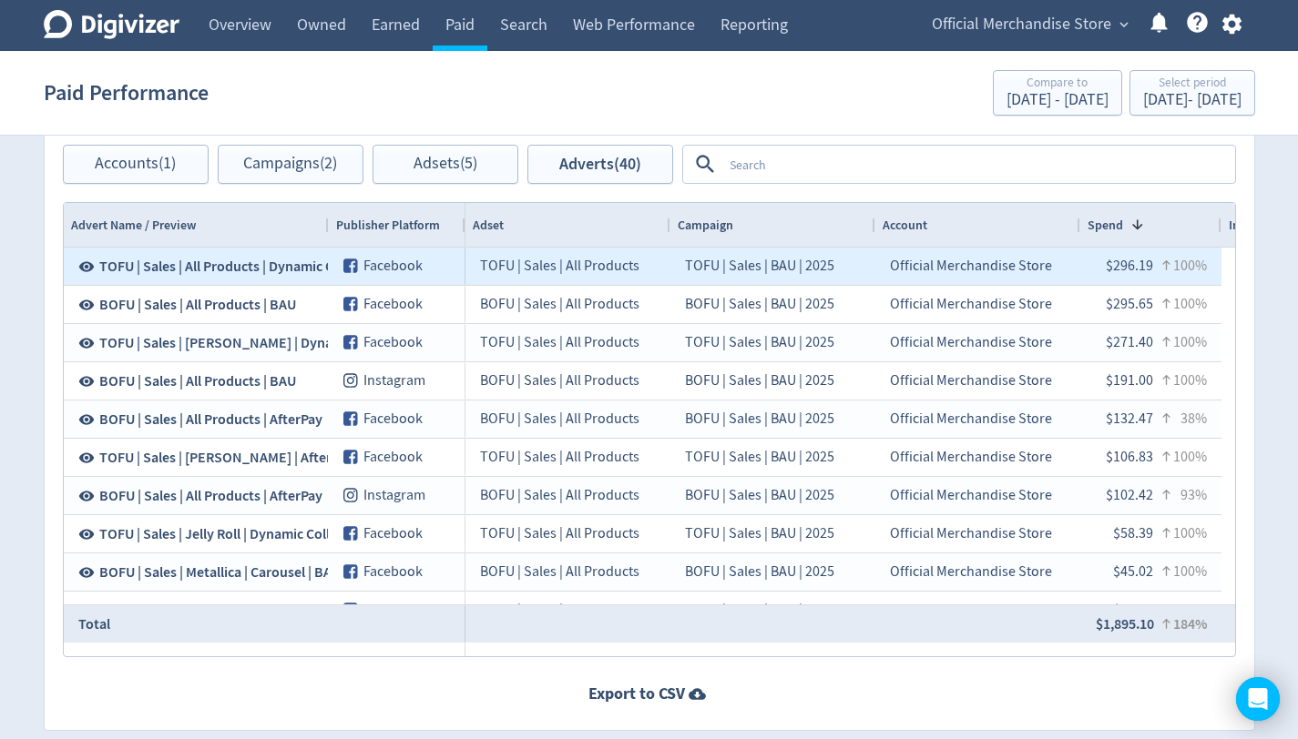
click at [238, 271] on span "TOFU | Sales | All Products | Dynamic Collection | BAU" at bounding box center [261, 267] width 324 height 20
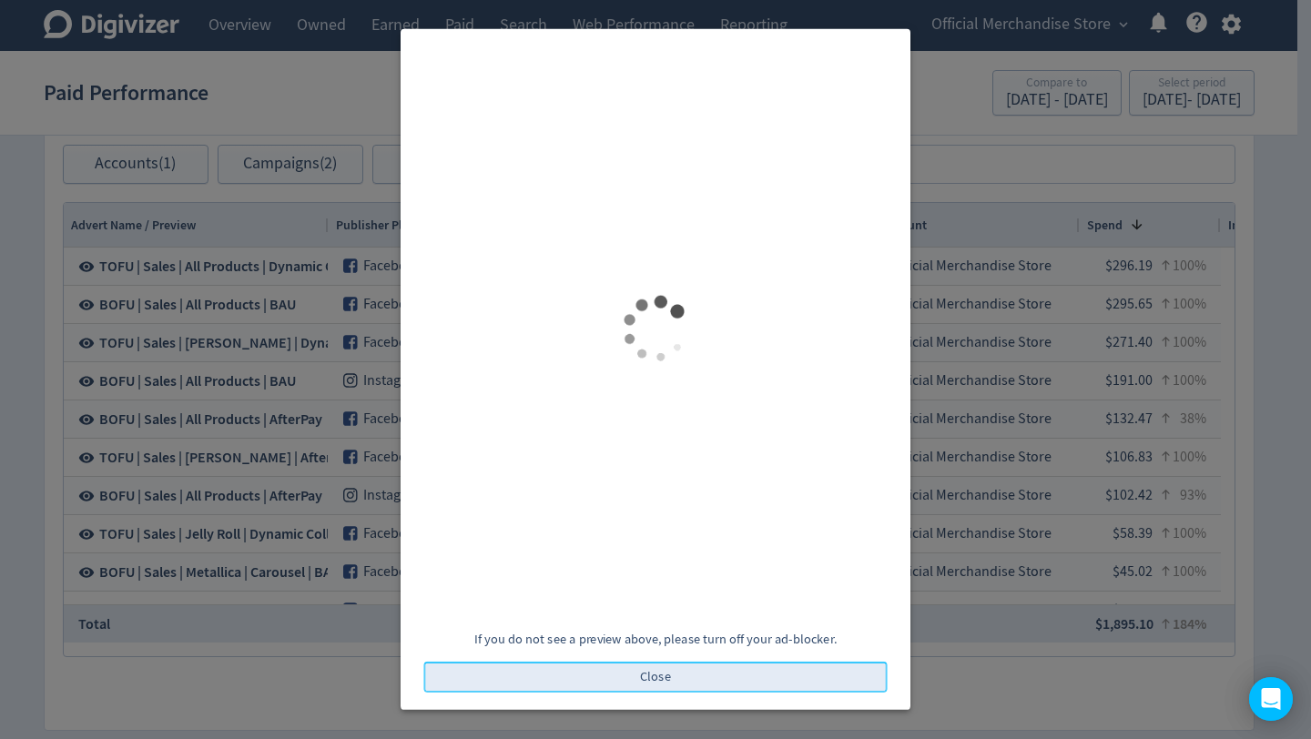
click at [669, 682] on span "Close" at bounding box center [655, 677] width 31 height 13
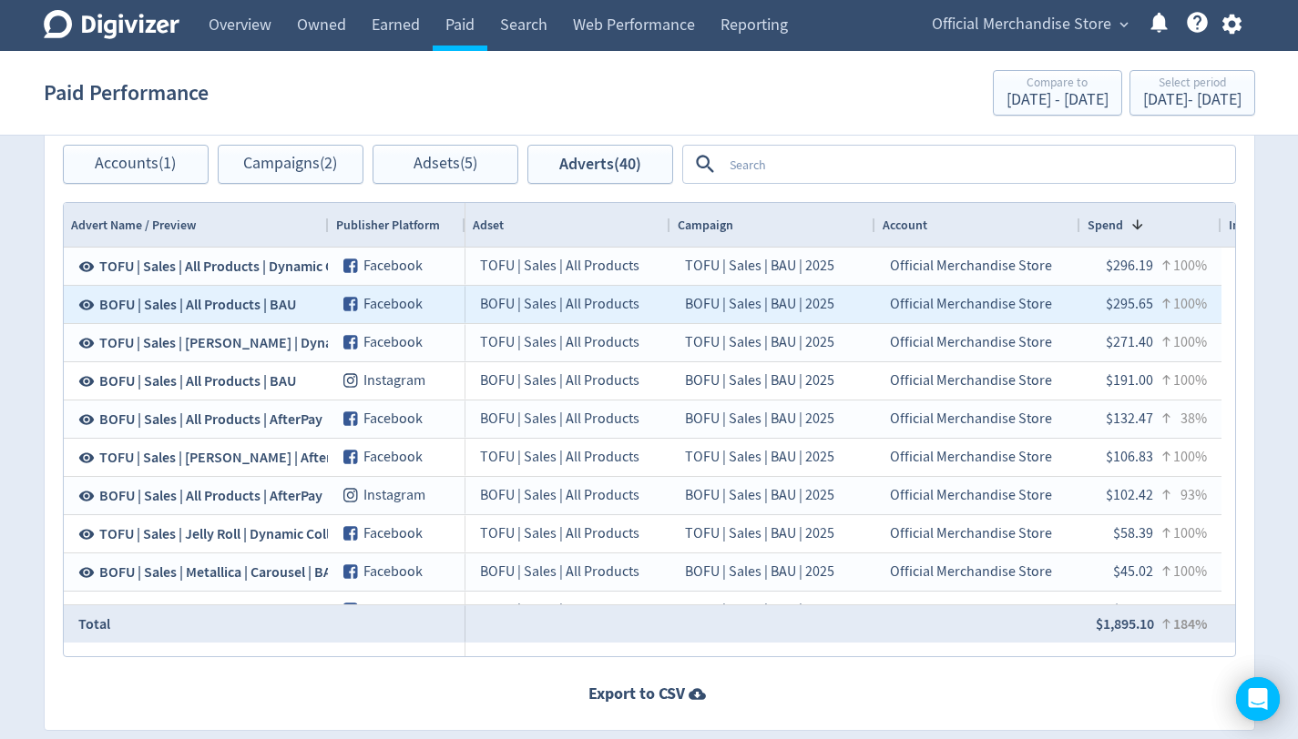
click at [387, 307] on span "Facebook" at bounding box center [392, 304] width 59 height 18
click at [226, 305] on span "BOFU | Sales | All Products | BAU" at bounding box center [197, 305] width 197 height 20
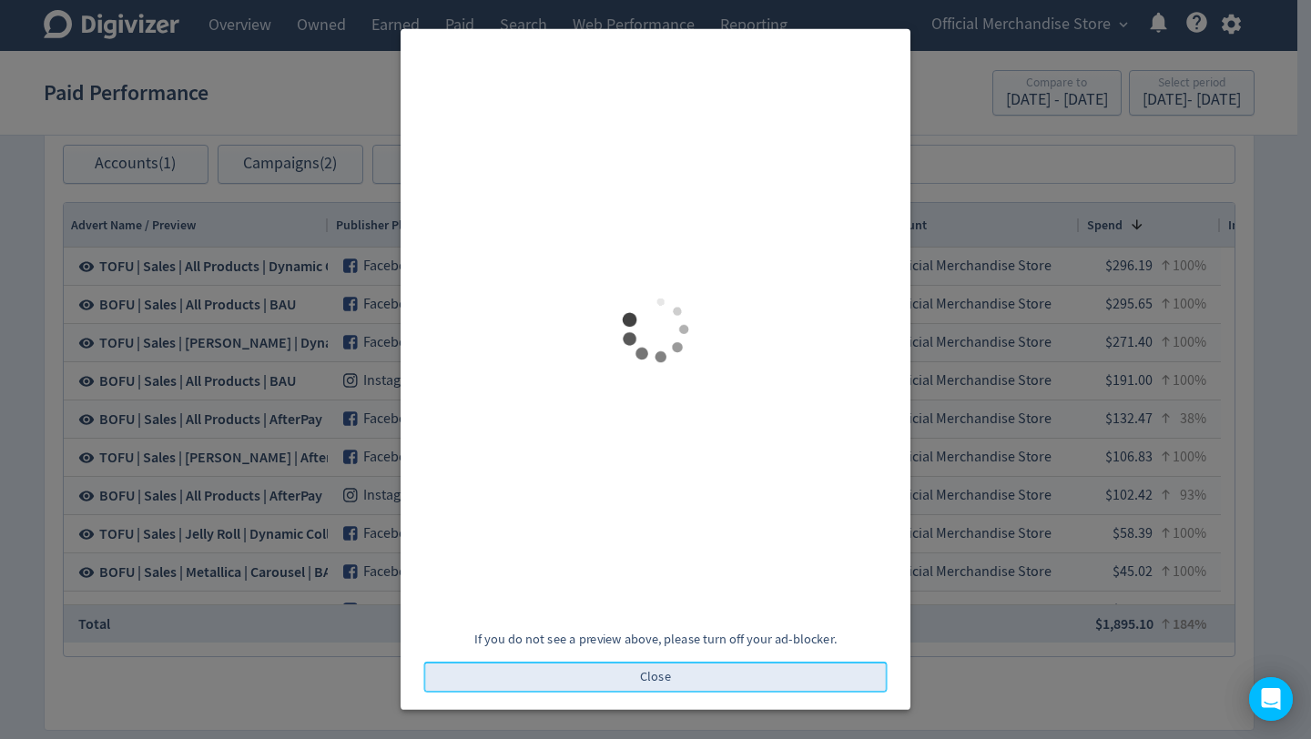
click at [686, 675] on button "Close" at bounding box center [656, 677] width 464 height 31
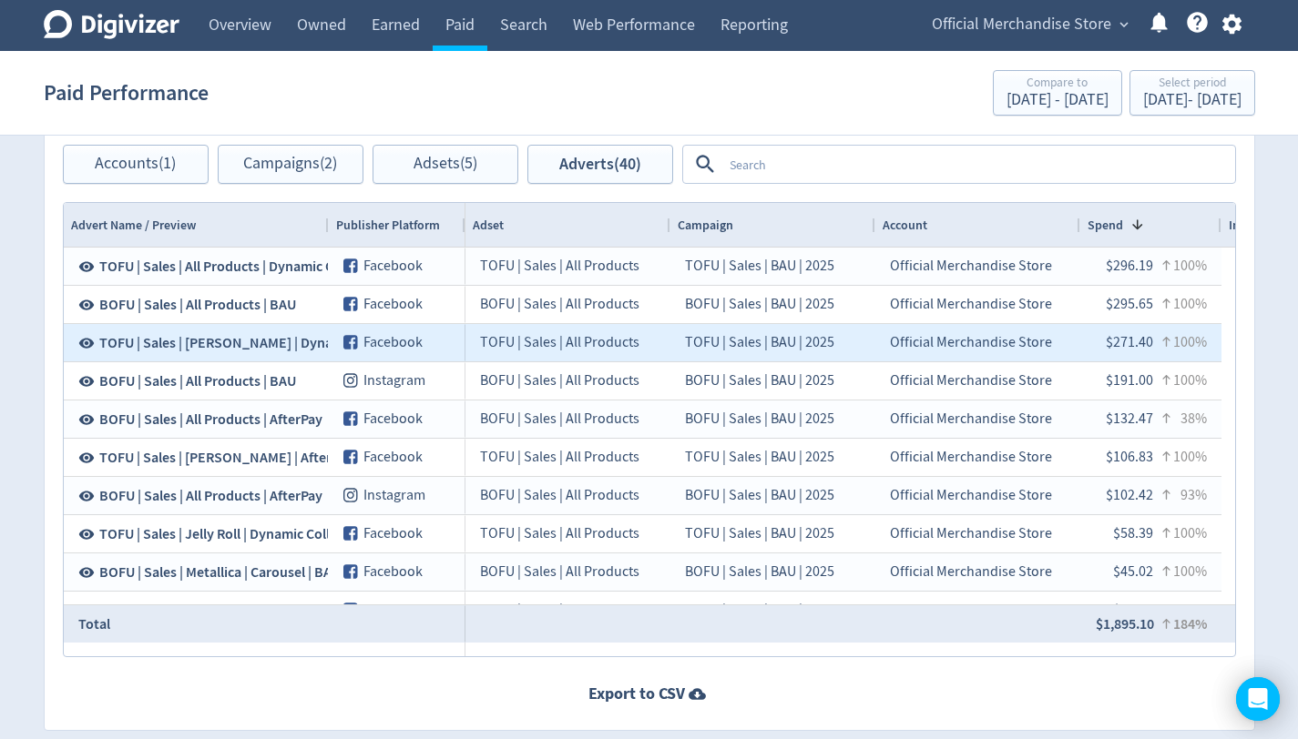
click at [275, 337] on span "TOFU | Sales | [PERSON_NAME] | Dynamic Collection | BAU" at bounding box center [277, 343] width 356 height 20
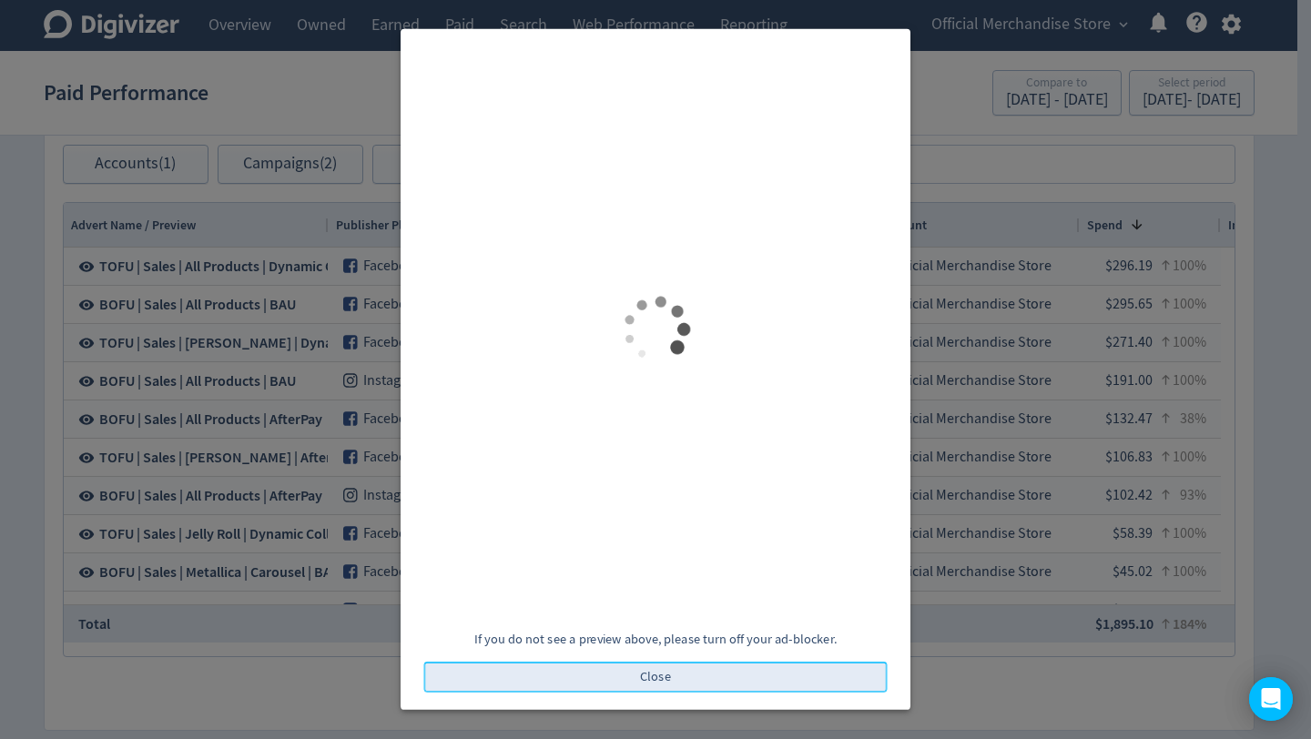
click at [690, 681] on button "Close" at bounding box center [656, 677] width 464 height 31
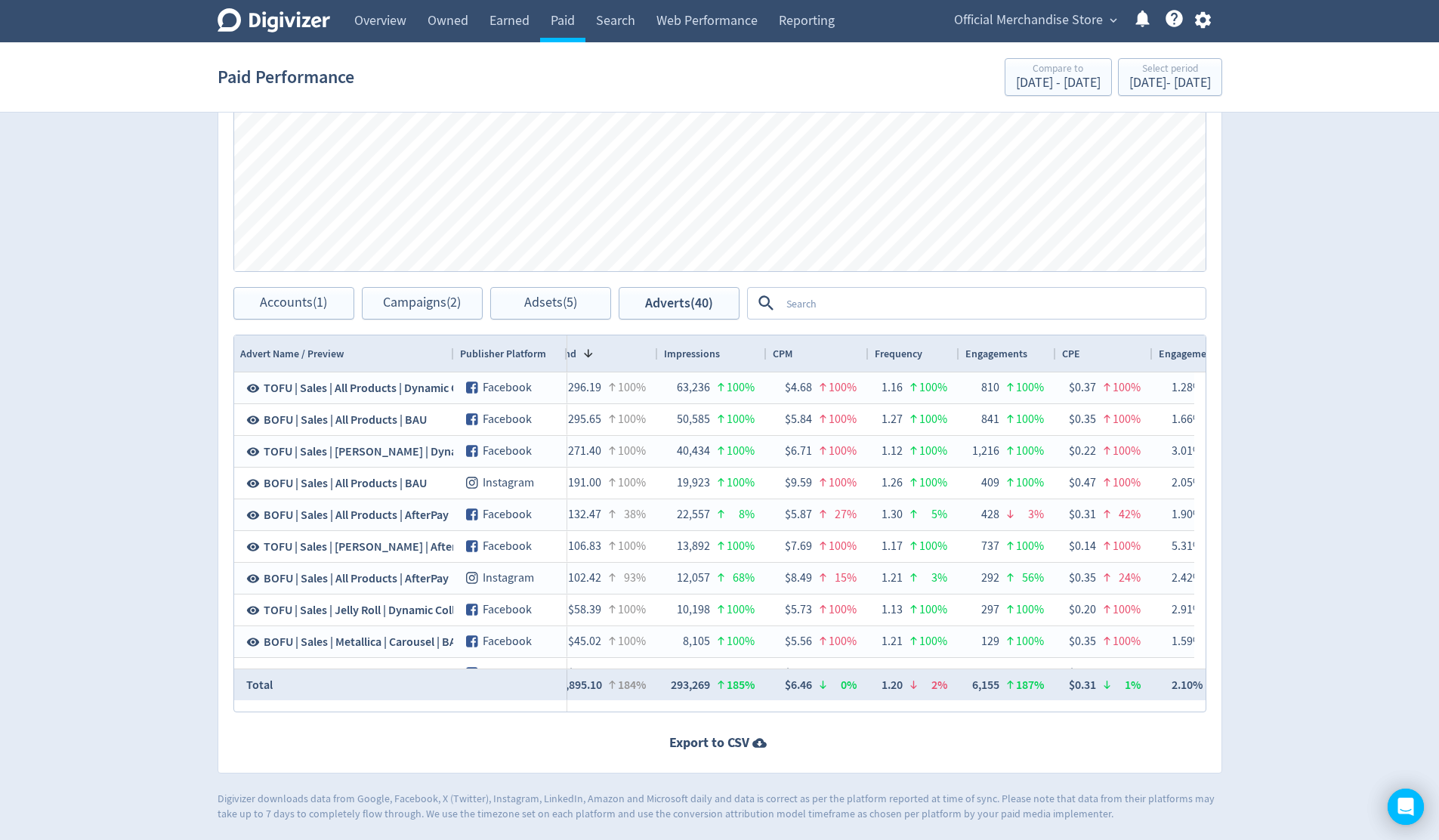
scroll to position [0, 1948]
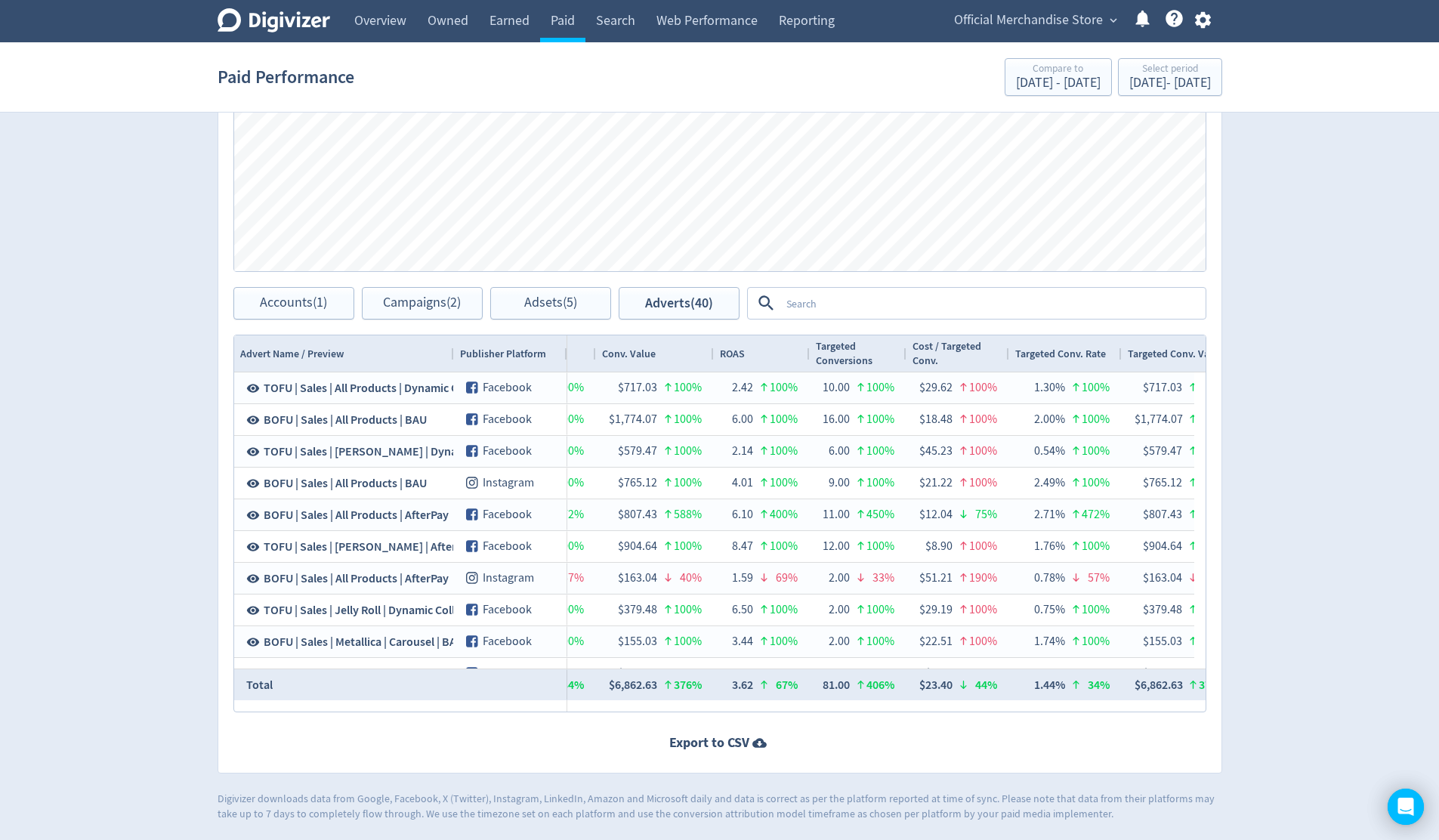
click at [752, 357] on div "ROAS" at bounding box center [762, 353] width 85 height 29
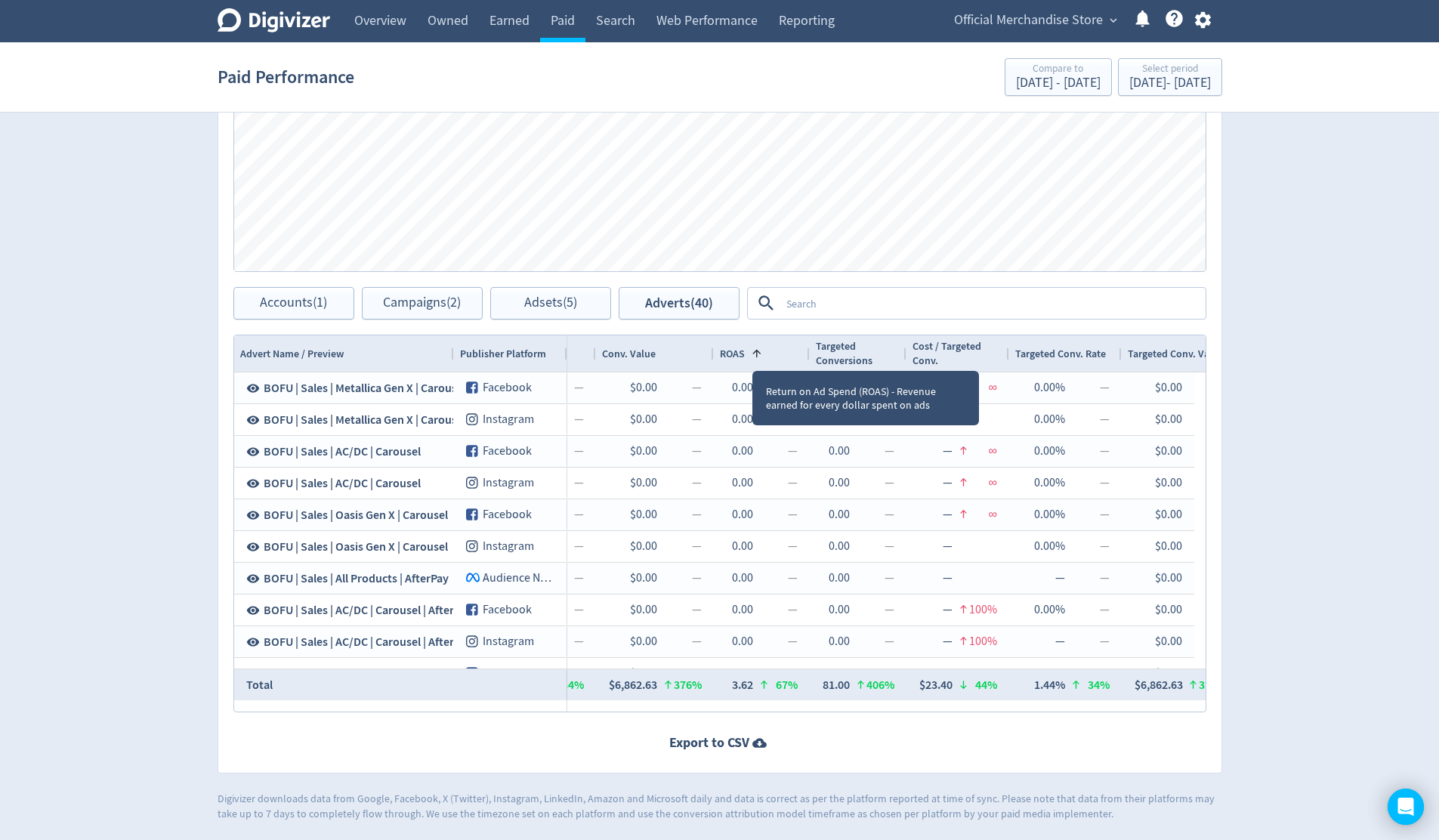
click at [752, 357] on span at bounding box center [756, 353] width 12 height 12
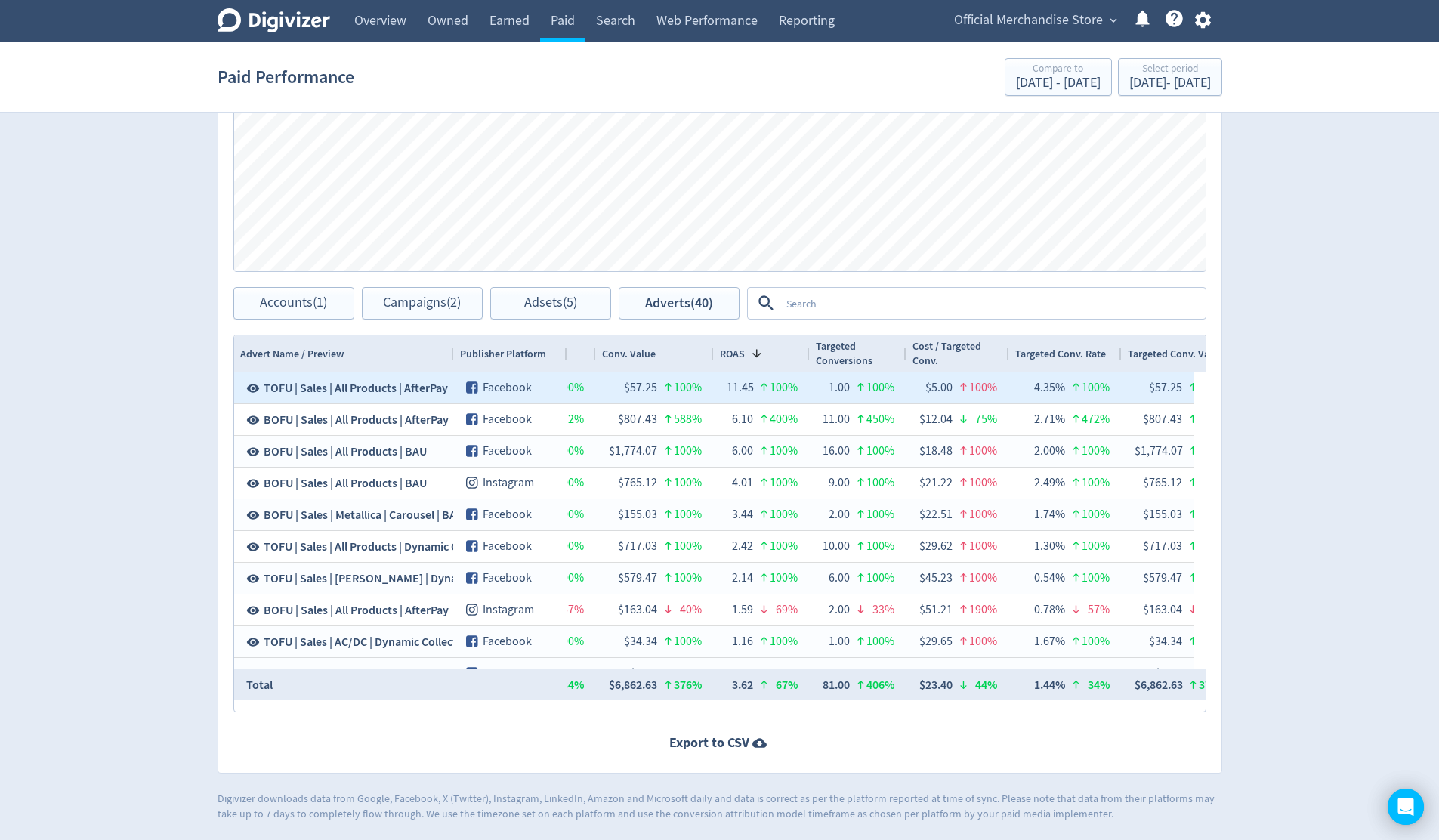
click at [385, 392] on span "TOFU | Sales | All Products | AfterPay" at bounding box center [356, 388] width 184 height 17
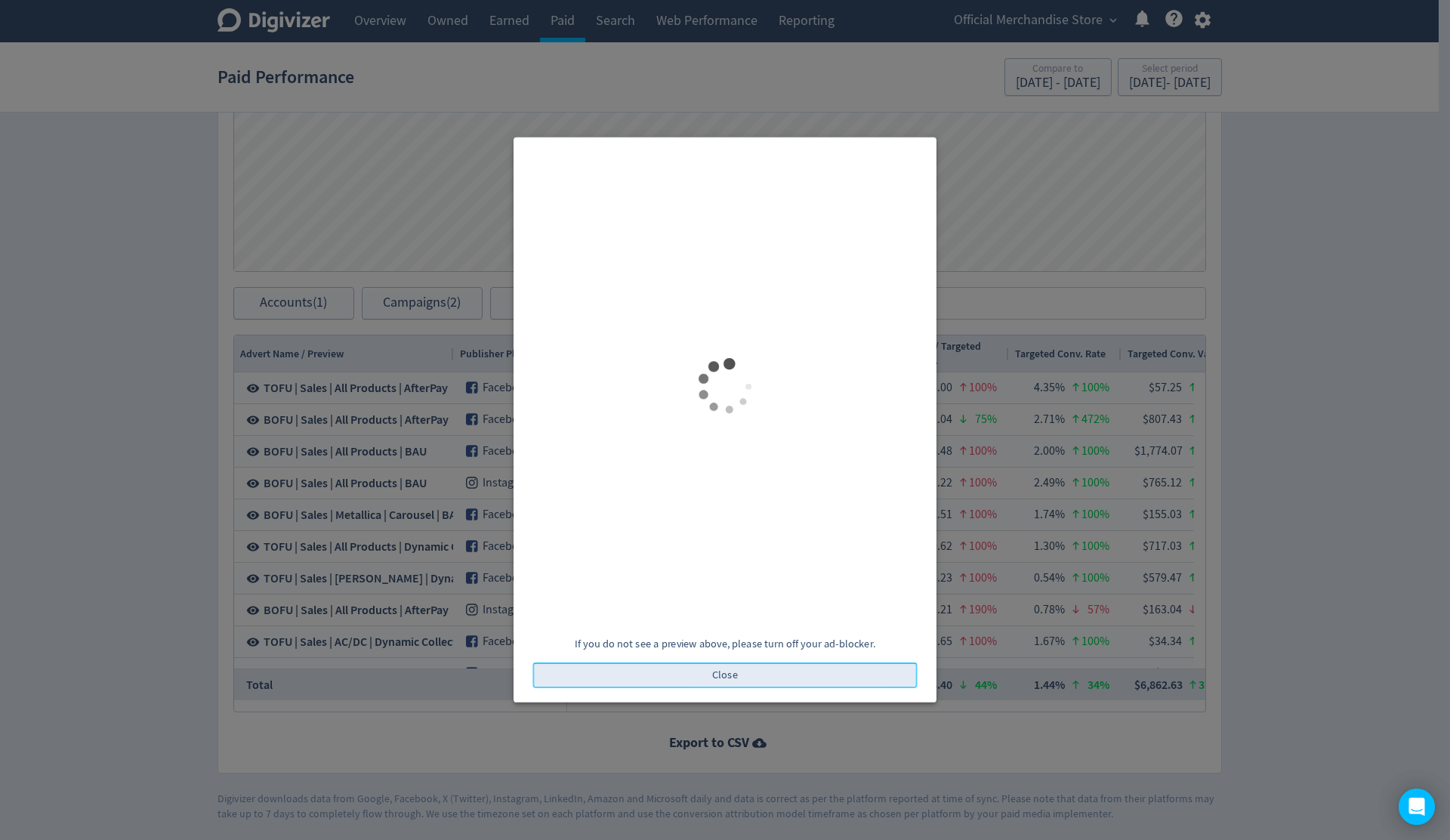
click at [749, 613] on button "Close" at bounding box center [726, 675] width 385 height 26
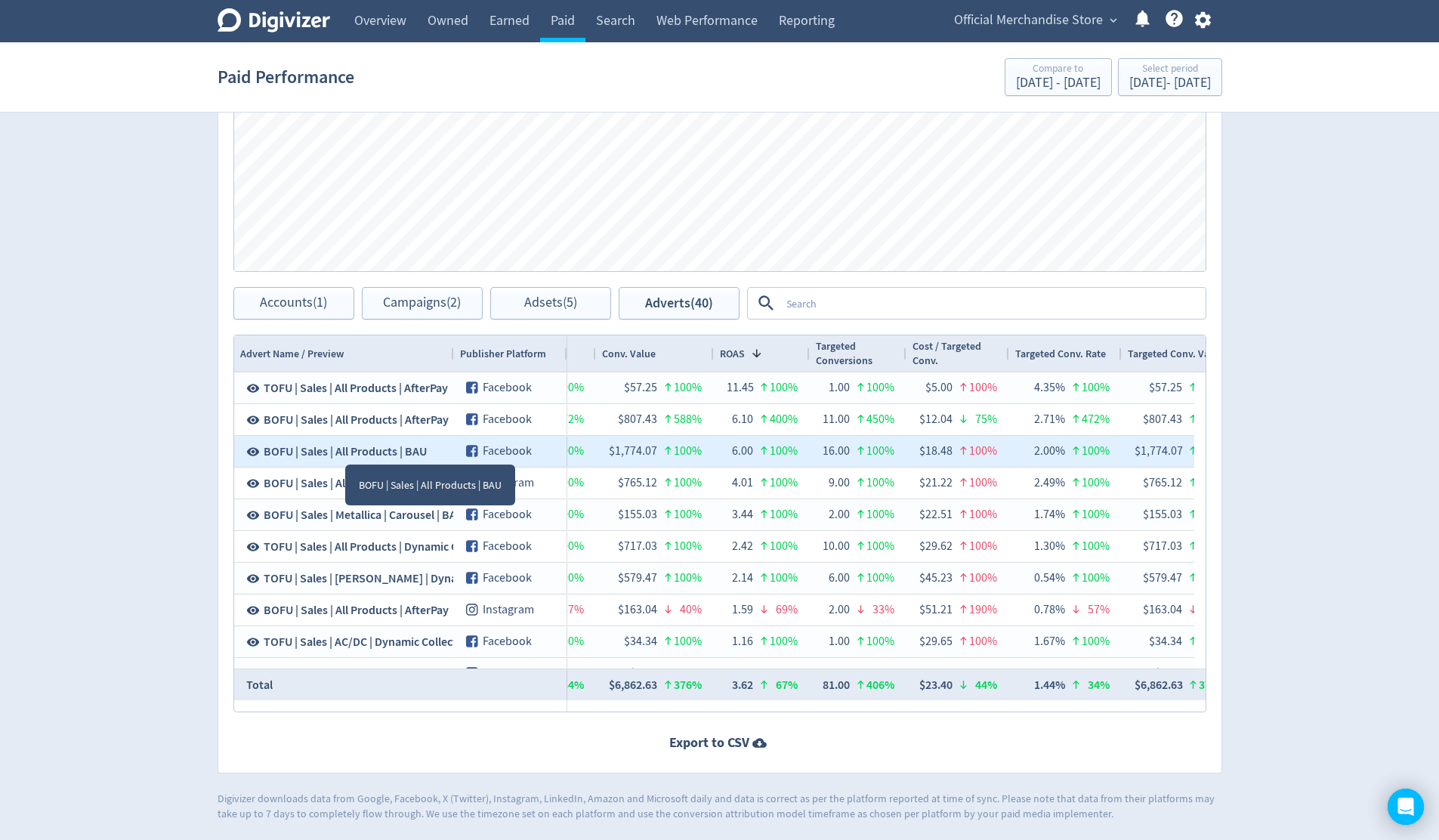
click at [345, 451] on span "BOFU | Sales | All Products | BAU" at bounding box center [345, 452] width 163 height 17
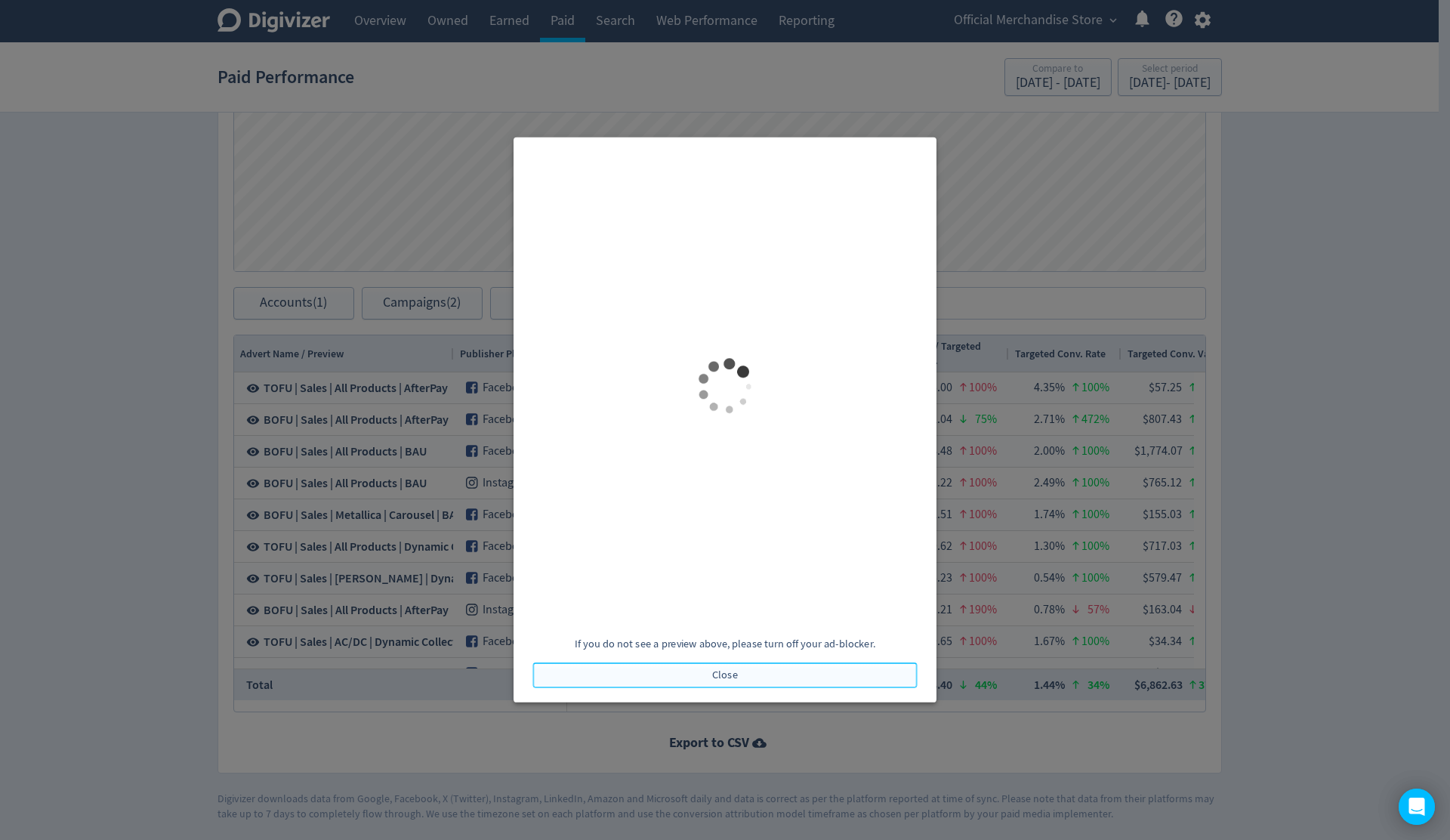
click at [722, 613] on span "Close" at bounding box center [725, 675] width 26 height 11
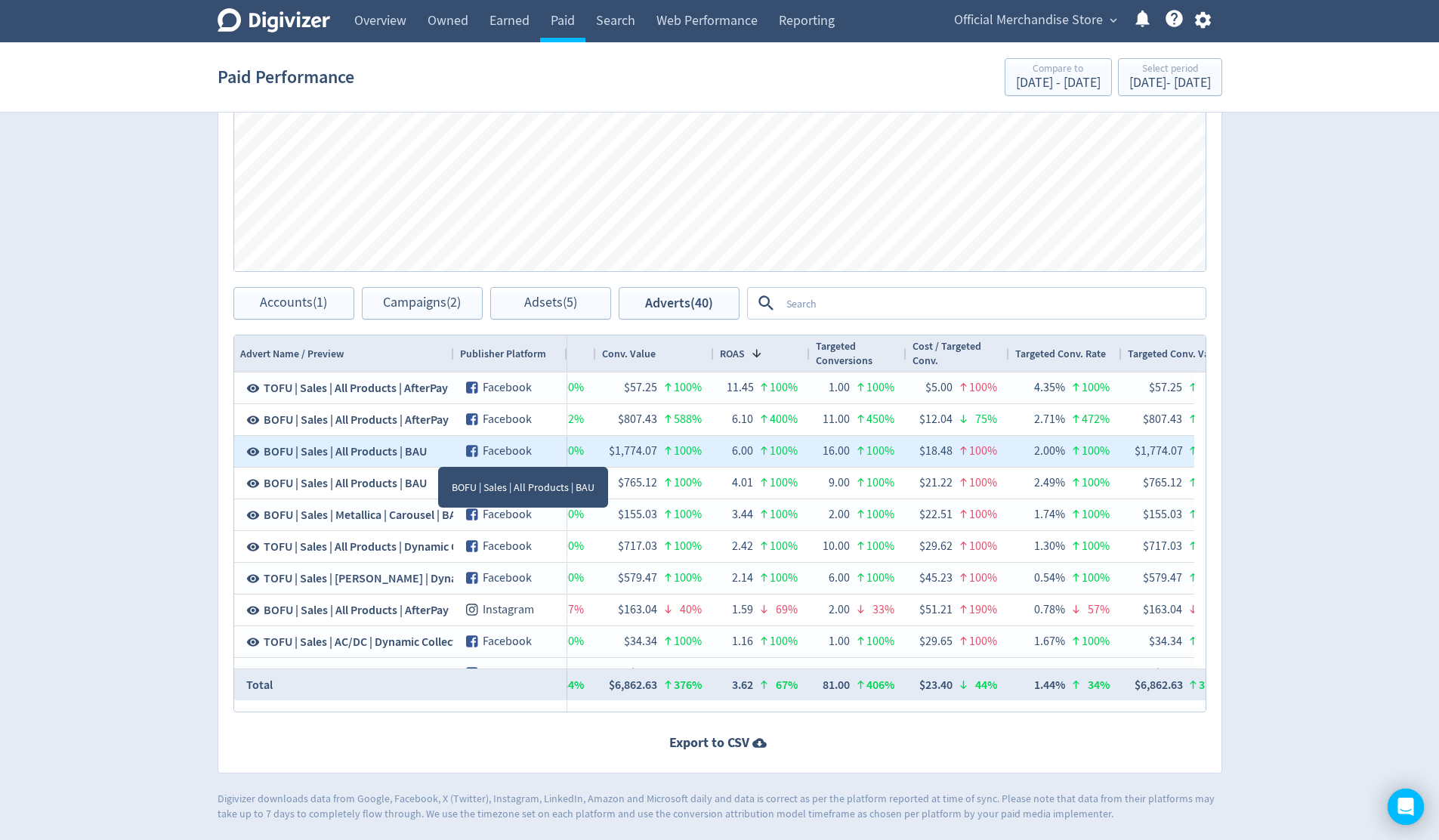
click at [421, 453] on span "BOFU | Sales | All Products | BAU" at bounding box center [345, 452] width 163 height 17
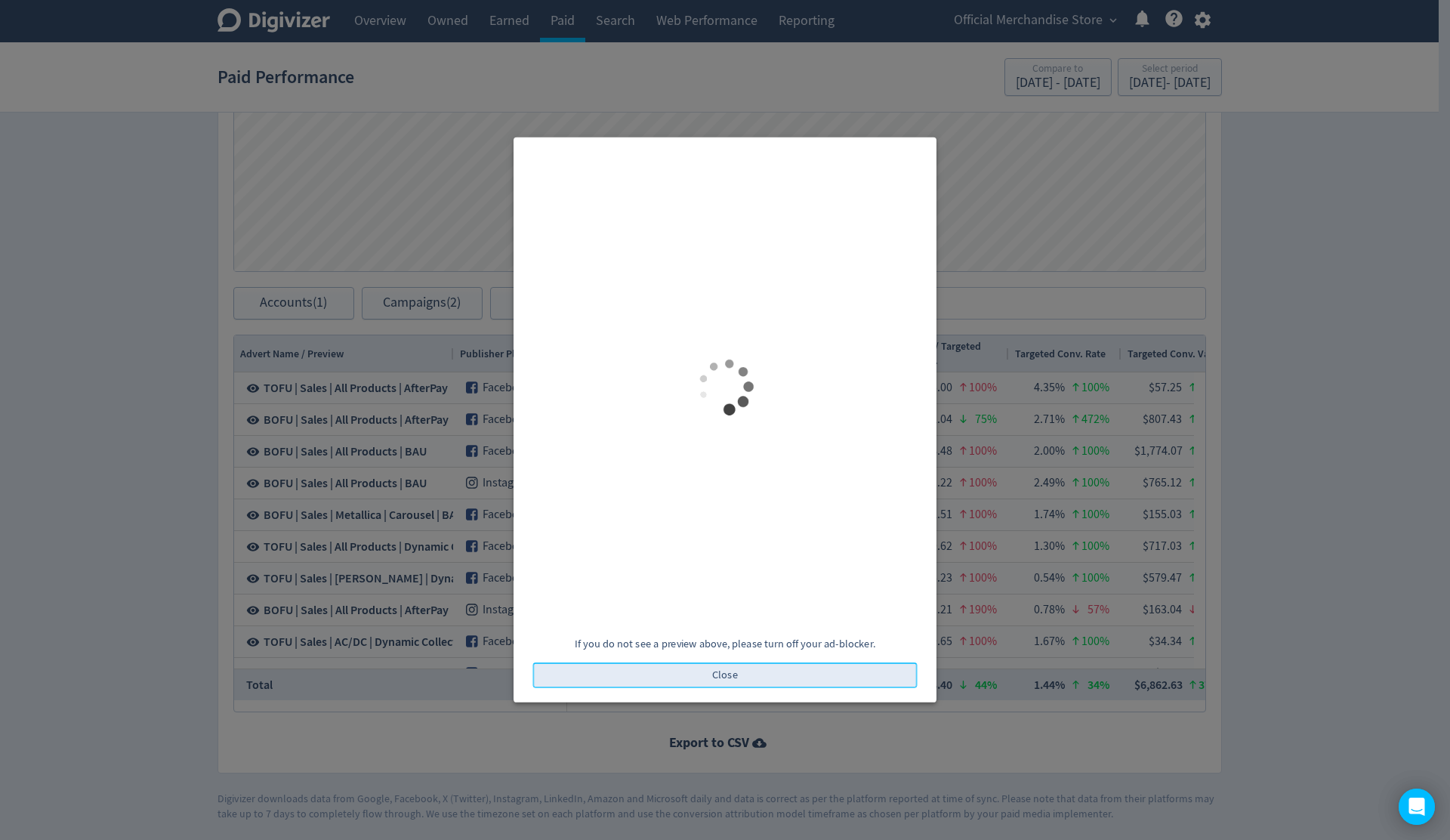
click at [733, 613] on span "Close" at bounding box center [725, 675] width 26 height 11
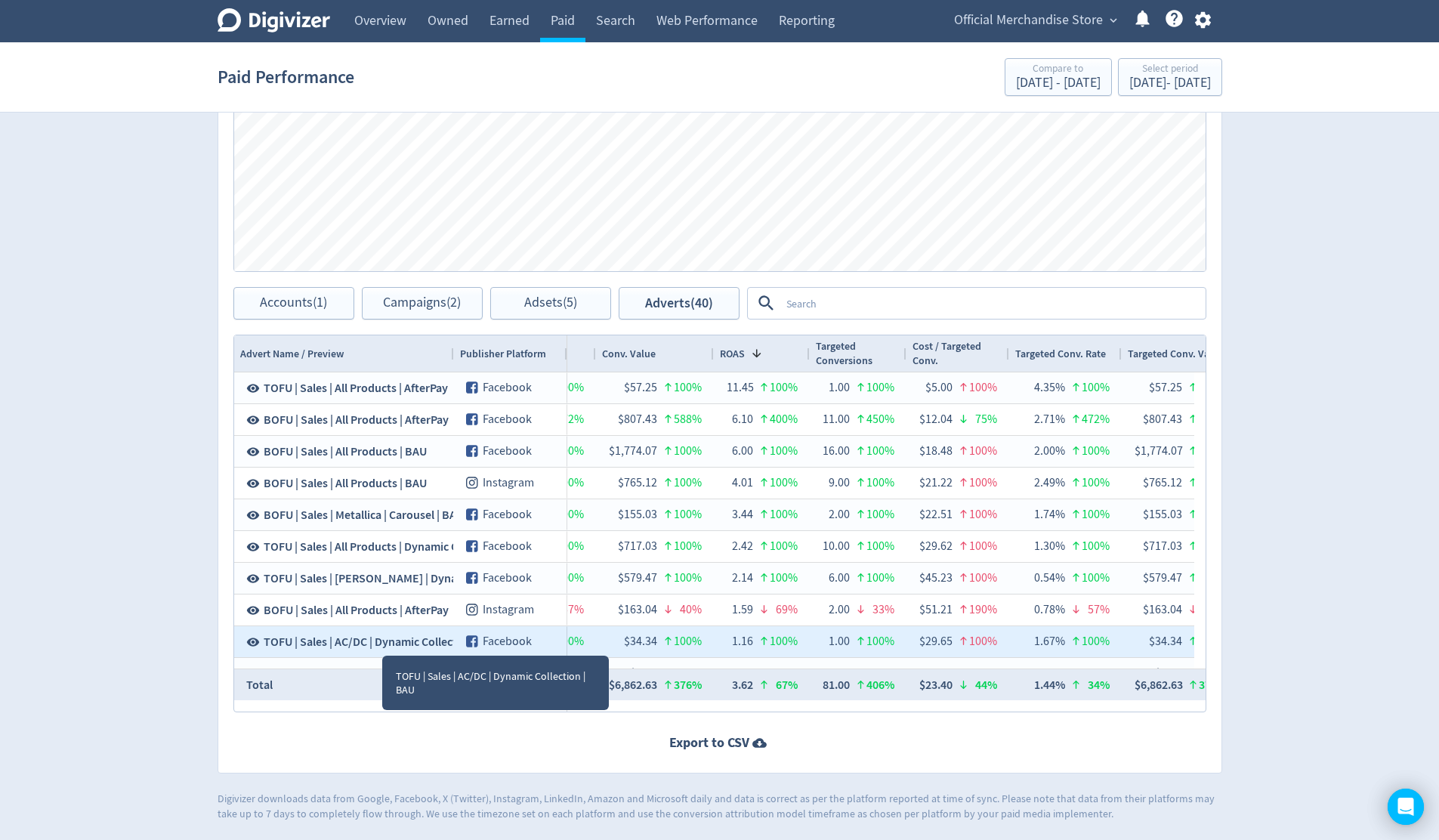
click at [383, 613] on span "TOFU | Sales | AC/DC | Dynamic Collection | BAU" at bounding box center [383, 642] width 240 height 17
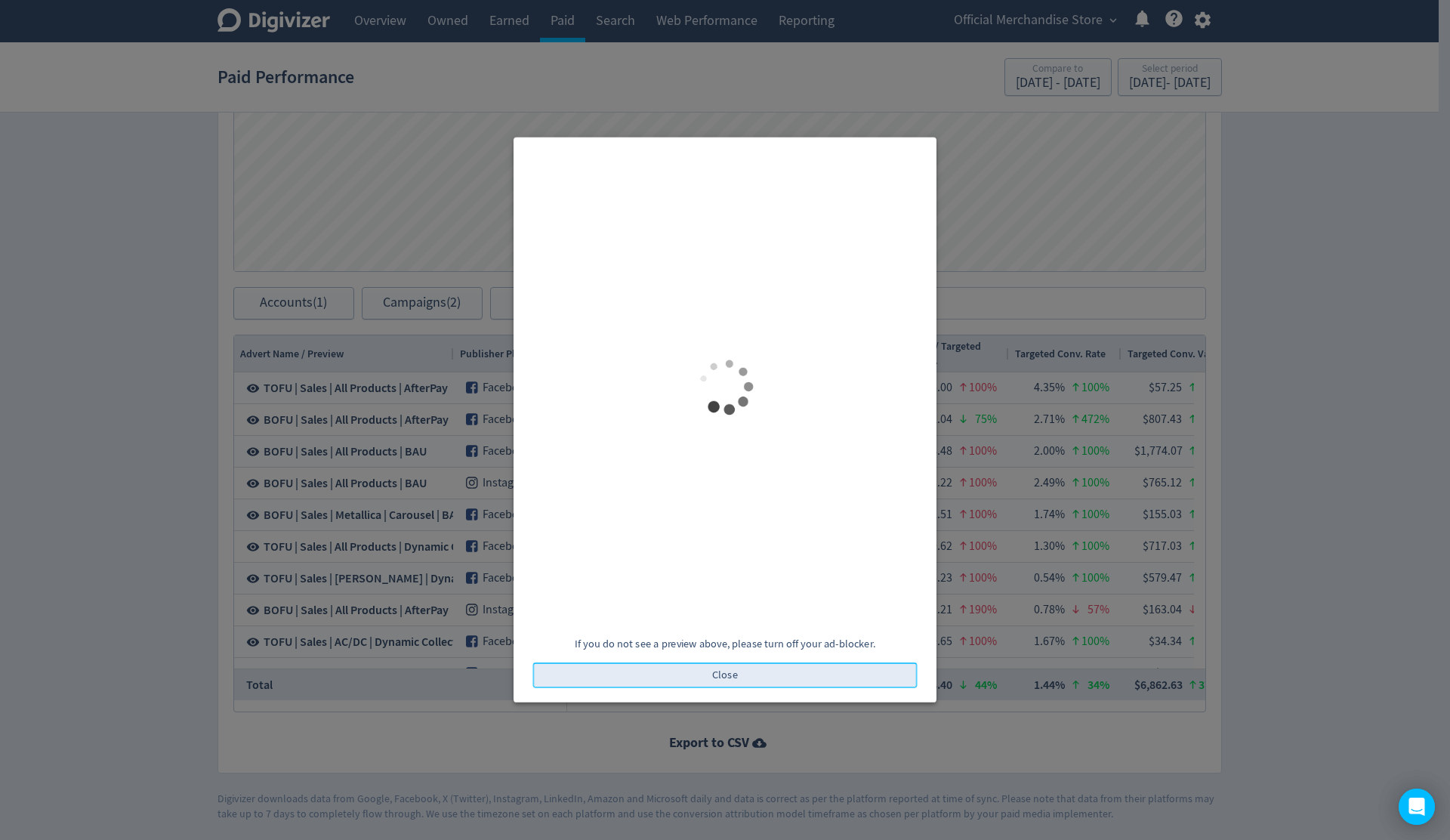
click at [727, 613] on span "Close" at bounding box center [725, 675] width 26 height 11
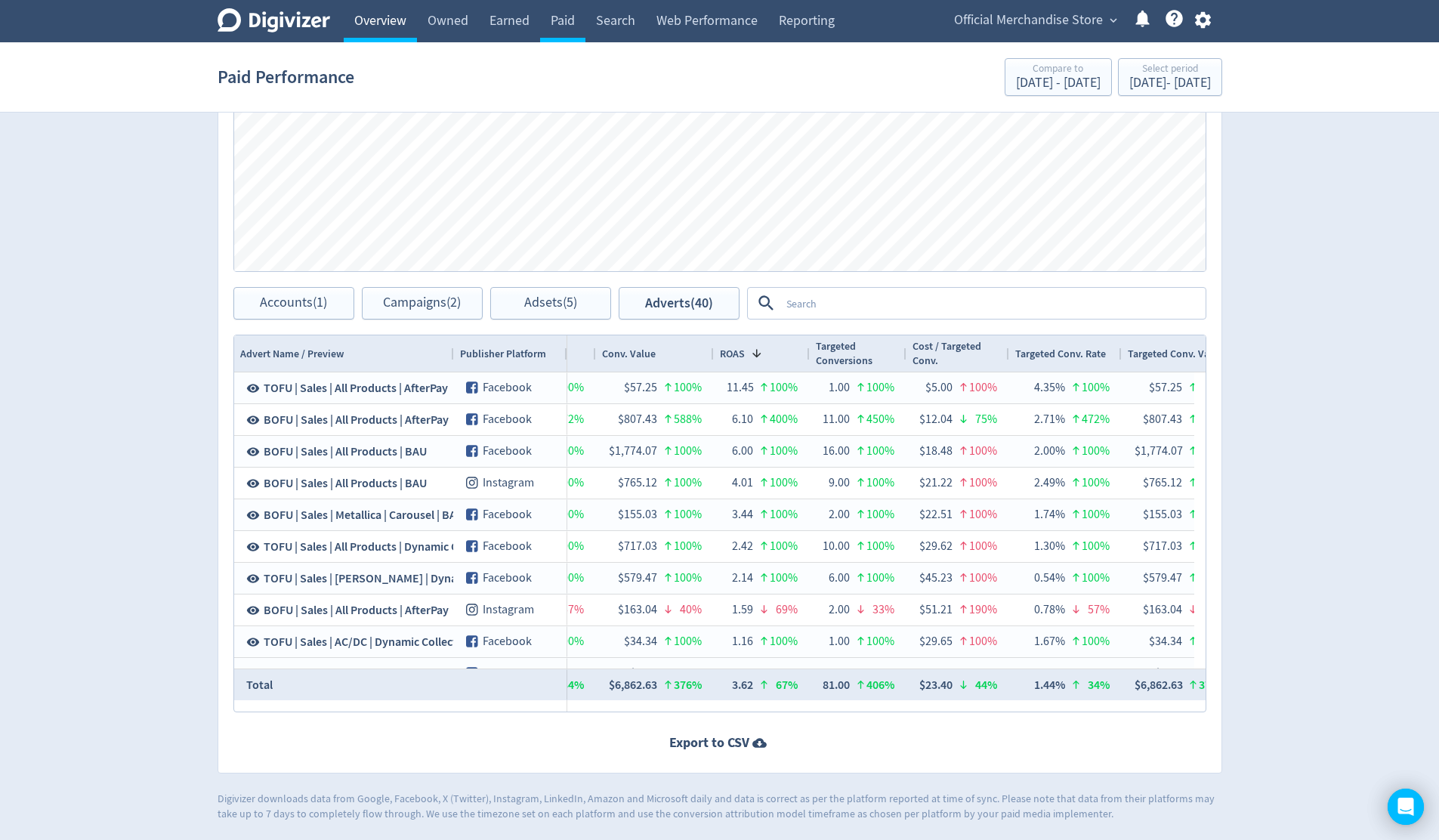
click at [388, 26] on link "Overview" at bounding box center [380, 21] width 73 height 42
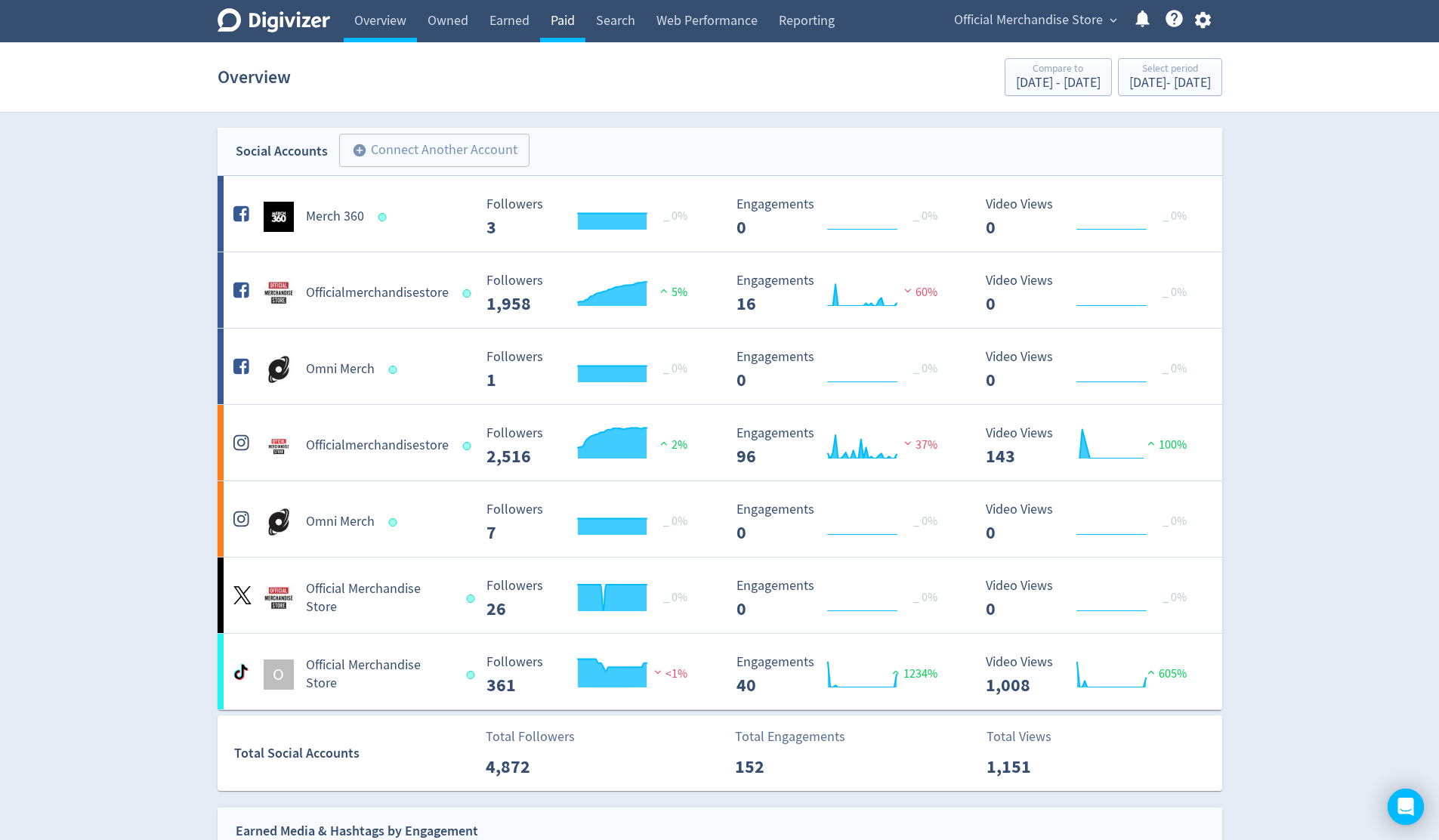
click at [568, 22] on link "Paid" at bounding box center [562, 21] width 46 height 42
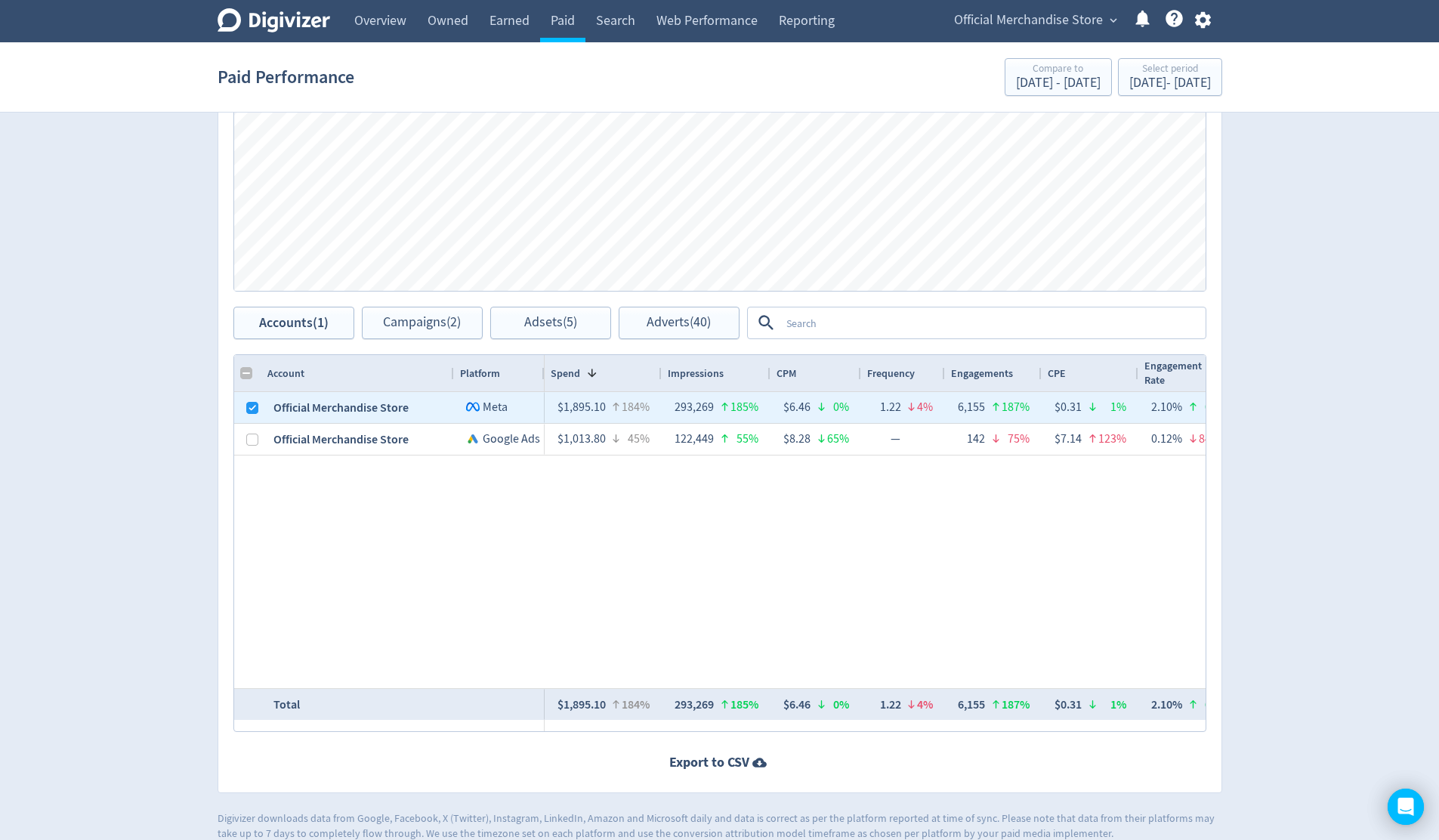
scroll to position [544, 0]
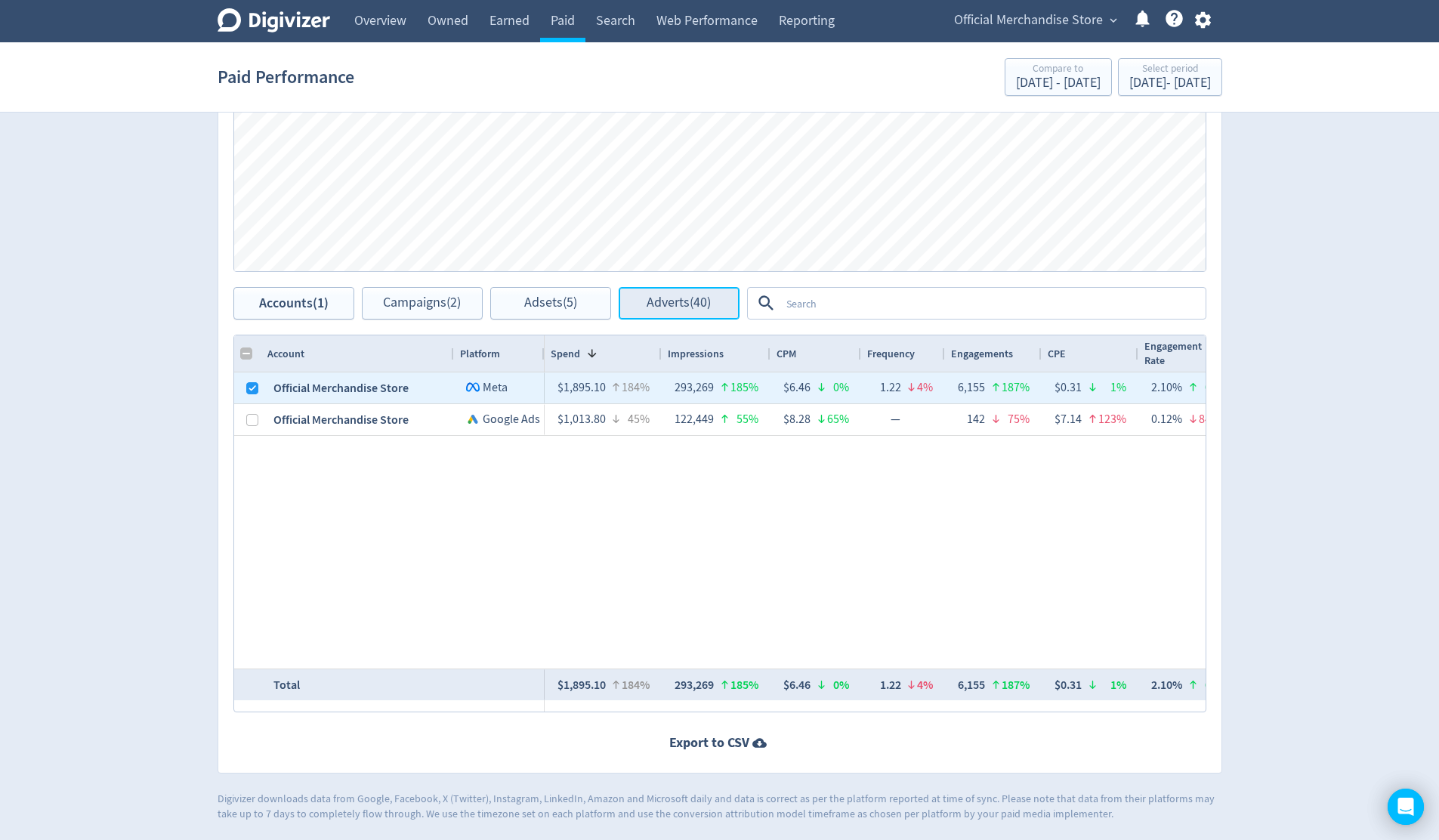
click at [662, 308] on span "Adverts (40)" at bounding box center [678, 303] width 64 height 14
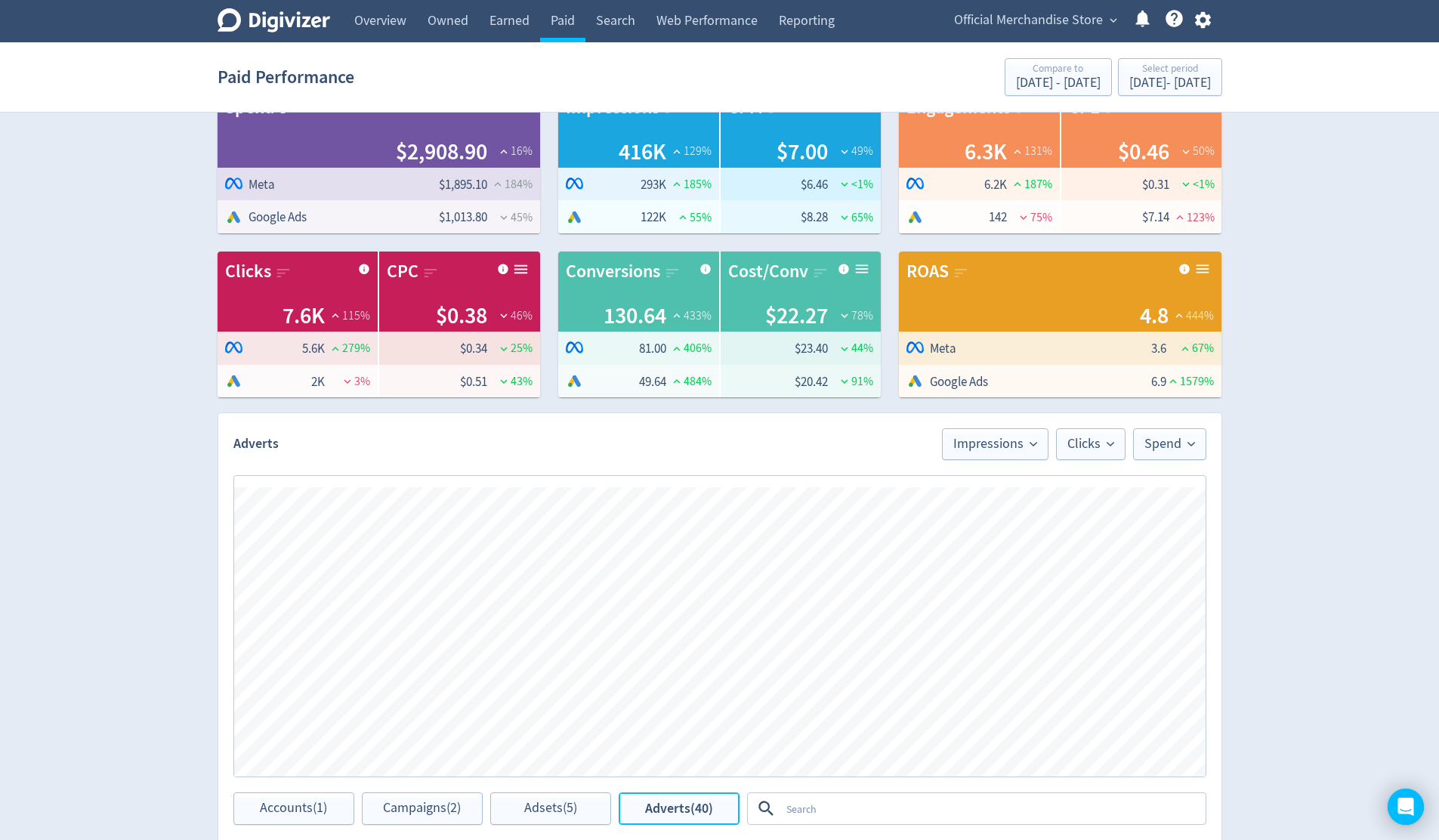
scroll to position [544, 0]
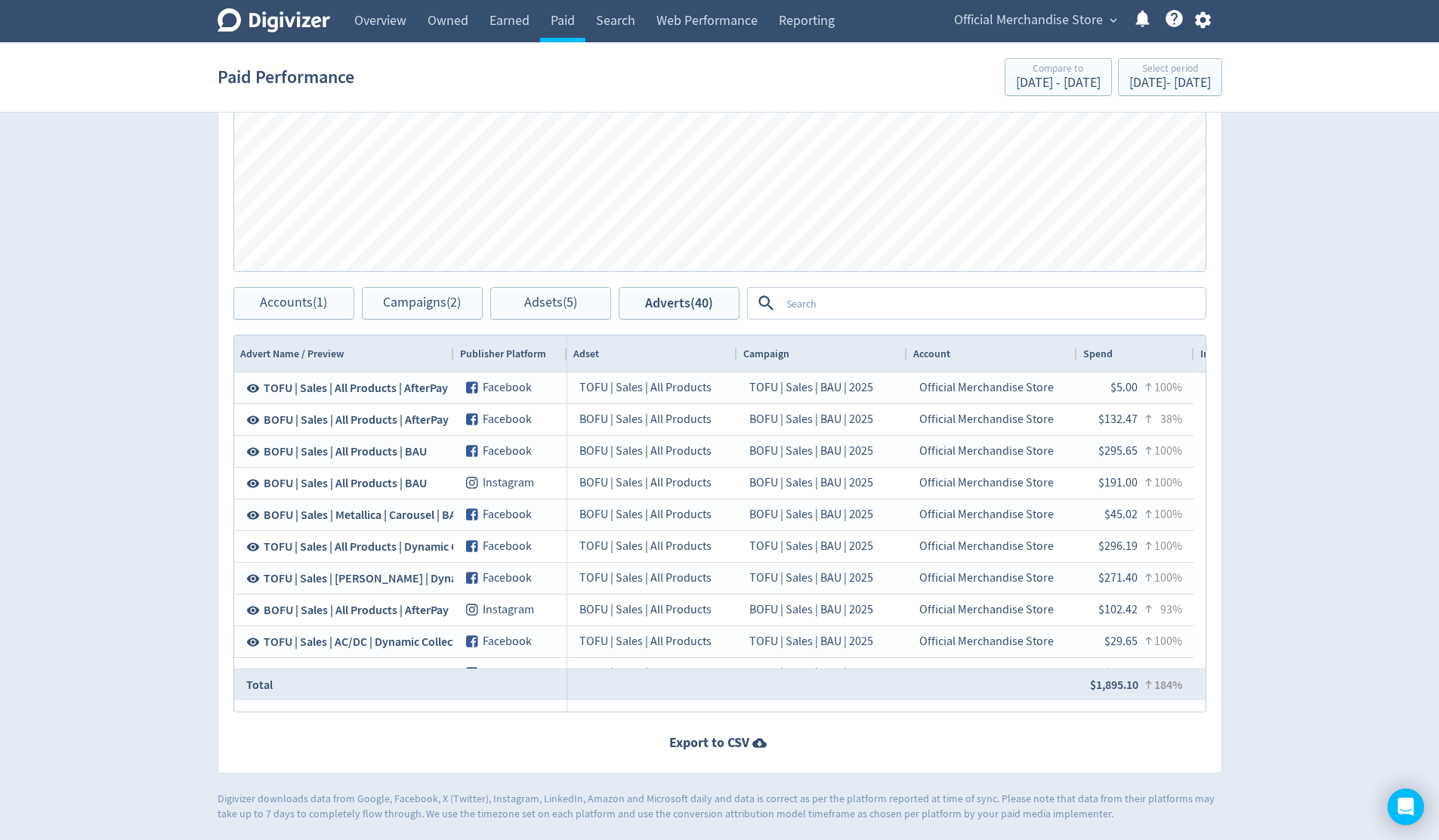
click at [837, 308] on textarea at bounding box center [992, 303] width 424 height 28
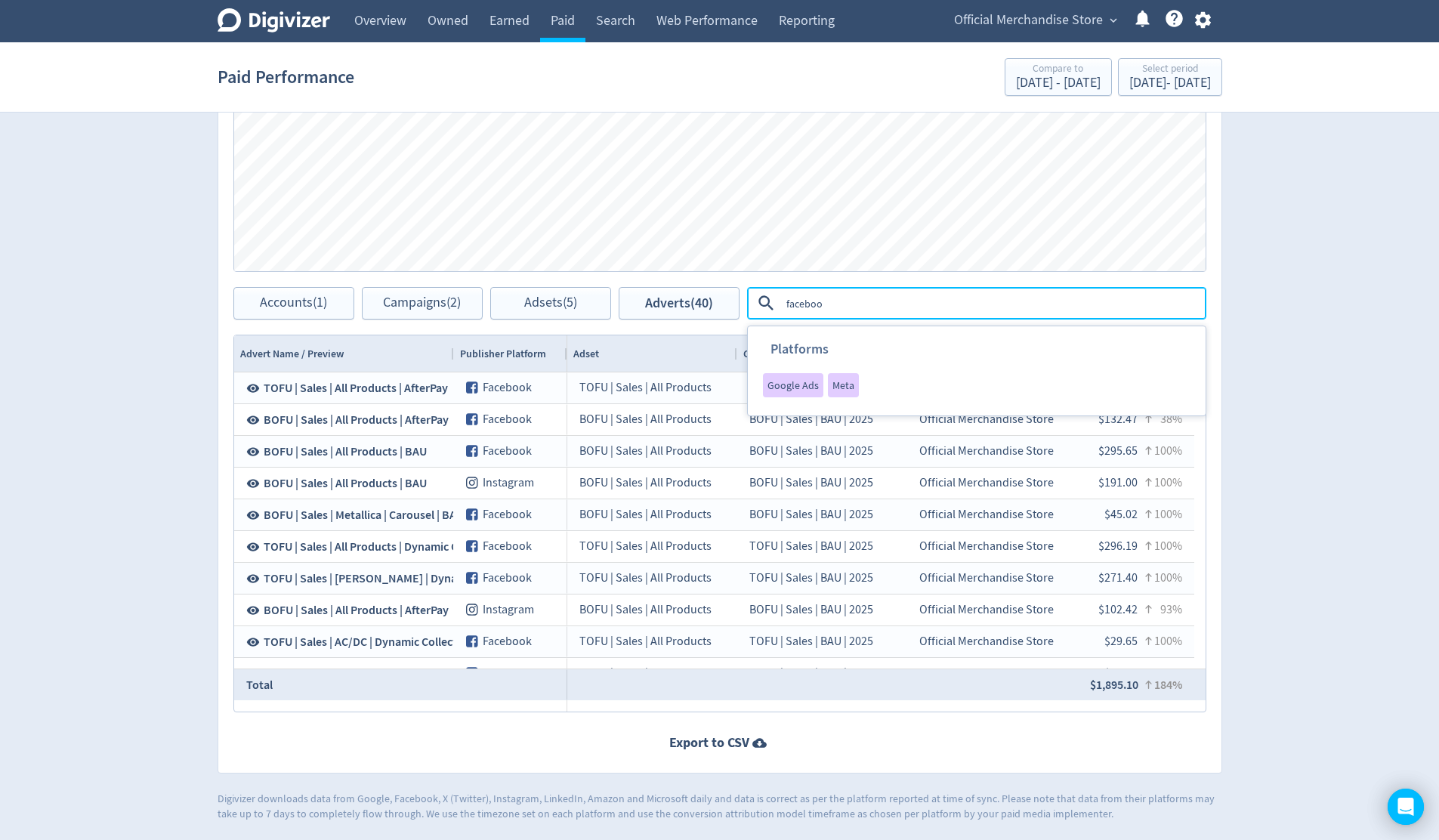
type textarea "facebook"
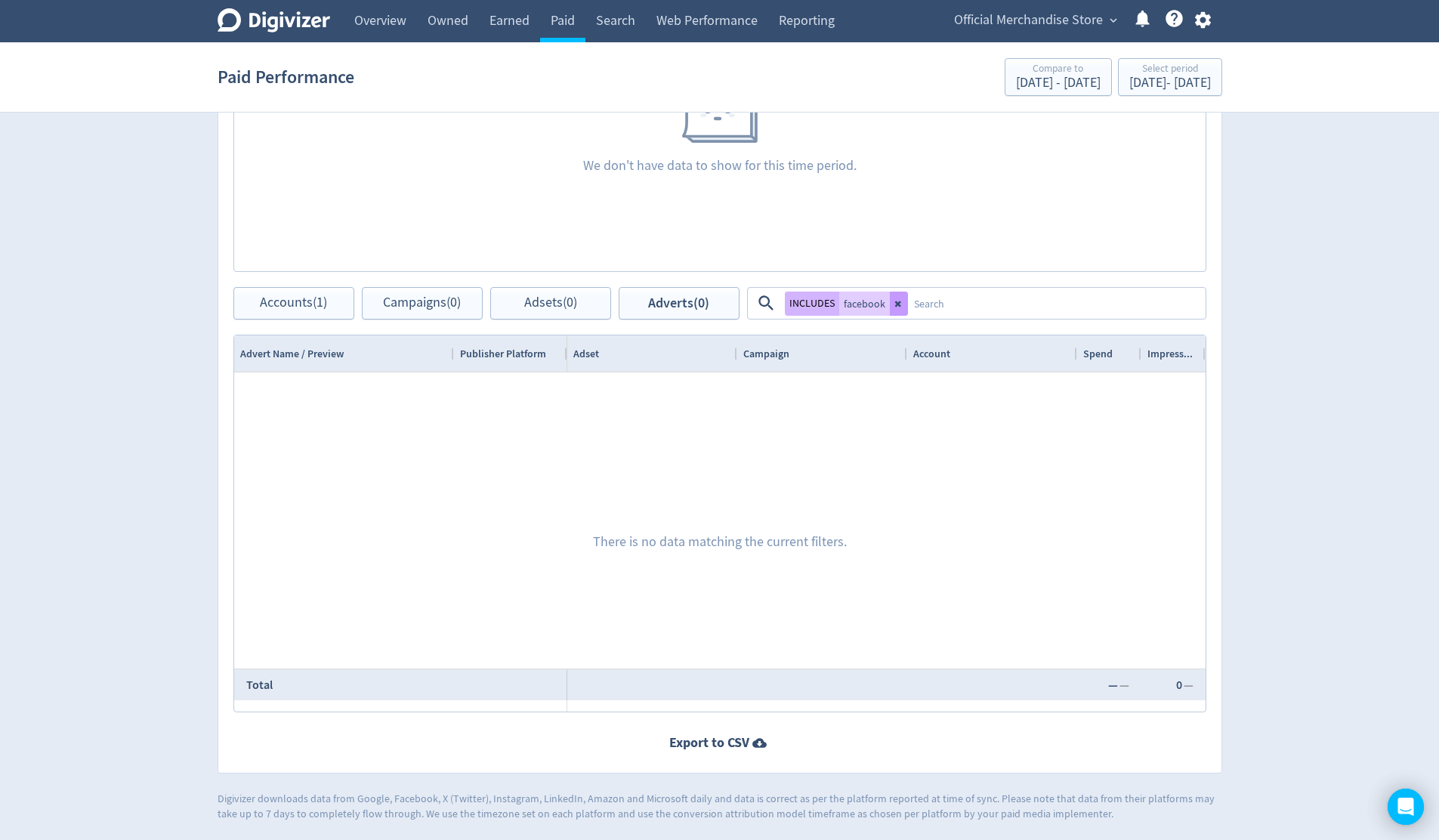
click at [896, 308] on button at bounding box center [899, 303] width 18 height 24
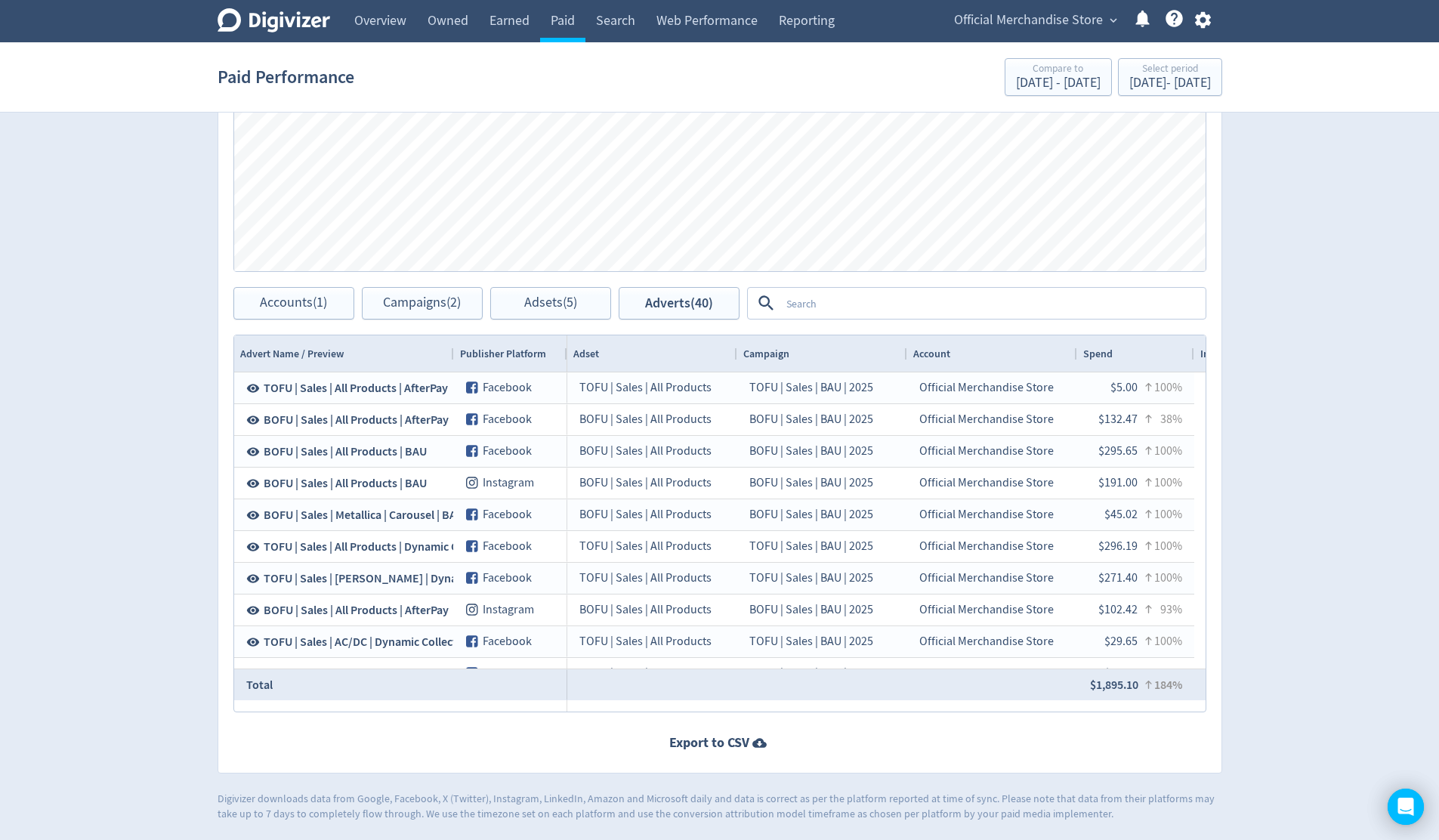
click at [503, 359] on span "Publisher Platform" at bounding box center [503, 353] width 86 height 14
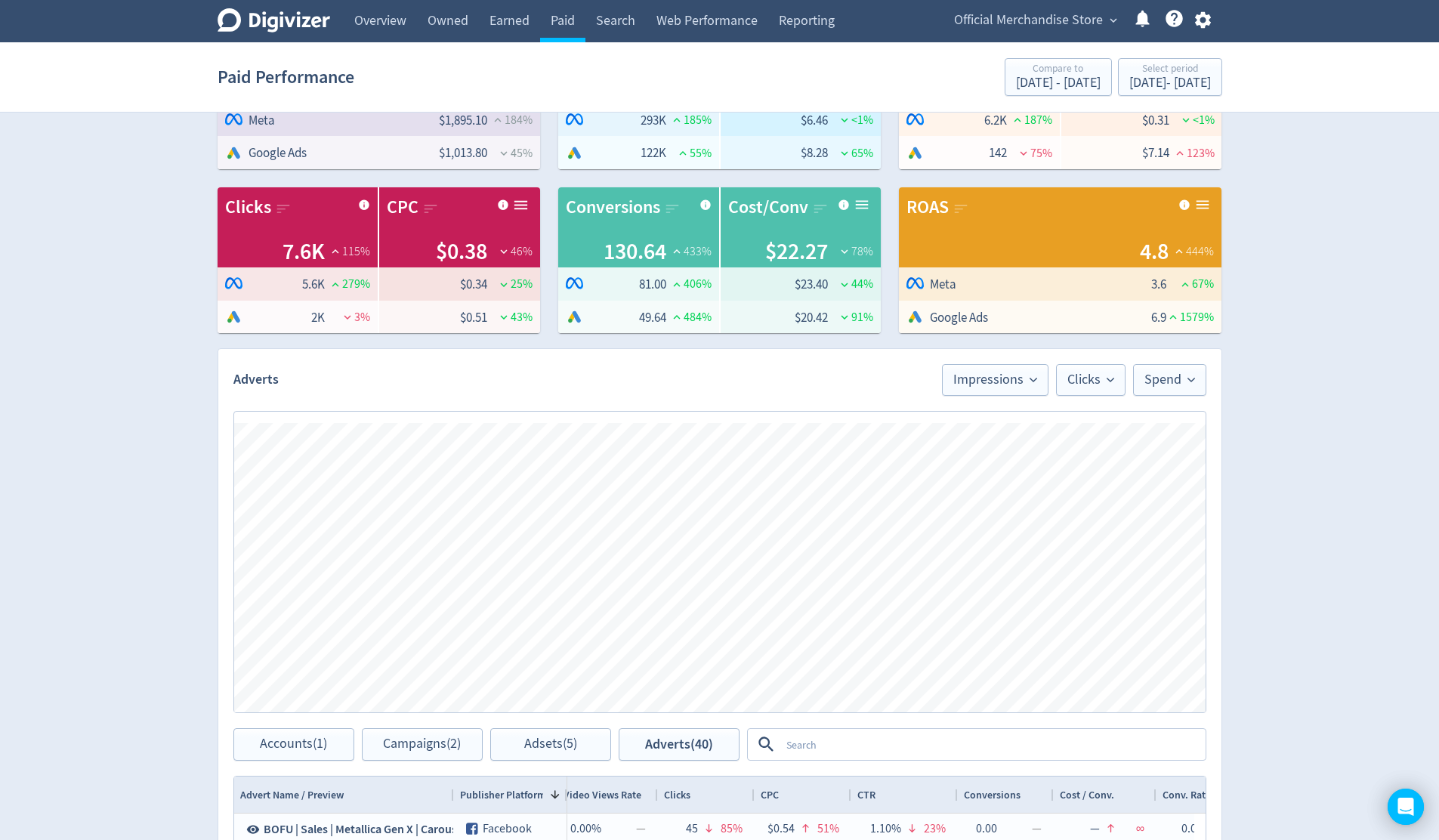
scroll to position [0, 0]
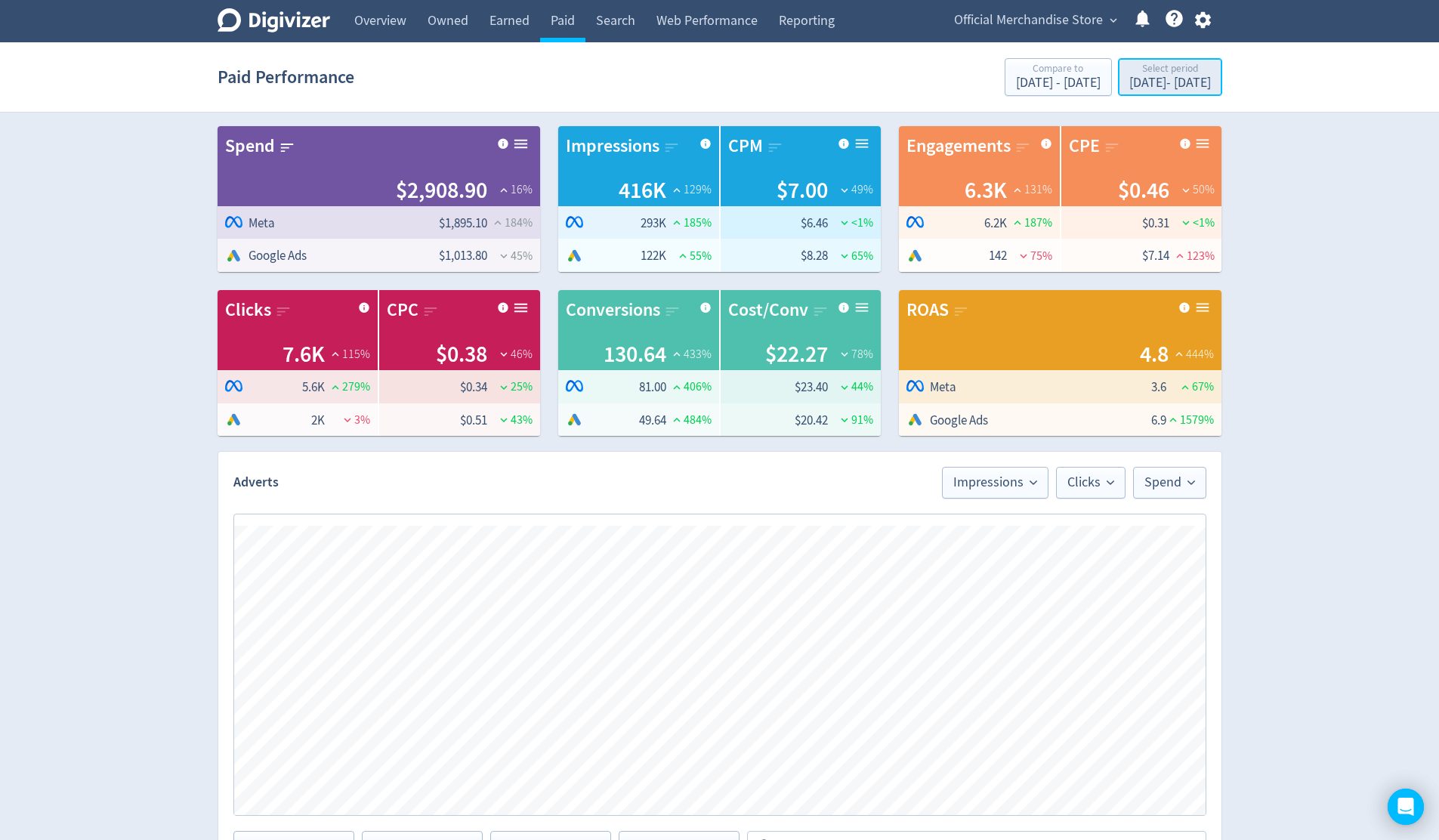
click at [1076, 80] on div "[DATE] - [DATE]" at bounding box center [1169, 83] width 81 height 13
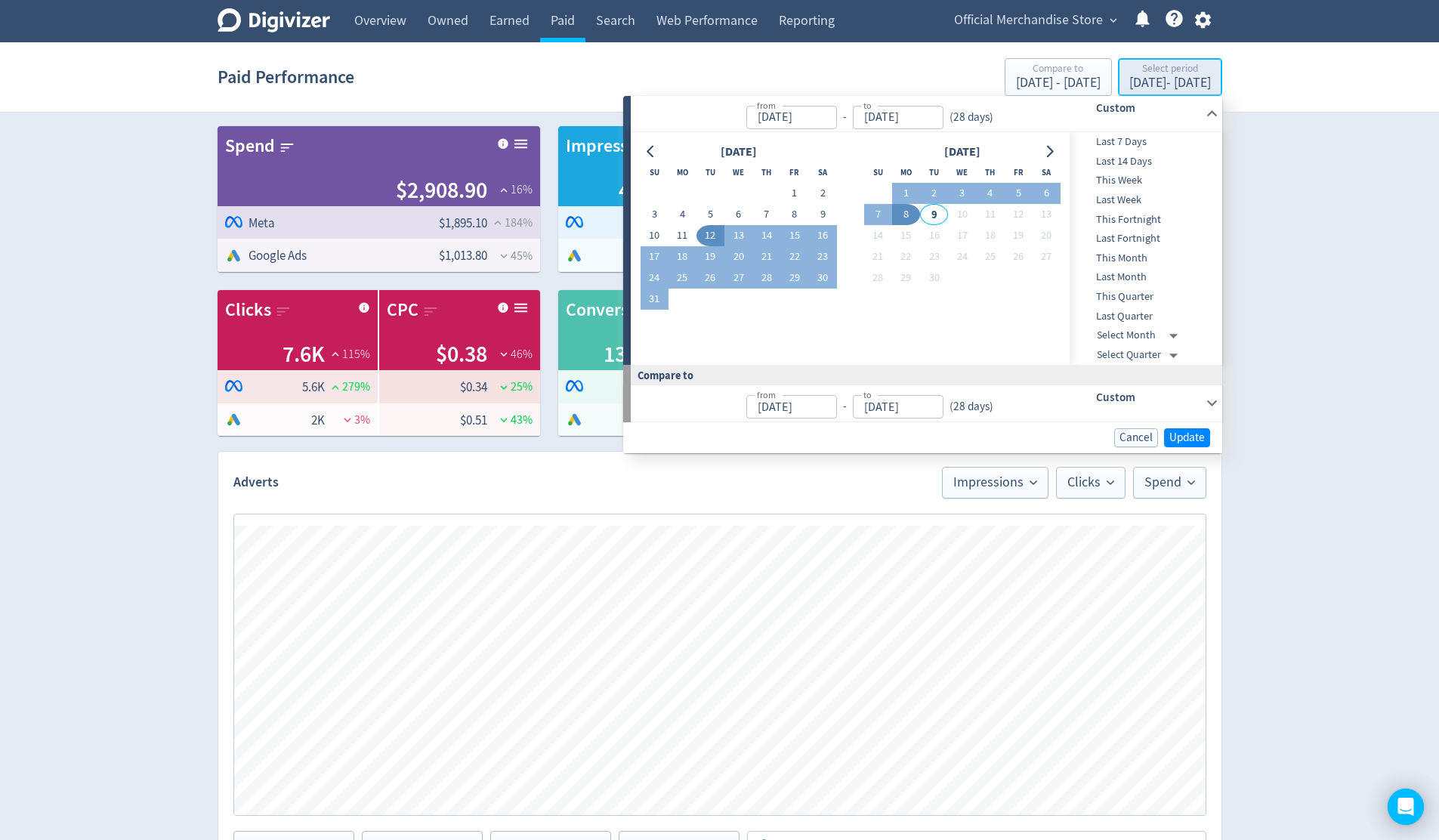
click at [1076, 80] on div "[DATE] - [DATE]" at bounding box center [1169, 83] width 81 height 13
click at [1076, 153] on div "Digivizer Logo [PERSON_NAME] Logo Overview Owned Earned Paid Search Web Perform…" at bounding box center [719, 682] width 1439 height 1365
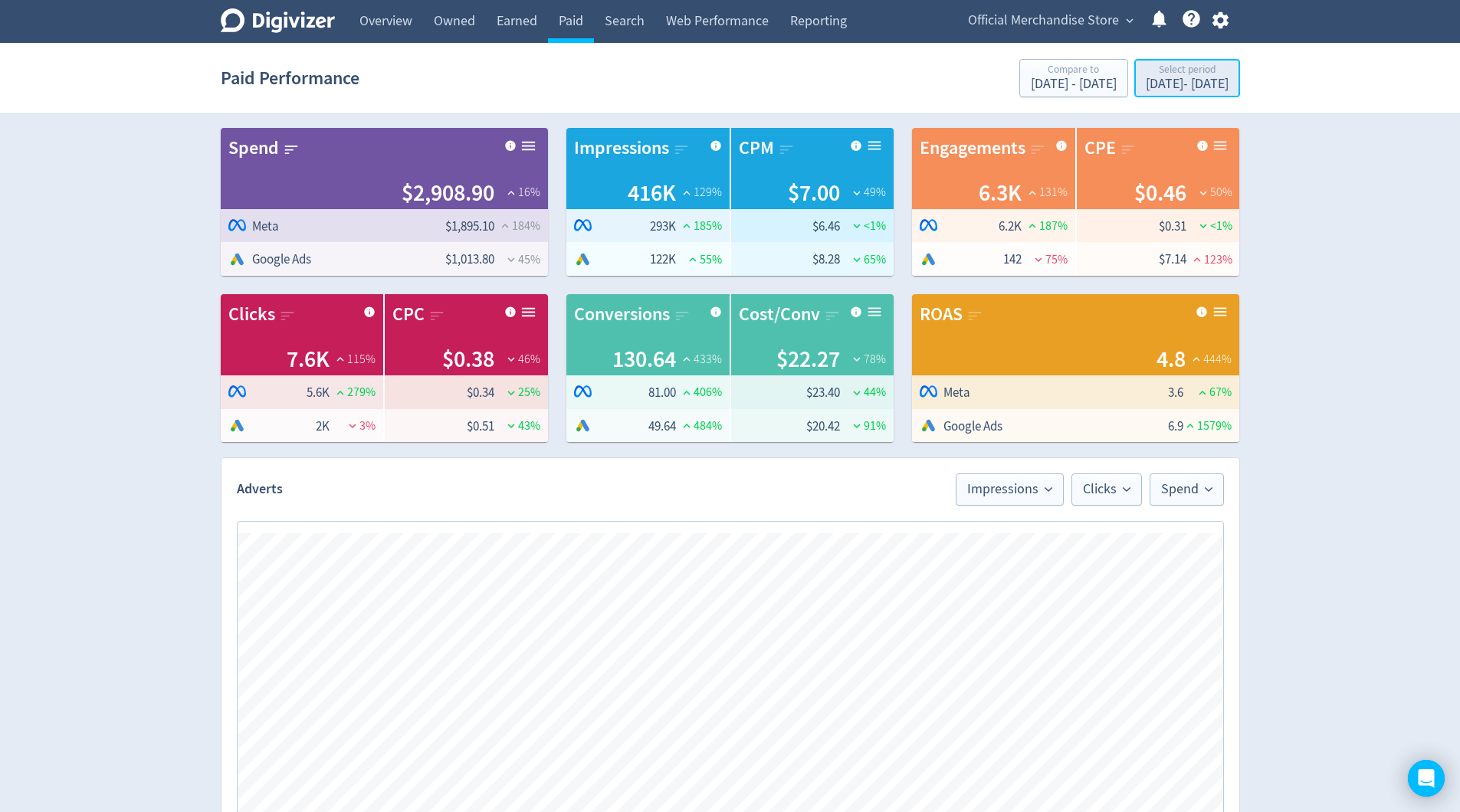
click at [1091, 85] on div "[DATE] - [DATE]" at bounding box center [1187, 84] width 82 height 13
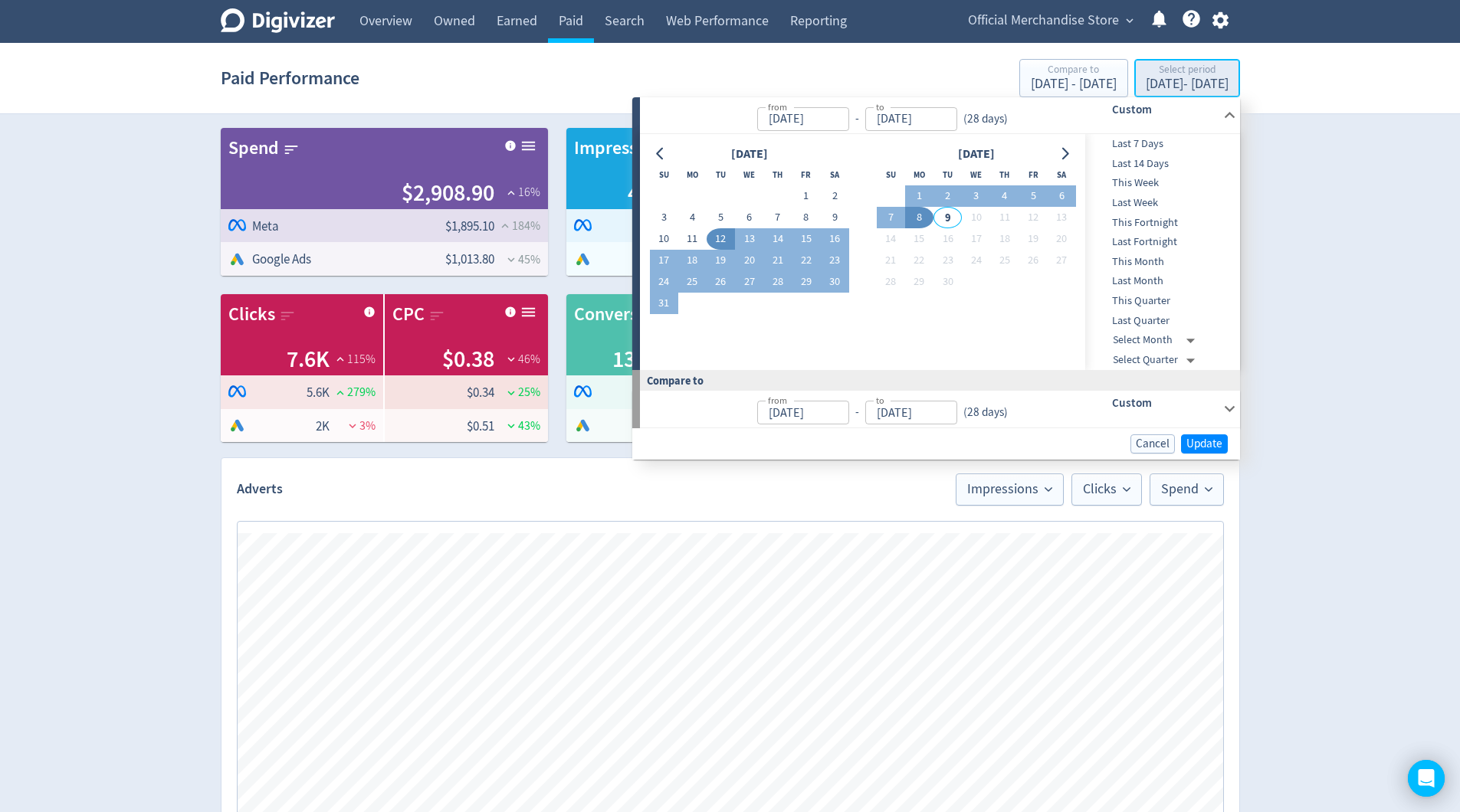
type input "[DATE]"
click at [1091, 409] on div "Digivizer Logo [PERSON_NAME] Logo Overview Owned Earned Paid Search Web Perform…" at bounding box center [730, 693] width 1460 height 1385
